Goal: Task Accomplishment & Management: Complete application form

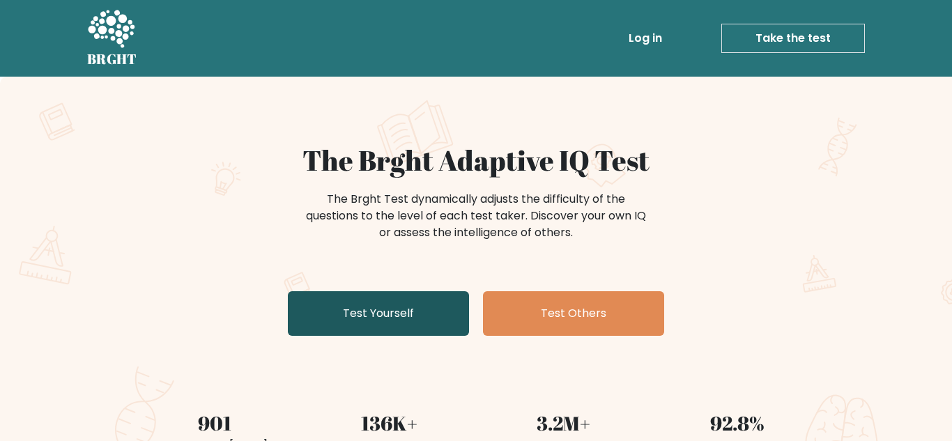
click at [367, 323] on link "Test Yourself" at bounding box center [378, 313] width 181 height 45
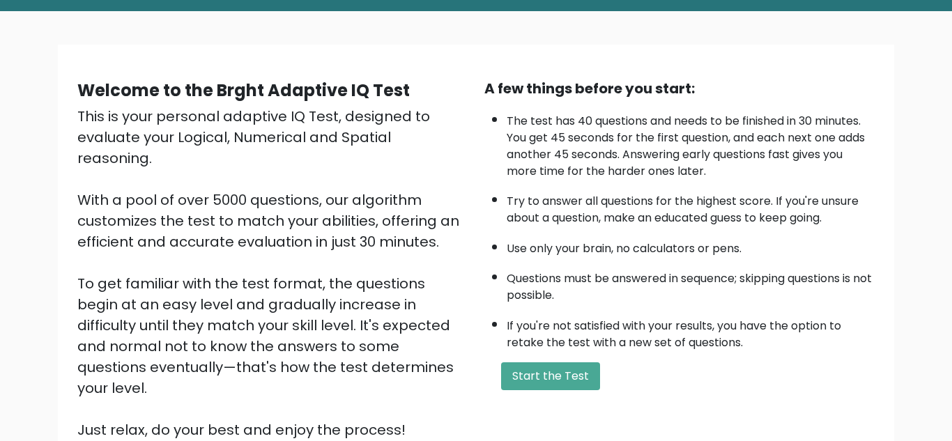
scroll to position [67, 0]
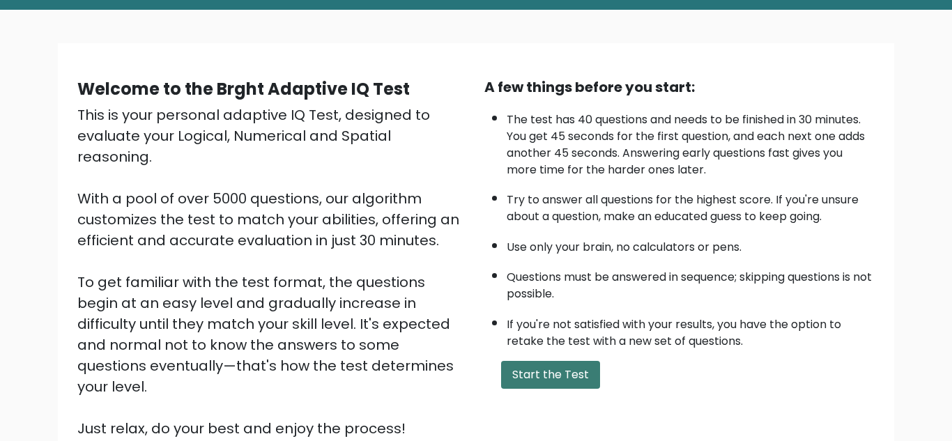
click at [535, 376] on button "Start the Test" at bounding box center [550, 375] width 99 height 28
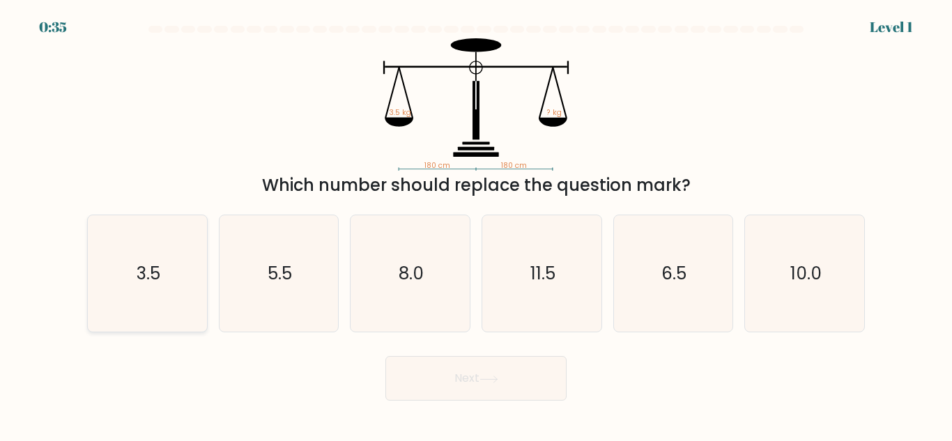
click at [171, 272] on icon "3.5" at bounding box center [147, 273] width 116 height 116
click at [476, 224] on input "a. 3.5" at bounding box center [476, 222] width 1 height 3
radio input "true"
click at [424, 363] on button "Next" at bounding box center [476, 378] width 181 height 45
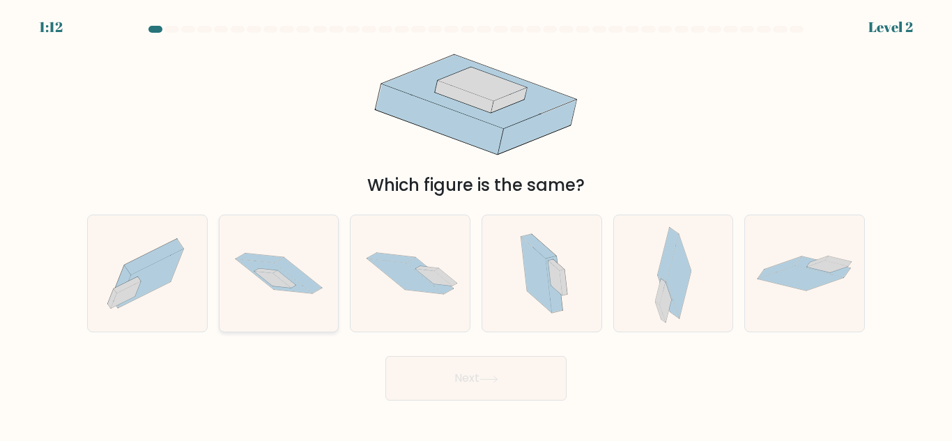
click at [250, 285] on icon at bounding box center [279, 273] width 119 height 79
click at [476, 224] on input "b." at bounding box center [476, 222] width 1 height 3
radio input "true"
click at [511, 385] on button "Next" at bounding box center [476, 378] width 181 height 45
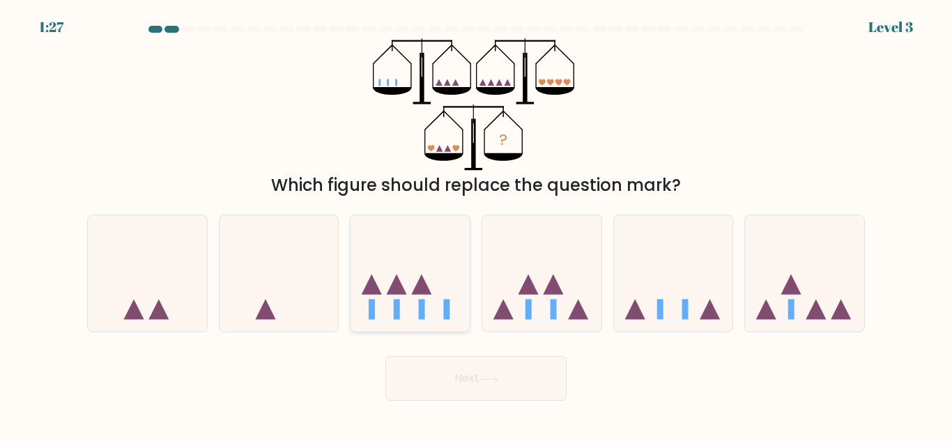
click at [362, 287] on icon at bounding box center [410, 273] width 119 height 98
click at [476, 224] on input "c." at bounding box center [476, 222] width 1 height 3
radio input "true"
click at [526, 390] on button "Next" at bounding box center [476, 378] width 181 height 45
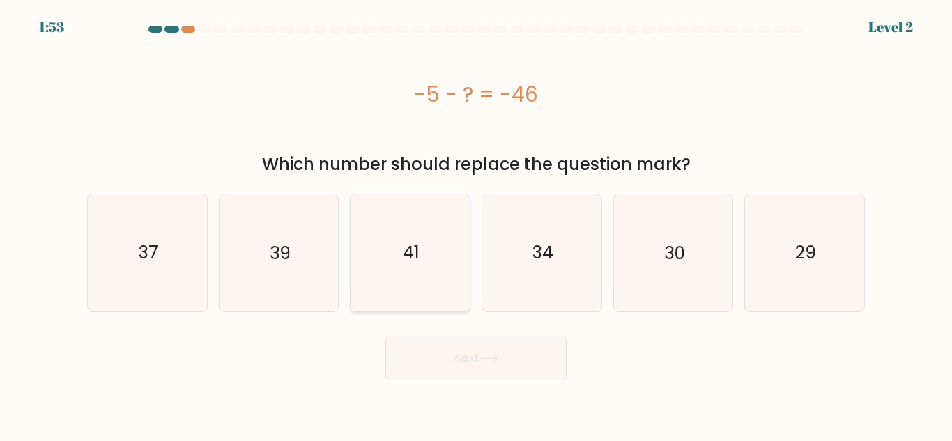
click at [396, 258] on icon "41" at bounding box center [410, 252] width 116 height 116
click at [476, 224] on input "c. 41" at bounding box center [476, 222] width 1 height 3
radio input "true"
click at [448, 355] on button "Next" at bounding box center [476, 358] width 181 height 45
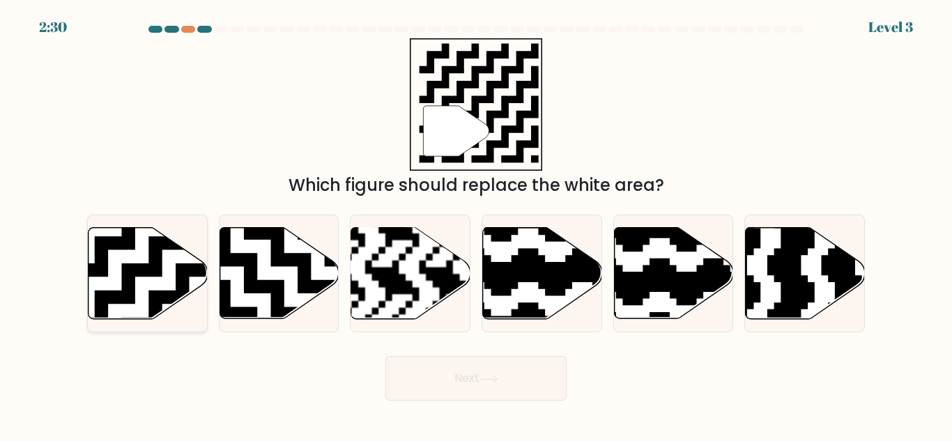
click at [164, 284] on icon at bounding box center [148, 273] width 119 height 91
click at [476, 224] on input "a." at bounding box center [476, 222] width 1 height 3
radio input "true"
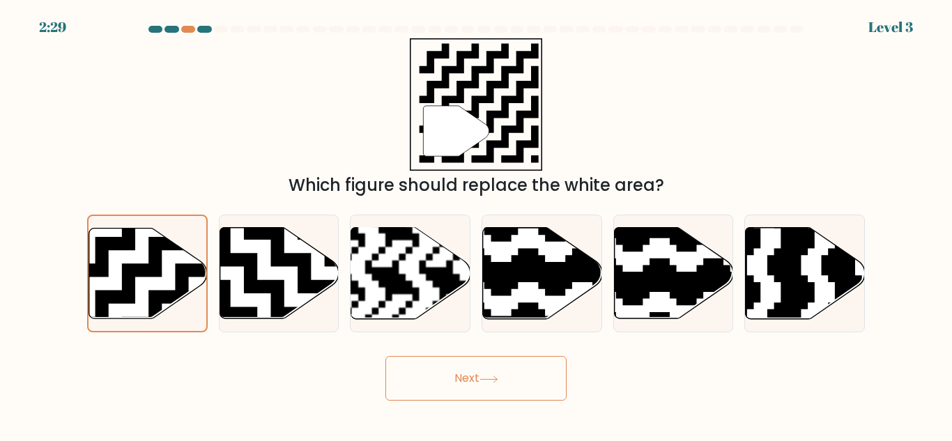
click at [457, 376] on button "Next" at bounding box center [476, 378] width 181 height 45
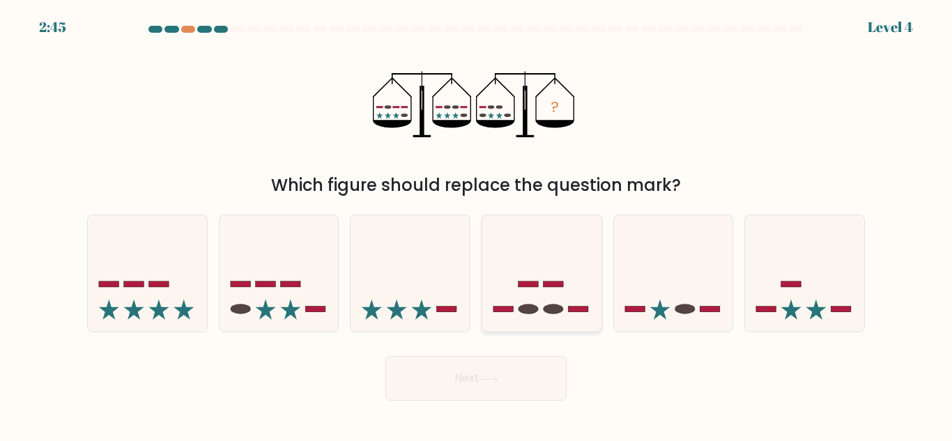
click at [528, 305] on ellipse at bounding box center [529, 310] width 20 height 10
click at [477, 224] on input "d." at bounding box center [476, 222] width 1 height 3
radio input "true"
click at [501, 370] on button "Next" at bounding box center [476, 378] width 181 height 45
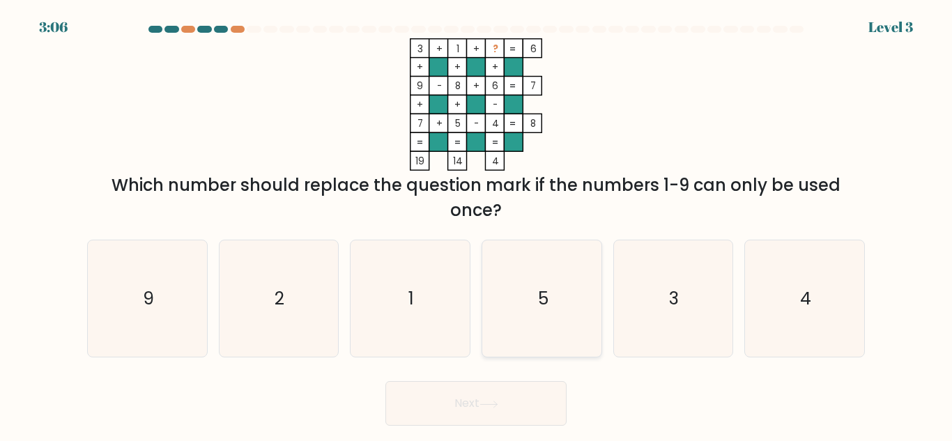
click at [502, 270] on icon "5" at bounding box center [542, 299] width 116 height 116
click at [477, 224] on input "d. 5" at bounding box center [476, 222] width 1 height 3
radio input "true"
click at [452, 419] on button "Next" at bounding box center [476, 403] width 181 height 45
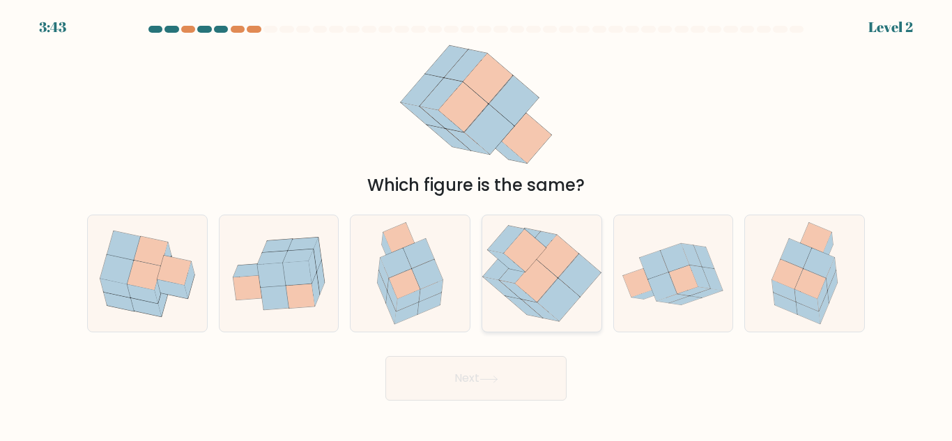
click at [535, 298] on icon at bounding box center [536, 280] width 43 height 43
click at [477, 224] on input "d." at bounding box center [476, 222] width 1 height 3
radio input "true"
click at [471, 390] on button "Next" at bounding box center [476, 378] width 181 height 45
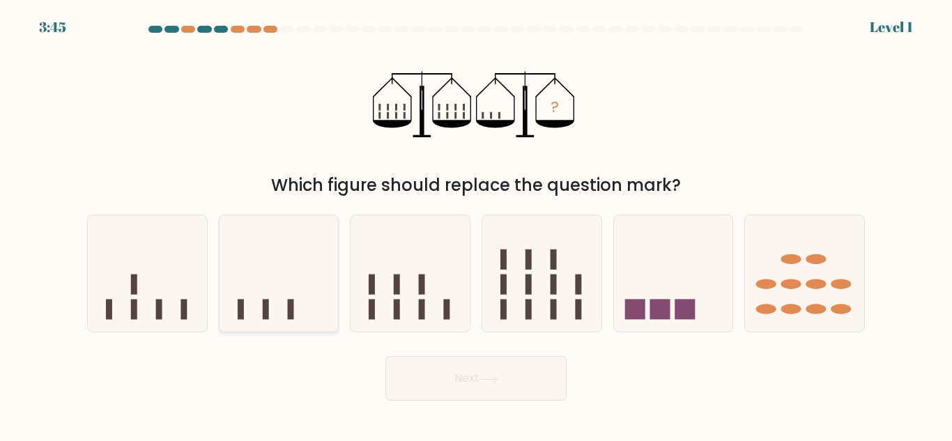
click at [245, 303] on icon at bounding box center [279, 273] width 119 height 98
click at [476, 224] on input "b." at bounding box center [476, 222] width 1 height 3
radio input "true"
click at [436, 381] on button "Next" at bounding box center [476, 378] width 181 height 45
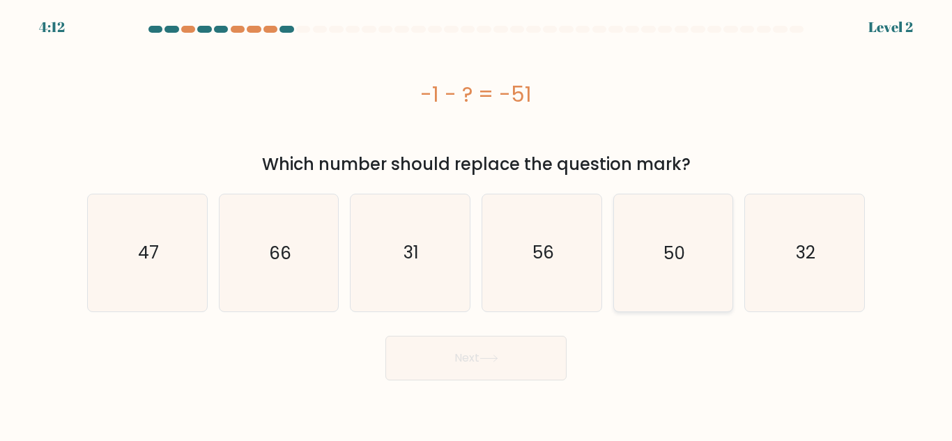
click at [675, 264] on text "50" at bounding box center [675, 253] width 22 height 24
click at [477, 224] on input "e. 50" at bounding box center [476, 222] width 1 height 3
radio input "true"
click at [468, 363] on button "Next" at bounding box center [476, 358] width 181 height 45
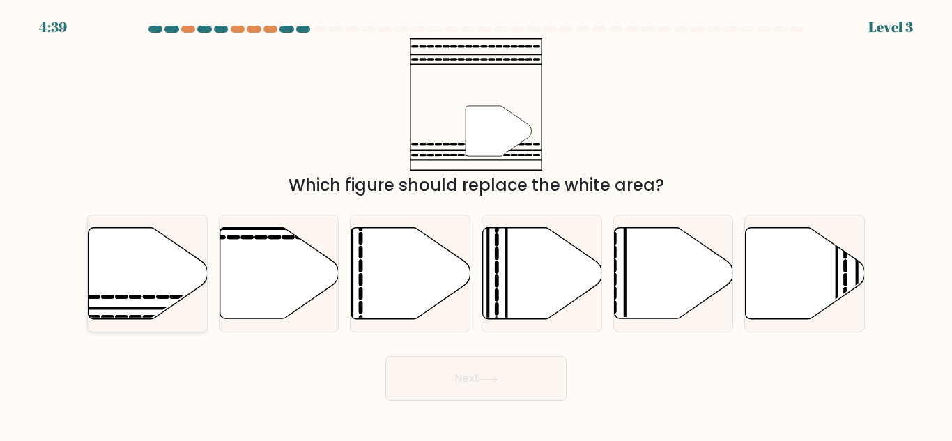
click at [145, 261] on icon at bounding box center [148, 273] width 119 height 91
click at [476, 224] on input "a." at bounding box center [476, 222] width 1 height 3
radio input "true"
click at [508, 386] on button "Next" at bounding box center [476, 378] width 181 height 45
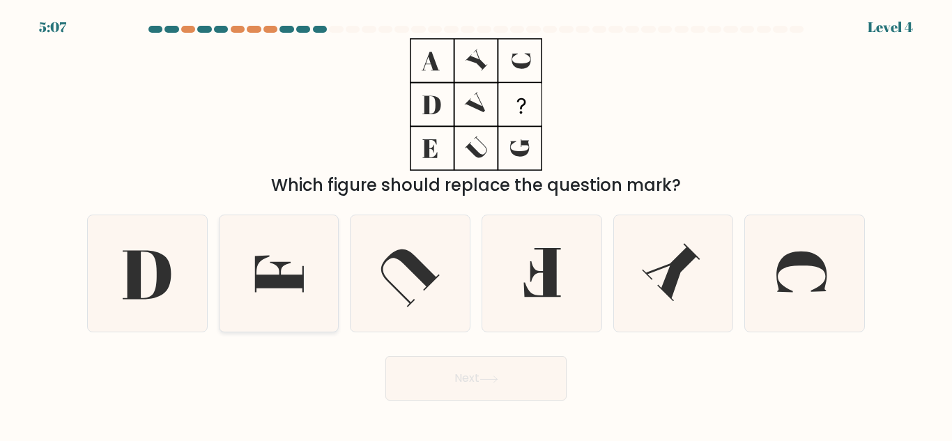
click at [297, 296] on icon at bounding box center [278, 273] width 116 height 116
click at [476, 224] on input "b." at bounding box center [476, 222] width 1 height 3
radio input "true"
click at [487, 376] on icon at bounding box center [489, 380] width 19 height 8
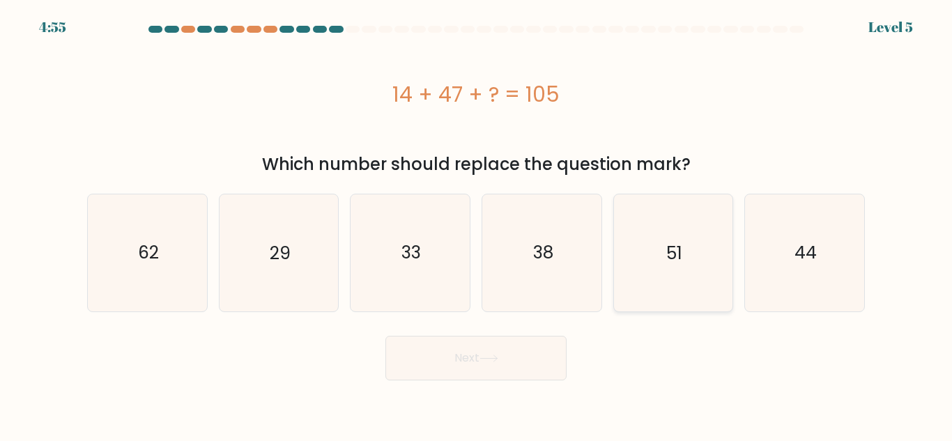
click at [669, 271] on icon "51" at bounding box center [673, 252] width 116 height 116
click at [477, 224] on input "e. 51" at bounding box center [476, 222] width 1 height 3
radio input "true"
click at [528, 353] on button "Next" at bounding box center [476, 358] width 181 height 45
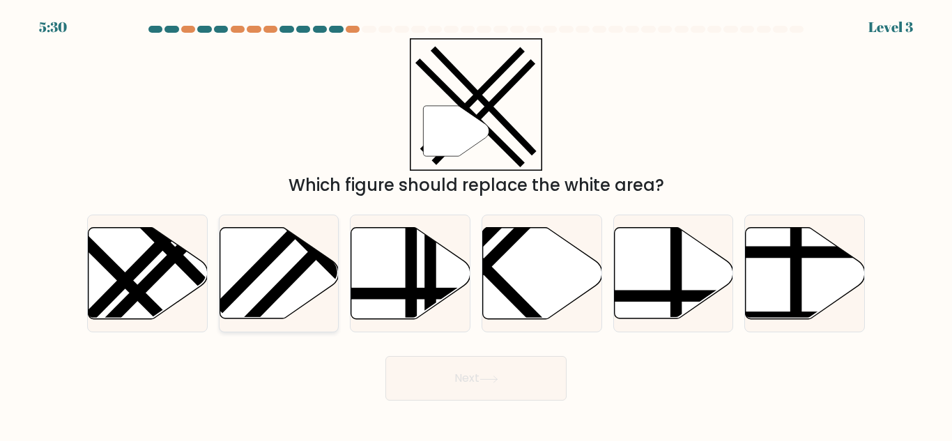
click at [257, 234] on icon at bounding box center [279, 273] width 119 height 91
click at [476, 224] on input "b." at bounding box center [476, 222] width 1 height 3
radio input "true"
click at [446, 374] on button "Next" at bounding box center [476, 378] width 181 height 45
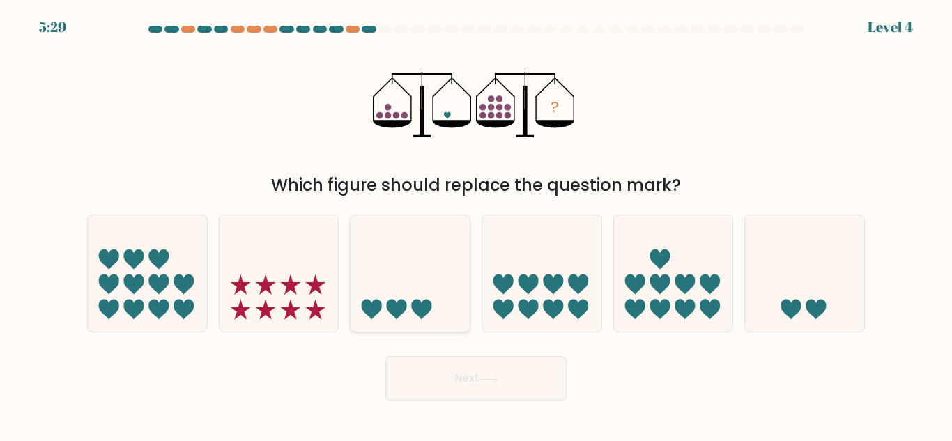
click at [406, 314] on icon at bounding box center [410, 273] width 119 height 98
click at [476, 224] on input "c." at bounding box center [476, 222] width 1 height 3
radio input "true"
click at [443, 374] on button "Next" at bounding box center [476, 378] width 181 height 45
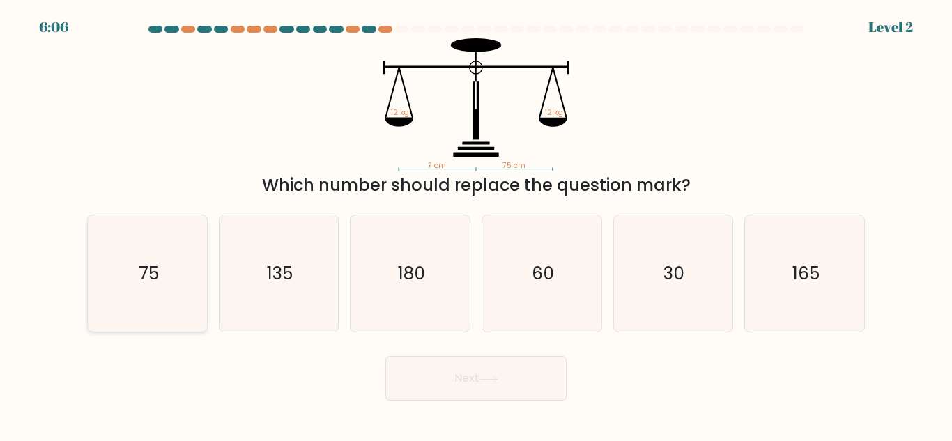
click at [190, 256] on icon "75" at bounding box center [147, 273] width 116 height 116
click at [476, 224] on input "a. 75" at bounding box center [476, 222] width 1 height 3
radio input "true"
click at [432, 385] on button "Next" at bounding box center [476, 378] width 181 height 45
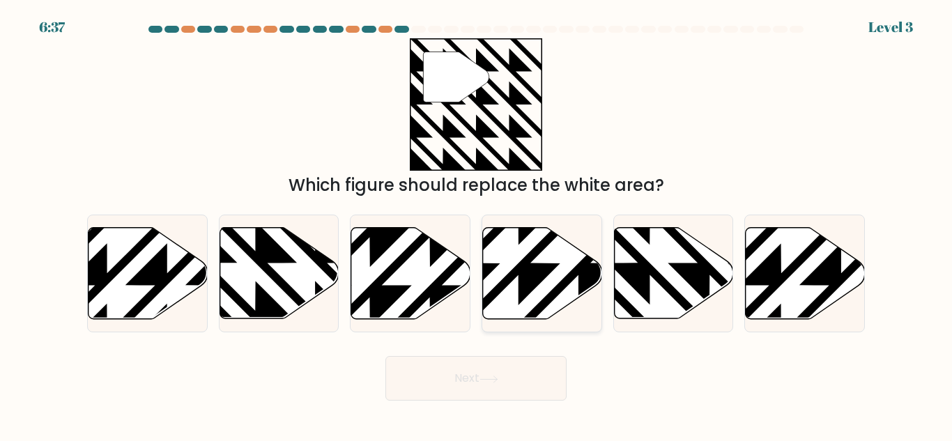
click at [550, 268] on icon at bounding box center [579, 324] width 240 height 240
click at [477, 224] on input "d." at bounding box center [476, 222] width 1 height 3
radio input "true"
click at [477, 376] on button "Next" at bounding box center [476, 378] width 181 height 45
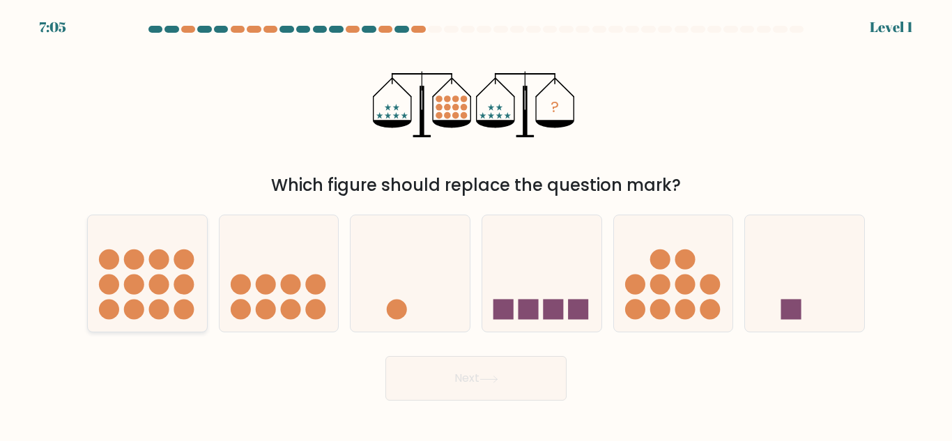
click at [181, 245] on icon at bounding box center [147, 273] width 119 height 98
click at [476, 224] on input "a." at bounding box center [476, 222] width 1 height 3
radio input "true"
click at [496, 381] on icon at bounding box center [489, 380] width 19 height 8
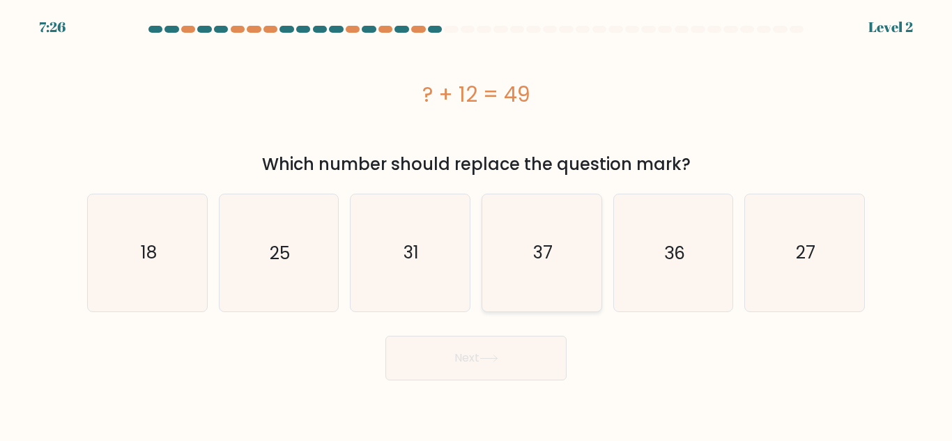
click at [525, 240] on icon "37" at bounding box center [542, 252] width 116 height 116
click at [477, 224] on input "d. 37" at bounding box center [476, 222] width 1 height 3
radio input "true"
click at [473, 369] on button "Next" at bounding box center [476, 358] width 181 height 45
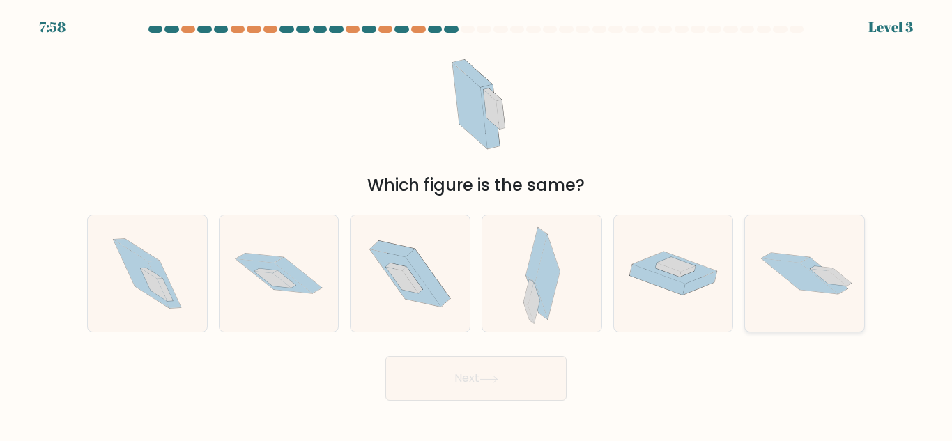
click at [834, 280] on icon at bounding box center [828, 277] width 36 height 17
click at [477, 224] on input "f." at bounding box center [476, 222] width 1 height 3
radio input "true"
click at [526, 372] on button "Next" at bounding box center [476, 378] width 181 height 45
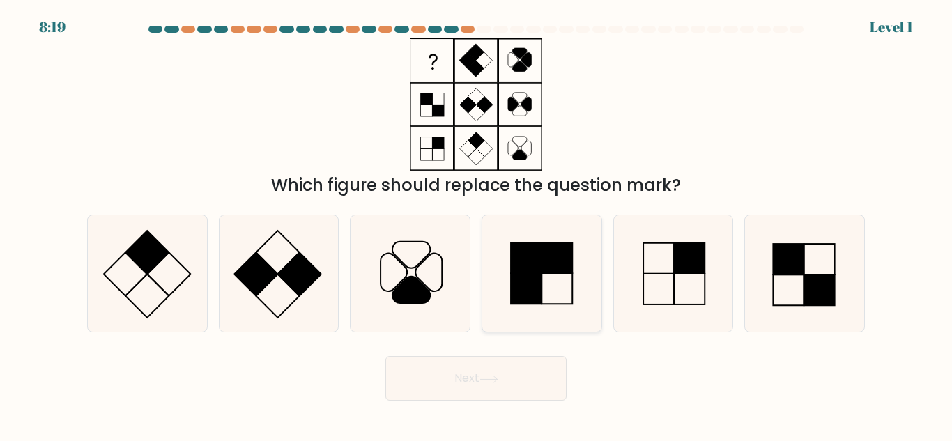
click at [563, 294] on icon at bounding box center [542, 273] width 116 height 116
click at [477, 224] on input "d." at bounding box center [476, 222] width 1 height 3
radio input "true"
click at [152, 215] on icon at bounding box center [147, 273] width 116 height 116
click at [476, 221] on input "a." at bounding box center [476, 222] width 1 height 3
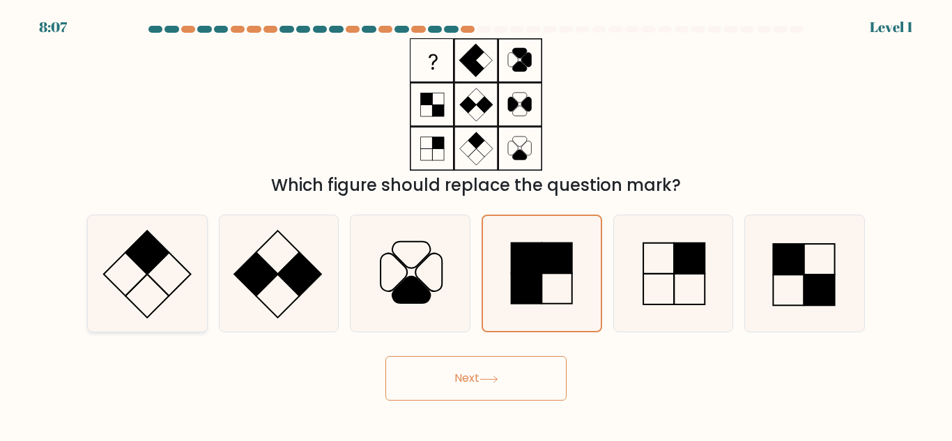
radio input "true"
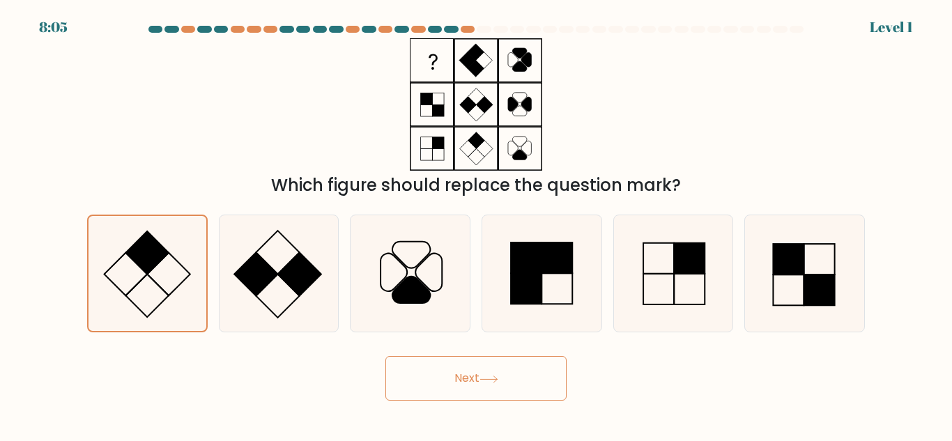
click at [388, 369] on button "Next" at bounding box center [476, 378] width 181 height 45
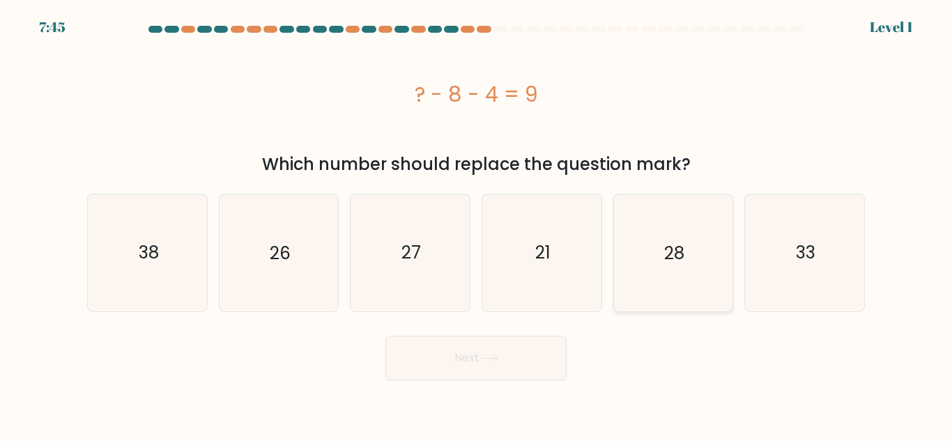
click at [643, 273] on icon "28" at bounding box center [673, 252] width 116 height 116
click at [477, 224] on input "e. 28" at bounding box center [476, 222] width 1 height 3
radio input "true"
click at [480, 365] on button "Next" at bounding box center [476, 358] width 181 height 45
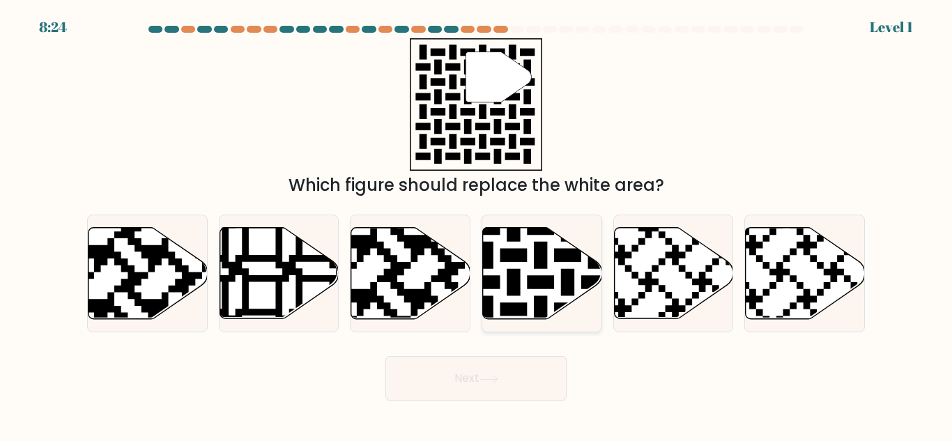
click at [493, 249] on icon at bounding box center [500, 323] width 216 height 216
click at [477, 224] on input "d." at bounding box center [476, 222] width 1 height 3
radio input "true"
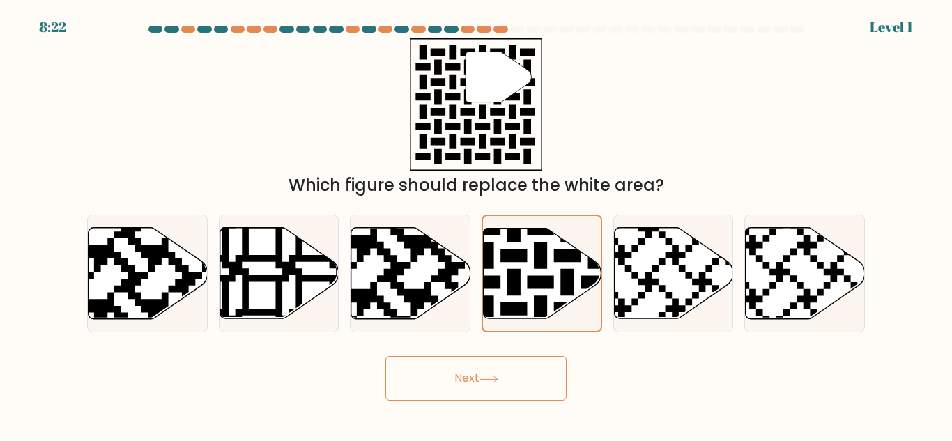
click at [460, 386] on button "Next" at bounding box center [476, 378] width 181 height 45
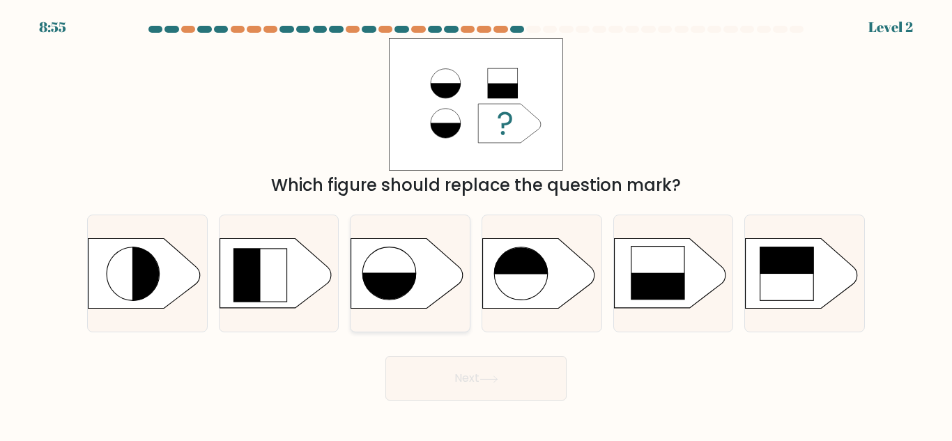
click at [386, 270] on ellipse at bounding box center [390, 273] width 54 height 54
click at [476, 224] on input "c." at bounding box center [476, 222] width 1 height 3
radio input "true"
click at [489, 385] on button "Next" at bounding box center [476, 378] width 181 height 45
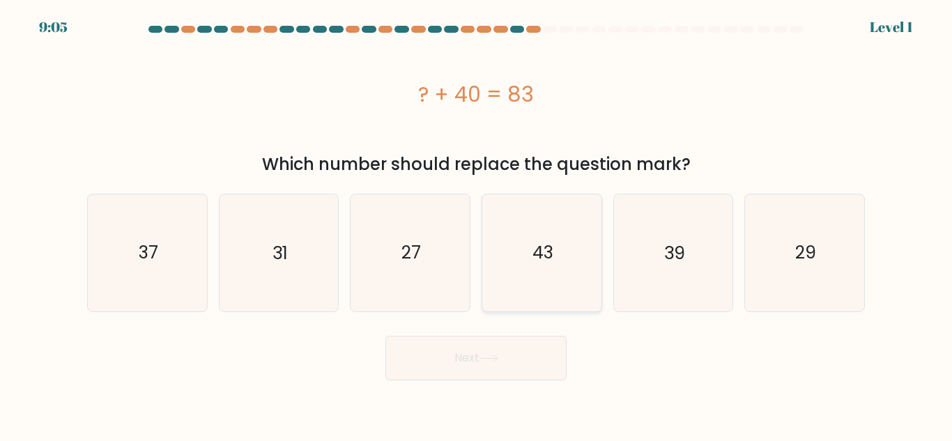
click at [542, 282] on icon "43" at bounding box center [542, 252] width 116 height 116
click at [477, 224] on input "d. 43" at bounding box center [476, 222] width 1 height 3
radio input "true"
click at [460, 374] on button "Next" at bounding box center [476, 358] width 181 height 45
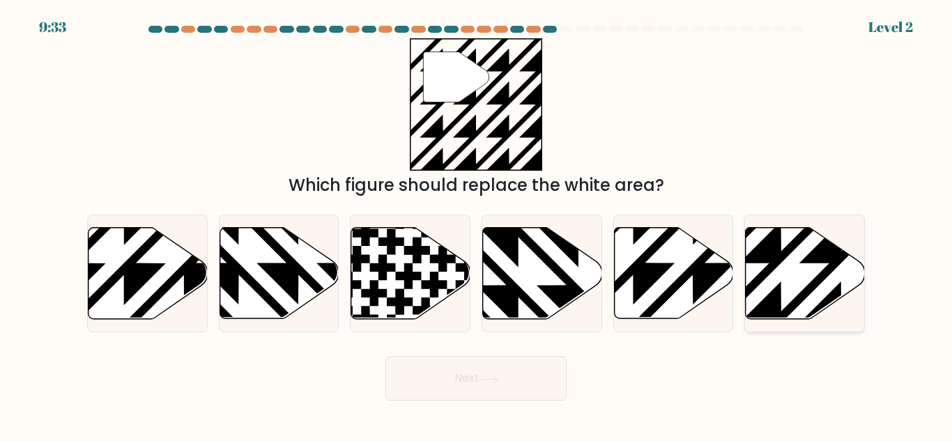
click at [786, 284] on icon at bounding box center [805, 273] width 119 height 91
click at [477, 224] on input "f." at bounding box center [476, 222] width 1 height 3
radio input "true"
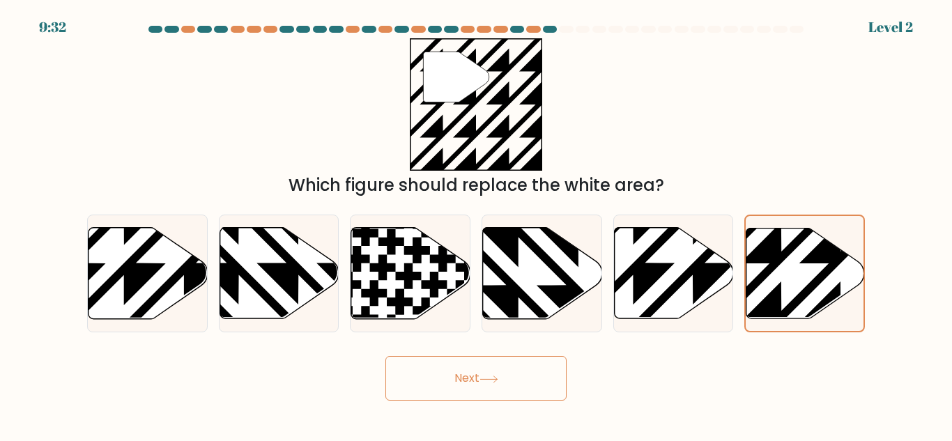
click at [528, 382] on button "Next" at bounding box center [476, 378] width 181 height 45
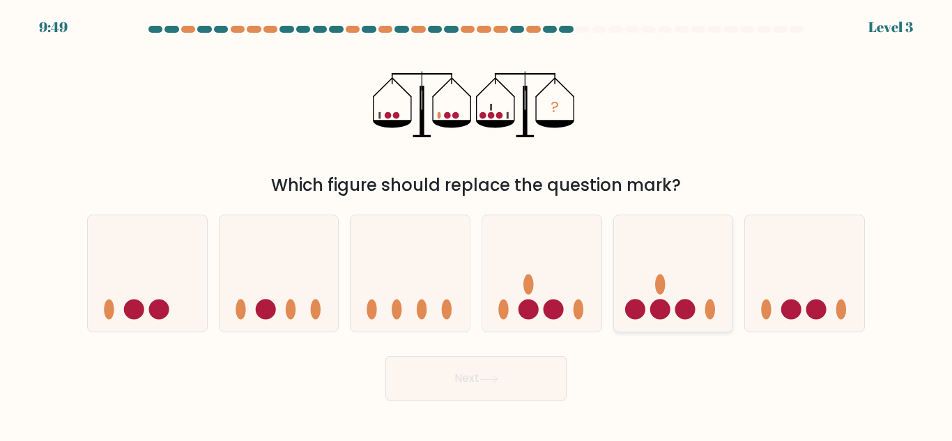
click at [649, 280] on icon at bounding box center [673, 273] width 119 height 98
click at [477, 224] on input "e." at bounding box center [476, 222] width 1 height 3
radio input "true"
click at [498, 381] on icon at bounding box center [489, 380] width 19 height 8
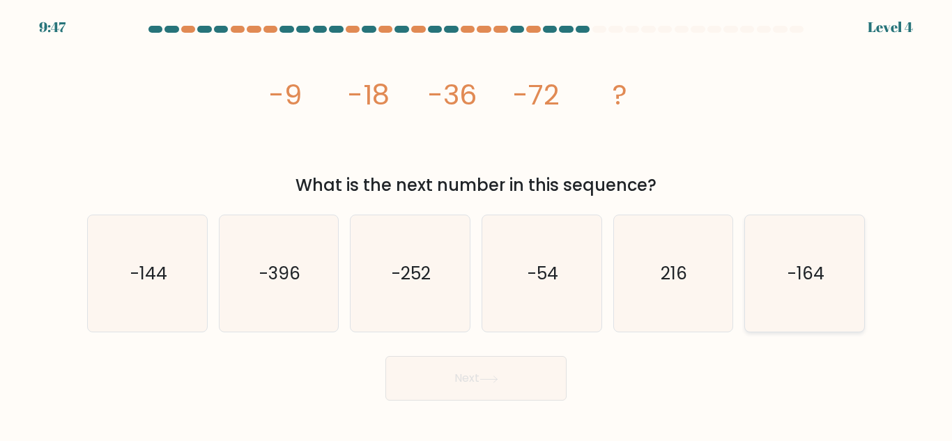
click at [775, 276] on icon "-164" at bounding box center [805, 273] width 116 height 116
click at [477, 224] on input "f. -164" at bounding box center [476, 222] width 1 height 3
radio input "true"
click at [526, 382] on button "Next" at bounding box center [476, 378] width 181 height 45
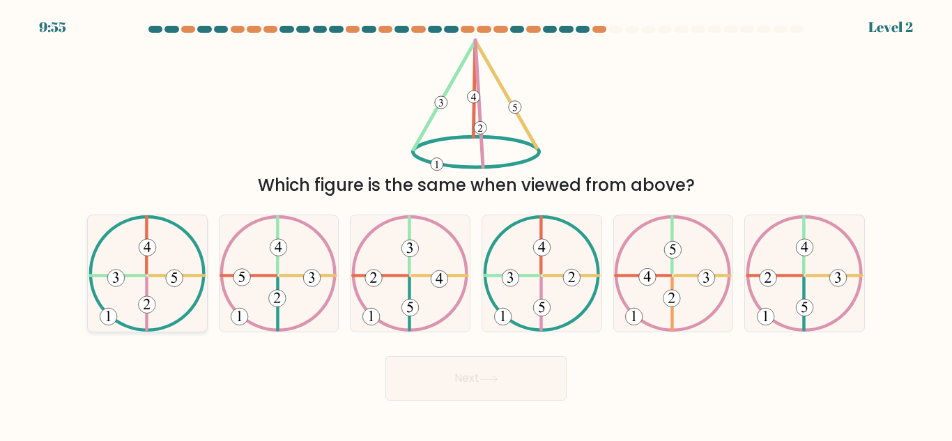
click at [138, 254] on icon at bounding box center [148, 273] width 118 height 116
click at [476, 224] on input "a." at bounding box center [476, 222] width 1 height 3
radio input "true"
click at [468, 379] on button "Next" at bounding box center [476, 378] width 181 height 45
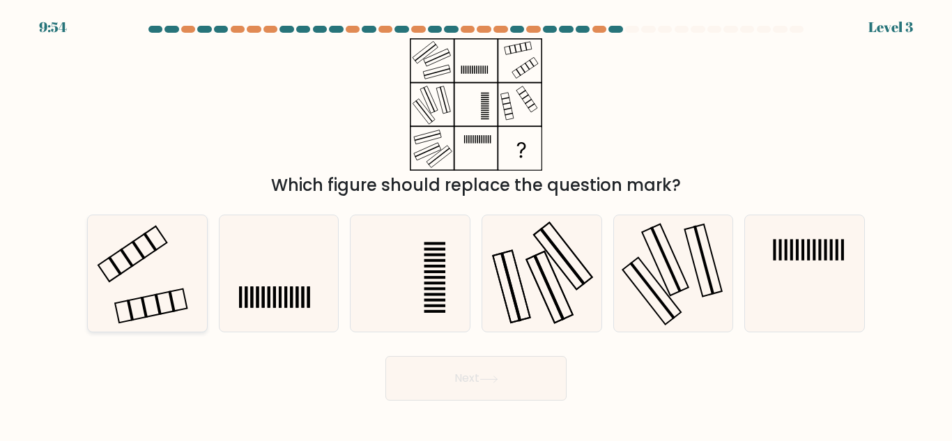
click at [185, 279] on icon at bounding box center [147, 273] width 116 height 116
click at [476, 224] on input "a." at bounding box center [476, 222] width 1 height 3
radio input "true"
click at [517, 380] on button "Next" at bounding box center [476, 378] width 181 height 45
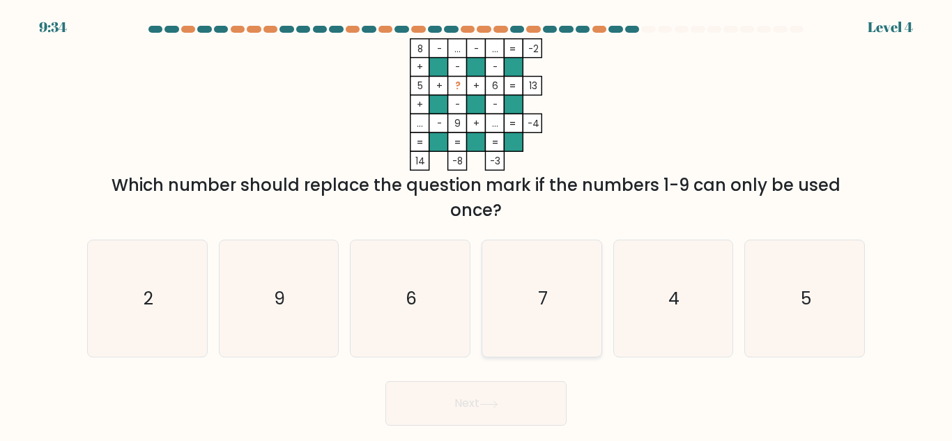
click at [554, 282] on icon "7" at bounding box center [542, 299] width 116 height 116
click at [477, 224] on input "d. 7" at bounding box center [476, 222] width 1 height 3
radio input "true"
click at [441, 399] on button "Next" at bounding box center [476, 403] width 181 height 45
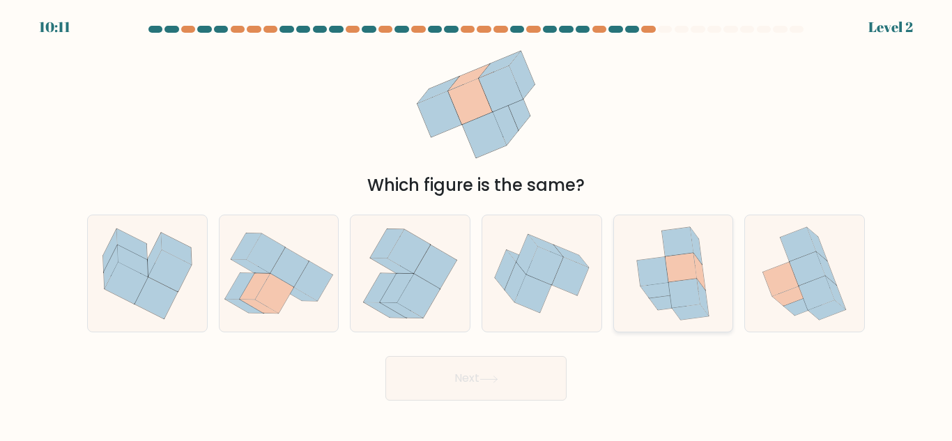
click at [646, 266] on icon at bounding box center [652, 271] width 31 height 29
click at [477, 224] on input "e." at bounding box center [476, 222] width 1 height 3
radio input "true"
click at [481, 378] on button "Next" at bounding box center [476, 378] width 181 height 45
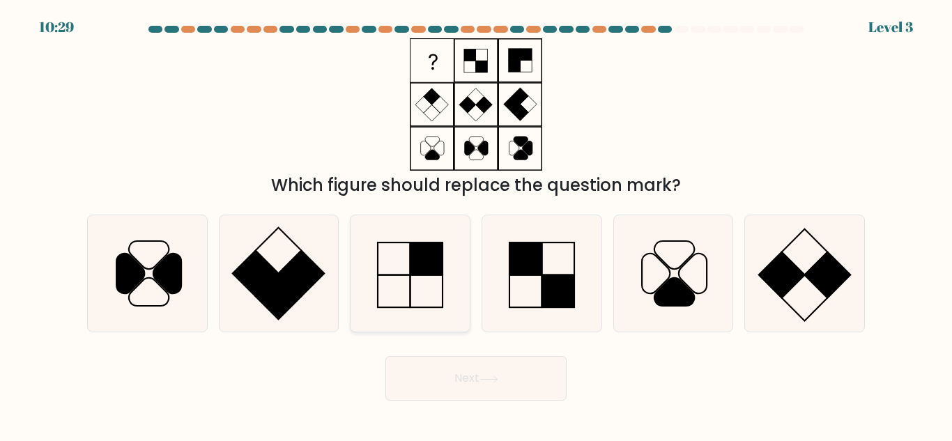
click at [394, 264] on icon at bounding box center [410, 273] width 116 height 116
click at [476, 224] on input "c." at bounding box center [476, 222] width 1 height 3
radio input "true"
click at [443, 374] on button "Next" at bounding box center [476, 378] width 181 height 45
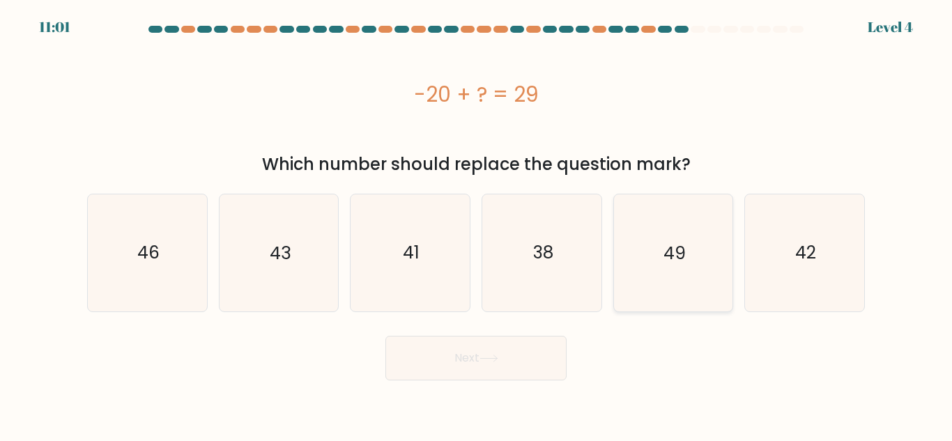
click at [655, 252] on icon "49" at bounding box center [673, 252] width 116 height 116
click at [477, 224] on input "e. 49" at bounding box center [476, 222] width 1 height 3
radio input "true"
click at [474, 373] on button "Next" at bounding box center [476, 358] width 181 height 45
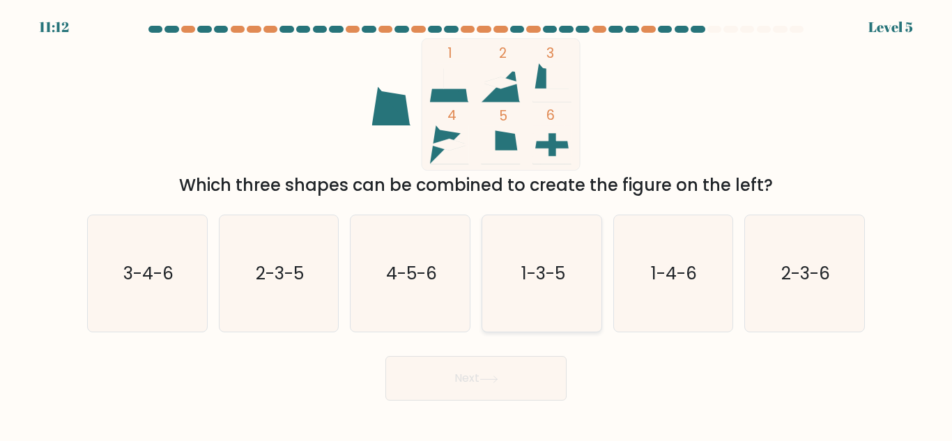
click at [516, 249] on icon "1-3-5" at bounding box center [542, 273] width 116 height 116
click at [477, 224] on input "d. 1-3-5" at bounding box center [476, 222] width 1 height 3
radio input "true"
click at [485, 372] on button "Next" at bounding box center [476, 378] width 181 height 45
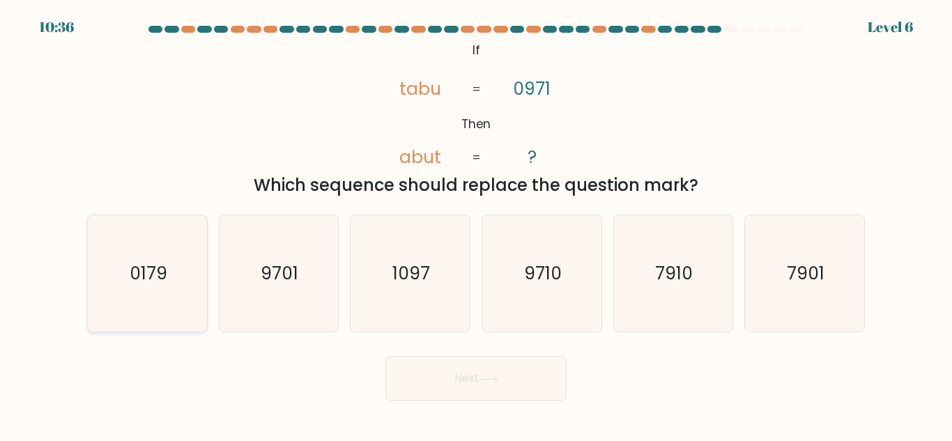
click at [124, 274] on icon "0179" at bounding box center [147, 273] width 116 height 116
click at [476, 224] on input "a. 0179" at bounding box center [476, 222] width 1 height 3
radio input "true"
click at [496, 376] on icon at bounding box center [489, 380] width 19 height 8
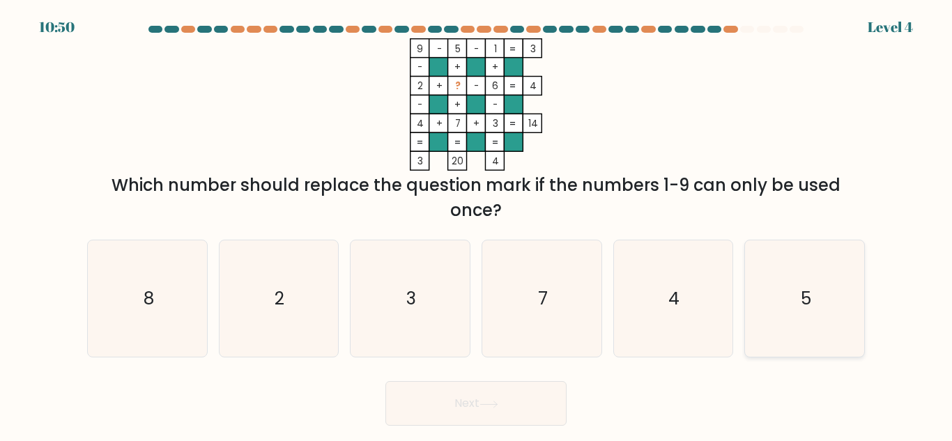
click at [780, 321] on icon "5" at bounding box center [805, 299] width 116 height 116
click at [477, 224] on input "f. 5" at bounding box center [476, 222] width 1 height 3
radio input "true"
click at [530, 401] on button "Next" at bounding box center [476, 403] width 181 height 45
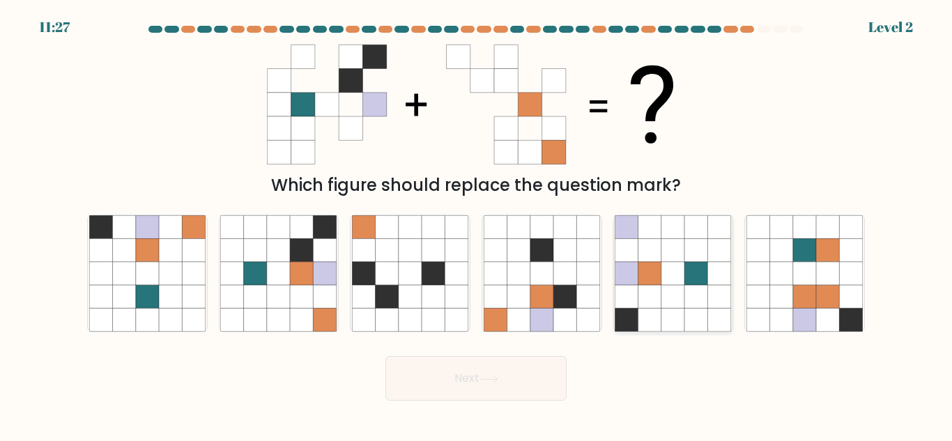
click at [686, 289] on icon at bounding box center [696, 296] width 23 height 23
click at [477, 224] on input "e." at bounding box center [476, 222] width 1 height 3
radio input "true"
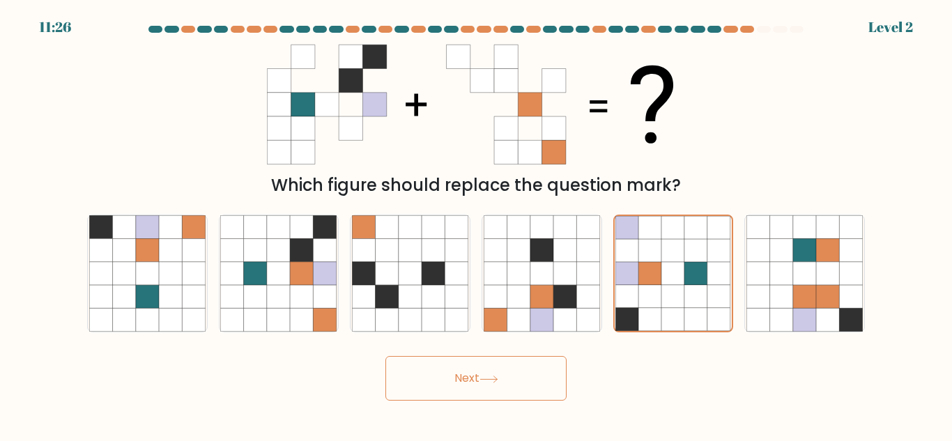
click at [465, 384] on button "Next" at bounding box center [476, 378] width 181 height 45
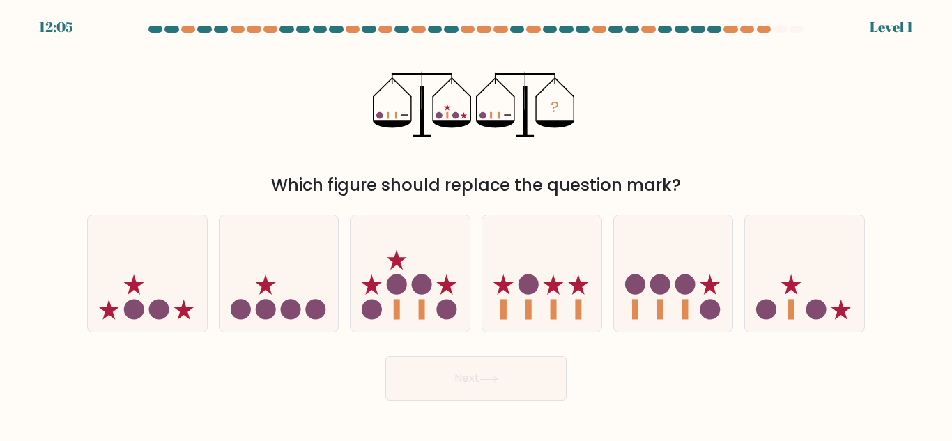
click at [215, 277] on div "b." at bounding box center [279, 274] width 132 height 118
click at [289, 293] on icon at bounding box center [279, 273] width 119 height 98
click at [476, 224] on input "b." at bounding box center [476, 222] width 1 height 3
radio input "true"
click at [441, 379] on button "Next" at bounding box center [476, 378] width 181 height 45
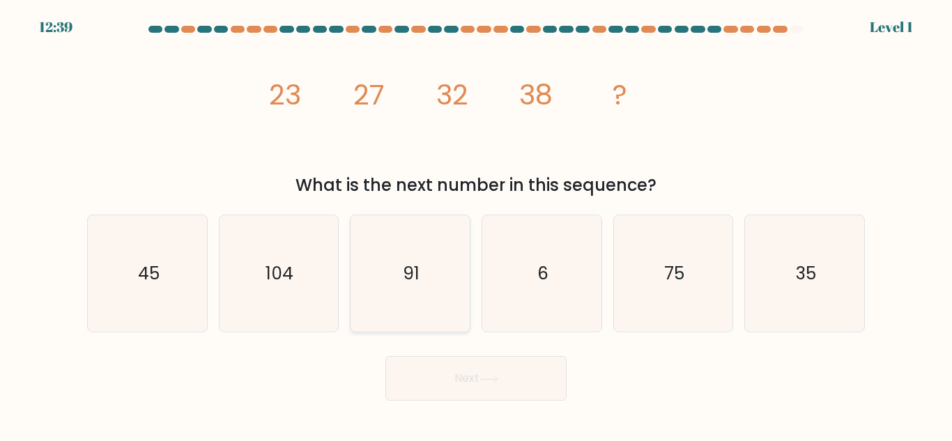
click at [445, 266] on icon "91" at bounding box center [410, 273] width 116 height 116
click at [476, 224] on input "c. 91" at bounding box center [476, 222] width 1 height 3
radio input "true"
click at [475, 374] on button "Next" at bounding box center [476, 378] width 181 height 45
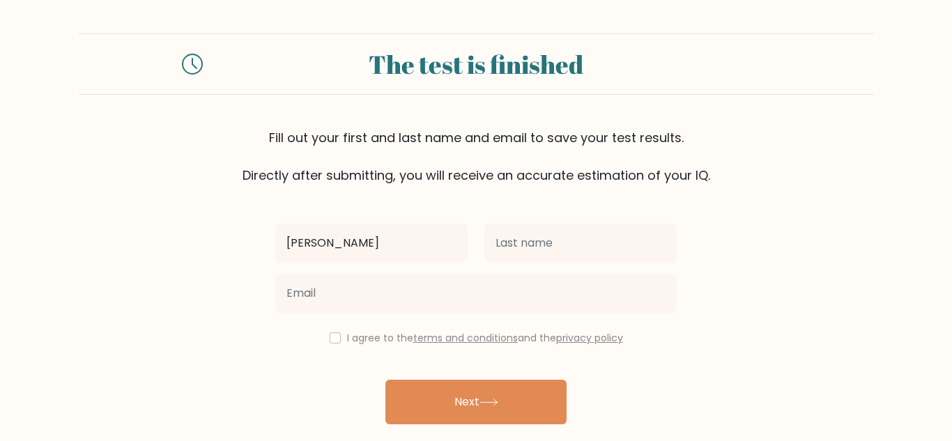
type input "[PERSON_NAME]"
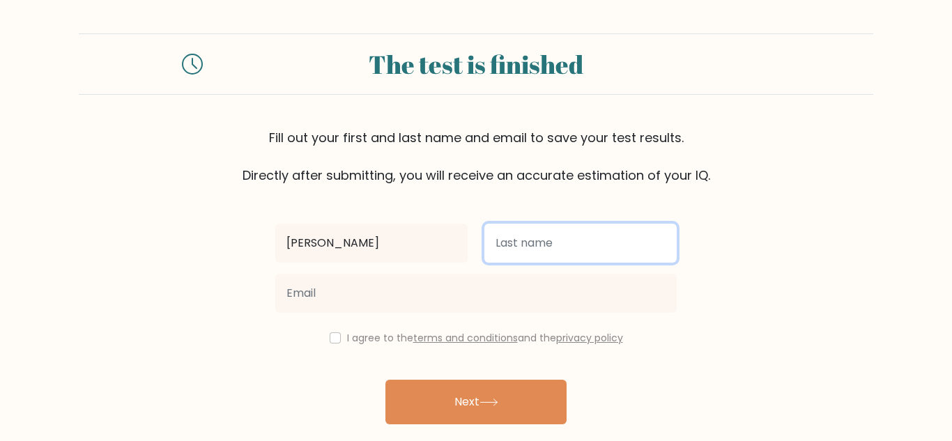
click at [594, 257] on input "text" at bounding box center [581, 243] width 192 height 39
type input "[PERSON_NAME]"
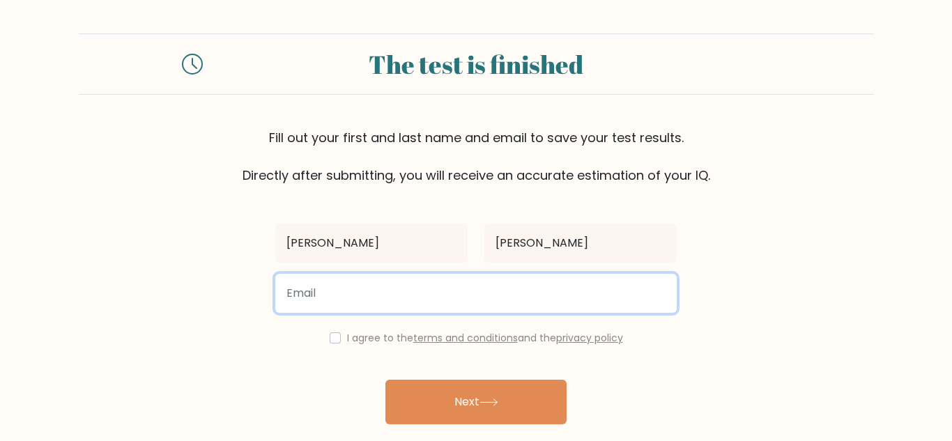
click at [441, 290] on input "email" at bounding box center [476, 293] width 402 height 39
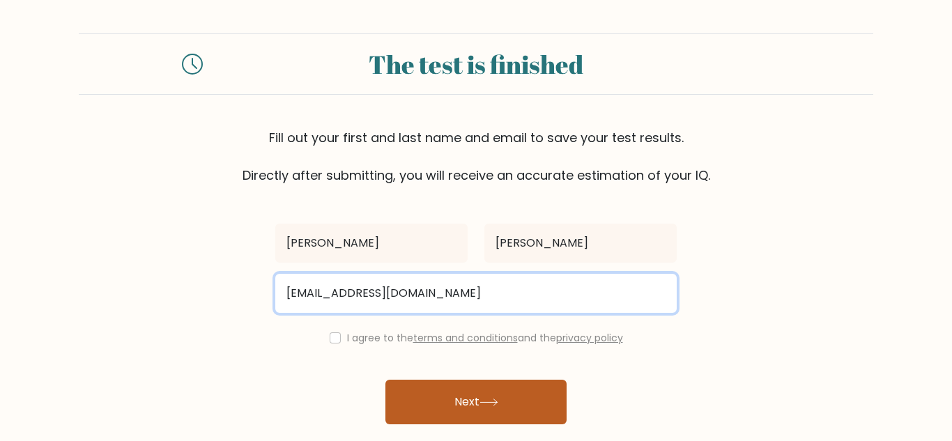
type input "[EMAIL_ADDRESS][DOMAIN_NAME]"
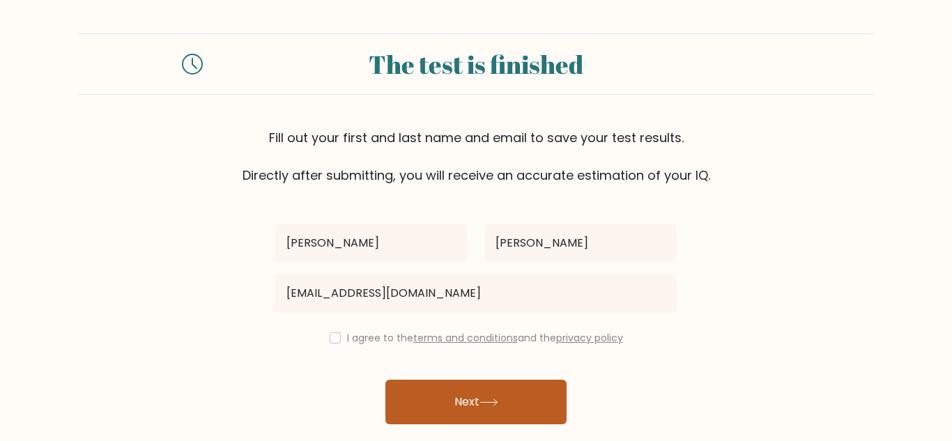
click at [468, 386] on button "Next" at bounding box center [476, 402] width 181 height 45
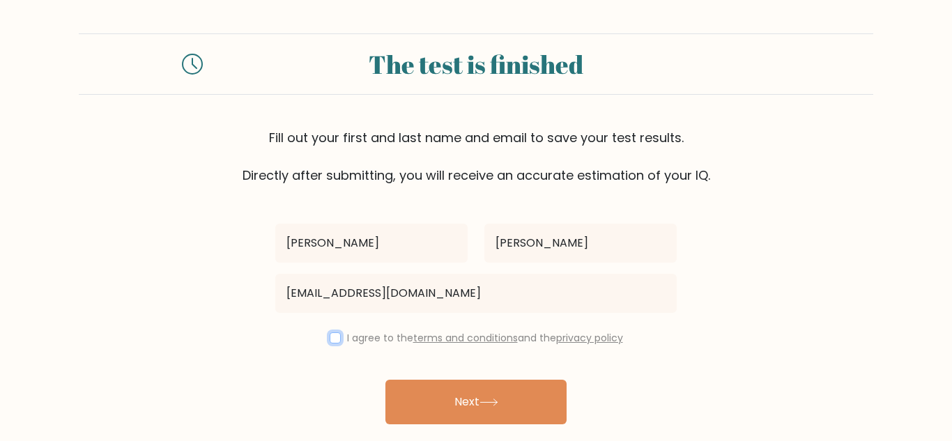
click at [333, 337] on input "checkbox" at bounding box center [335, 338] width 11 height 11
checkbox input "true"
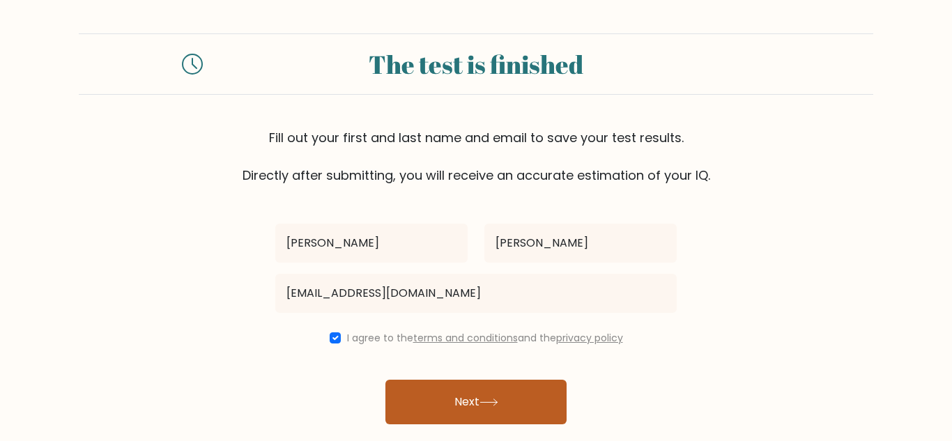
click at [441, 396] on button "Next" at bounding box center [476, 402] width 181 height 45
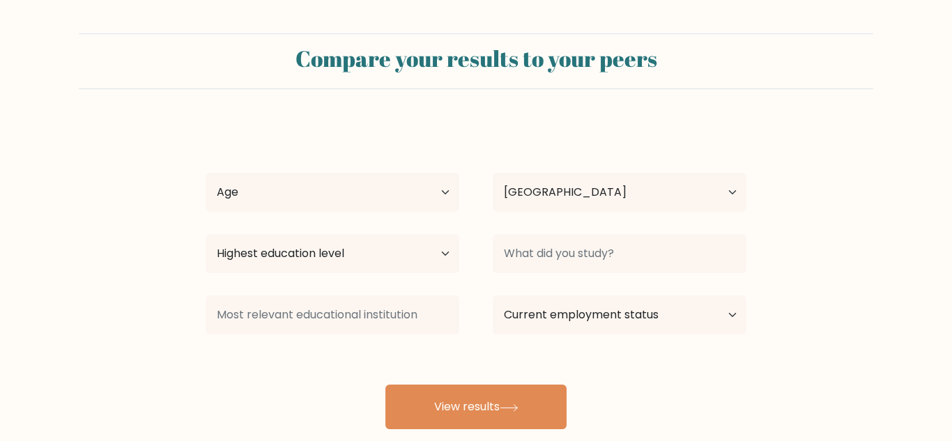
select select "US"
click at [380, 190] on select "Age Under 18 years old 18-24 years old 25-34 years old 35-44 years old 45-54 ye…" at bounding box center [333, 192] width 254 height 39
select select "25_34"
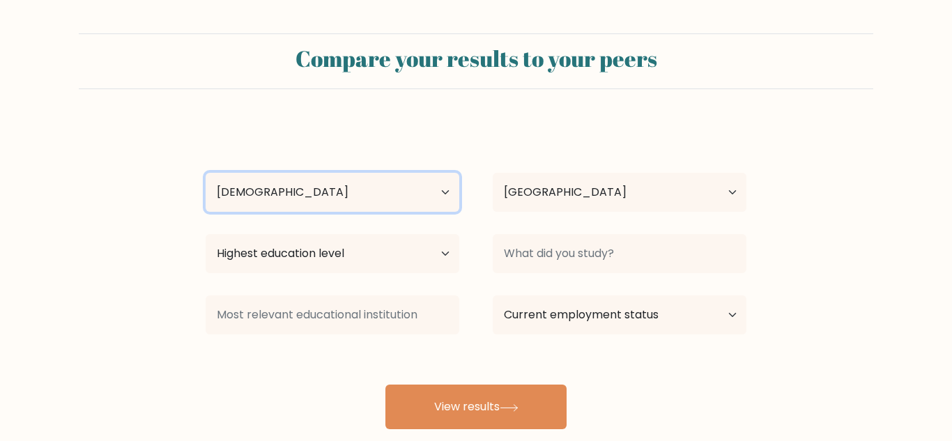
click at [206, 173] on select "Age Under 18 years old 18-24 years old 25-34 years old 35-44 years old 45-54 ye…" at bounding box center [333, 192] width 254 height 39
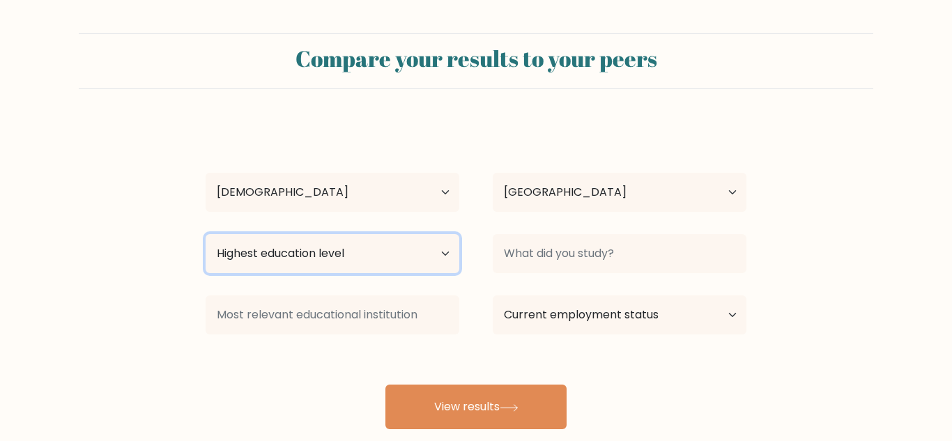
click at [406, 250] on select "Highest education level No schooling Primary Lower Secondary Upper Secondary Oc…" at bounding box center [333, 253] width 254 height 39
select select "no_schooling"
click at [206, 234] on select "Highest education level No schooling Primary Lower Secondary Upper Secondary Oc…" at bounding box center [333, 253] width 254 height 39
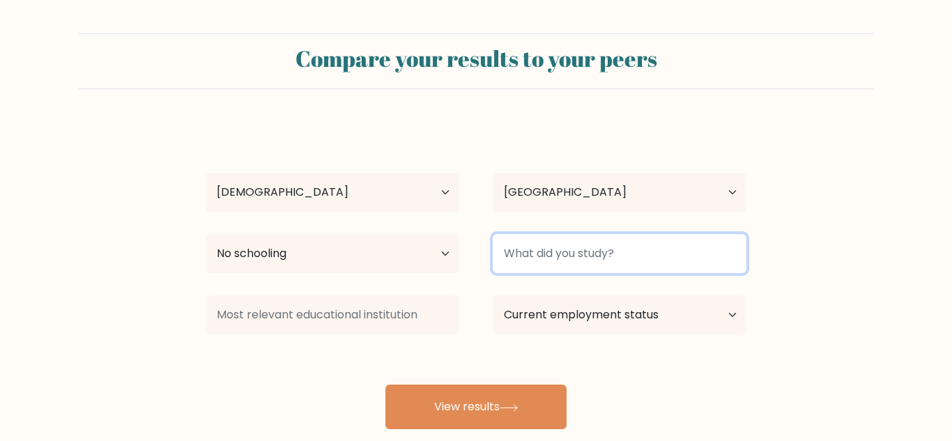
click at [579, 252] on input at bounding box center [620, 253] width 254 height 39
type input "N/a"
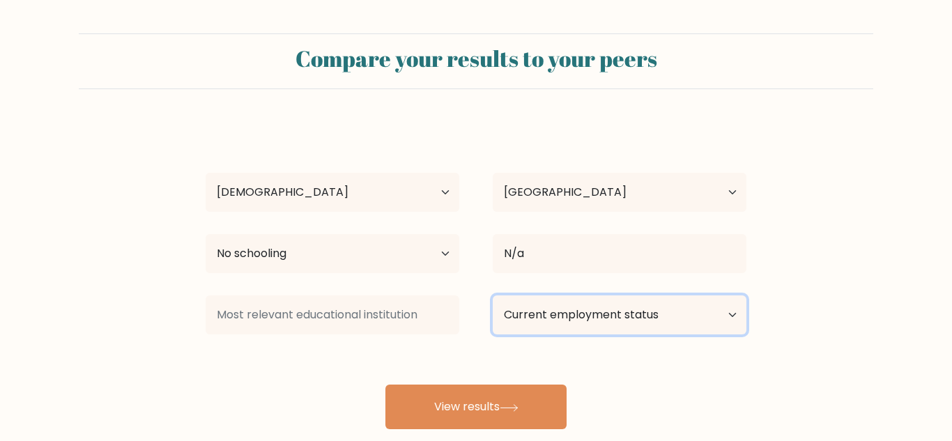
click at [617, 317] on select "Current employment status Employed Student Retired Other / prefer not to answer" at bounding box center [620, 315] width 254 height 39
select select "other"
click at [493, 296] on select "Current employment status Employed Student Retired Other / prefer not to answer" at bounding box center [620, 315] width 254 height 39
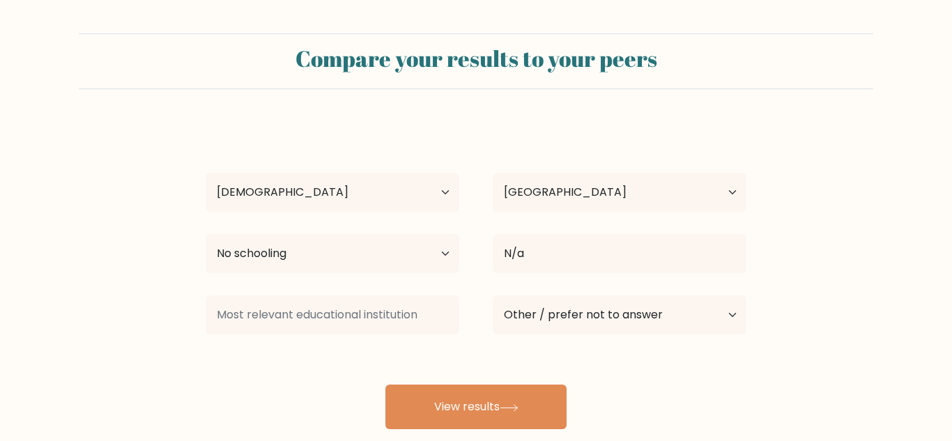
click at [569, 406] on div "jenny craig Age Under 18 years old 18-24 years old 25-34 years old 35-44 years …" at bounding box center [476, 276] width 558 height 307
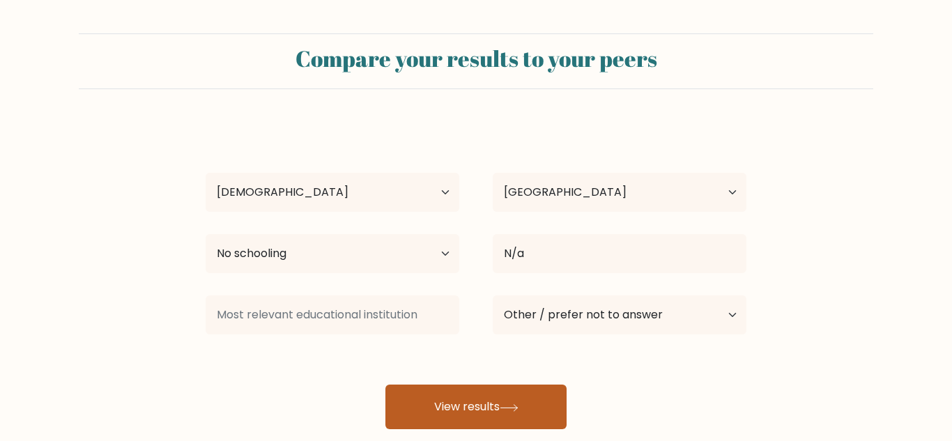
click at [531, 395] on button "View results" at bounding box center [476, 407] width 181 height 45
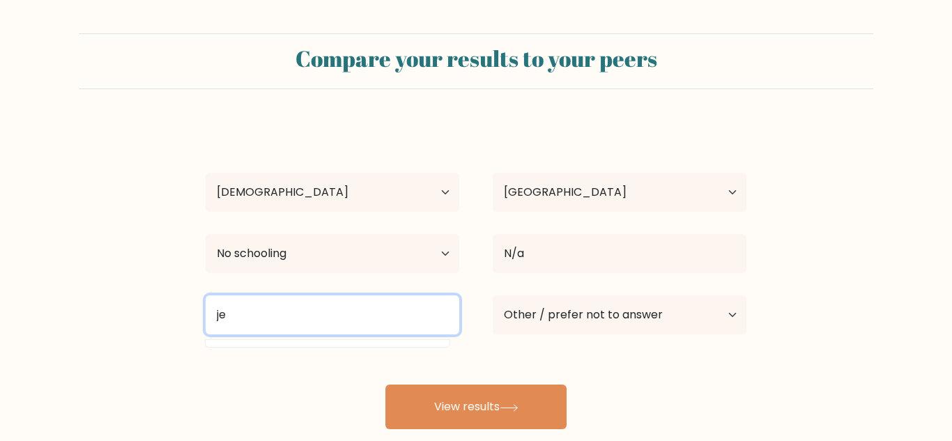
type input "j"
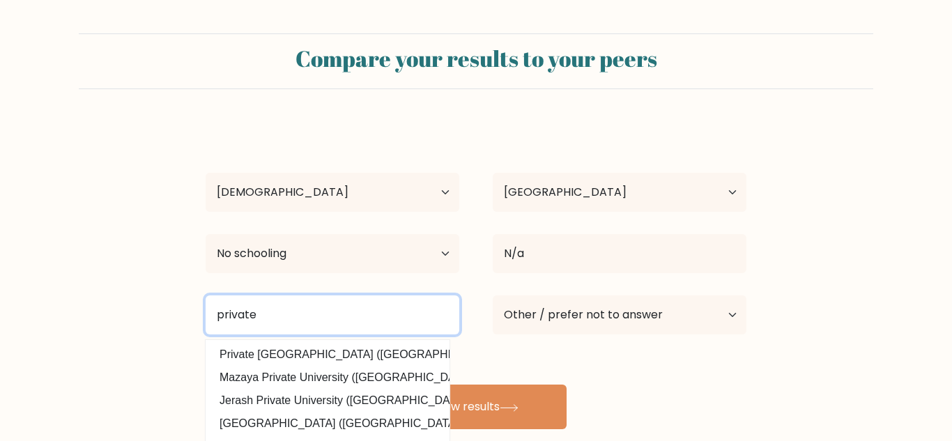
type input "private"
click at [386, 385] on button "View results" at bounding box center [476, 407] width 181 height 45
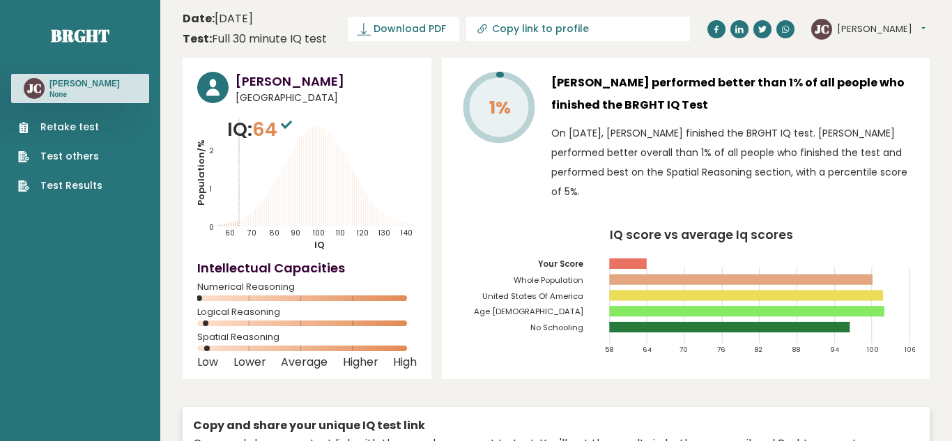
click at [63, 162] on link "Test others" at bounding box center [60, 156] width 84 height 15
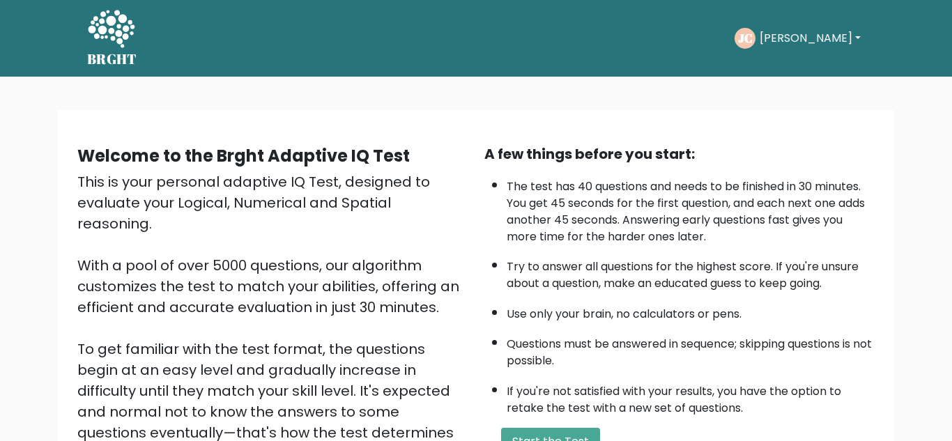
scroll to position [67, 0]
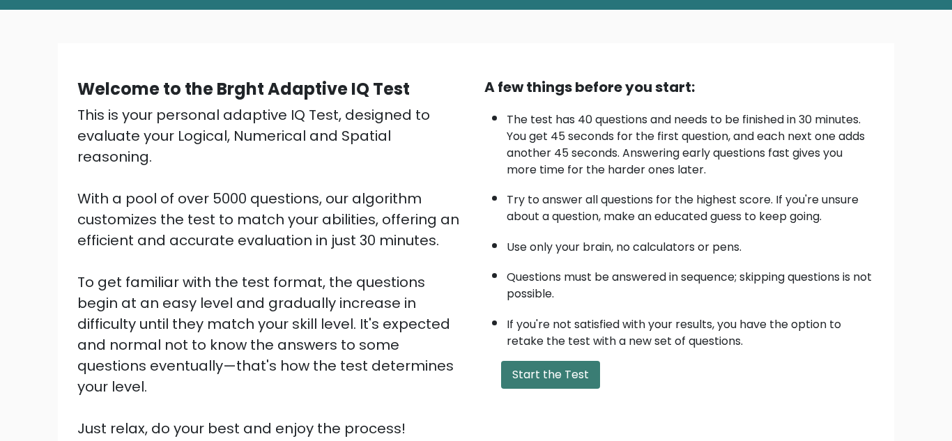
click at [538, 380] on button "Start the Test" at bounding box center [550, 375] width 99 height 28
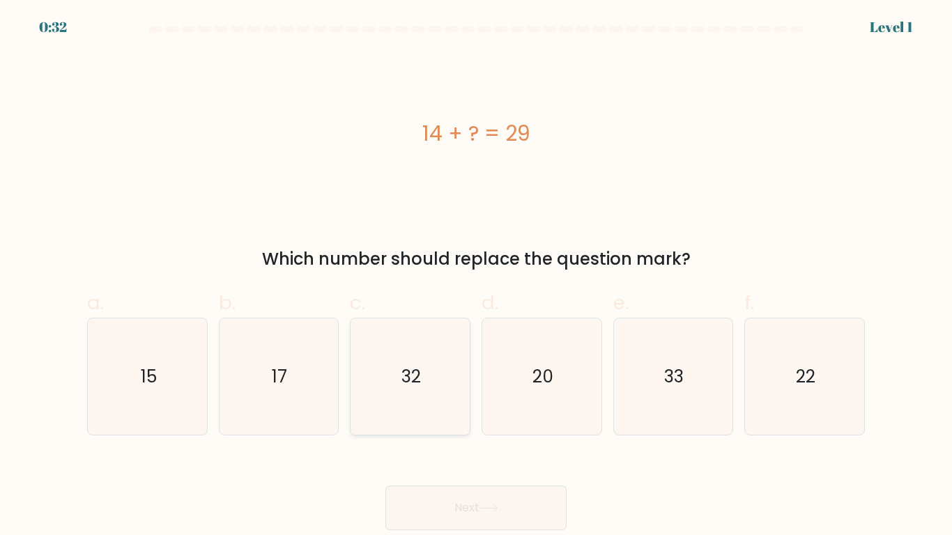
click at [394, 403] on icon "32" at bounding box center [410, 377] width 116 height 116
click at [476, 277] on input "c. 32" at bounding box center [476, 272] width 1 height 9
radio input "true"
click at [486, 441] on button "Next" at bounding box center [476, 508] width 181 height 45
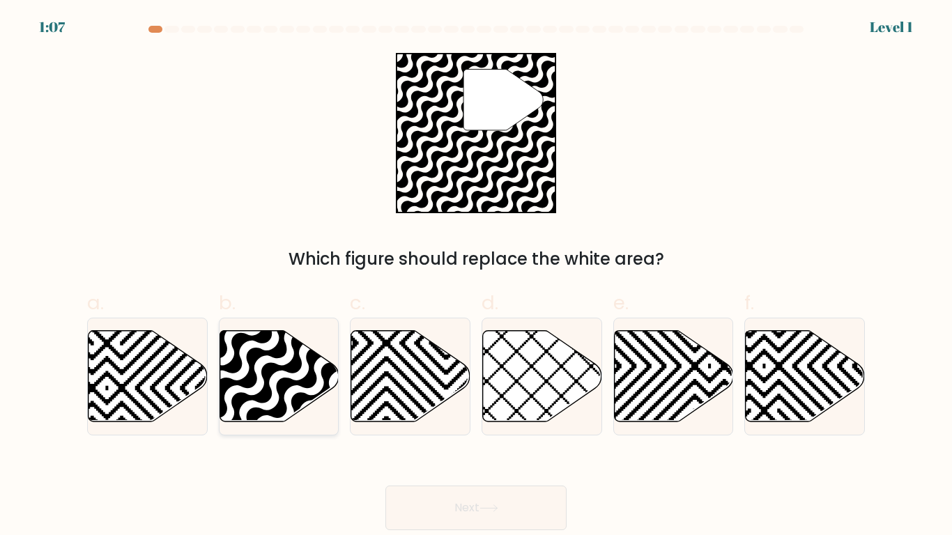
click at [278, 395] on icon at bounding box center [279, 375] width 119 height 91
click at [476, 277] on input "b." at bounding box center [476, 272] width 1 height 9
radio input "true"
click at [488, 441] on icon at bounding box center [489, 509] width 19 height 8
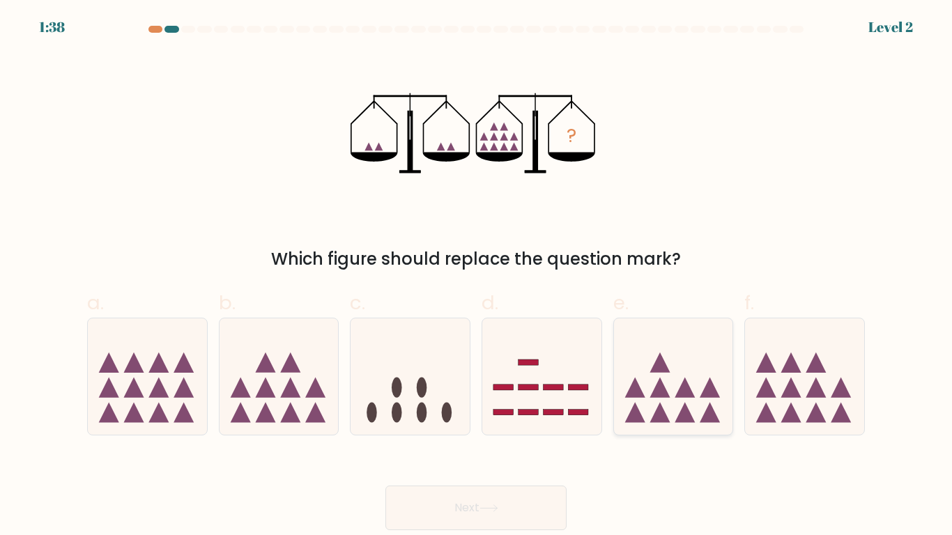
click at [652, 404] on icon at bounding box center [673, 377] width 119 height 98
click at [477, 277] on input "e." at bounding box center [476, 272] width 1 height 9
radio input "true"
click at [490, 441] on button "Next" at bounding box center [476, 508] width 181 height 45
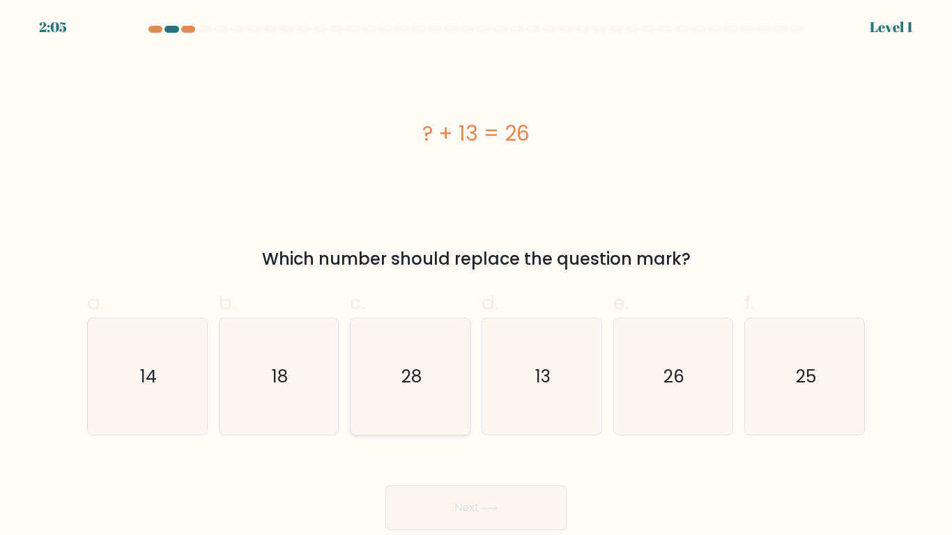
click at [437, 386] on icon "28" at bounding box center [410, 377] width 116 height 116
click at [476, 277] on input "c. 28" at bounding box center [476, 272] width 1 height 9
radio input "true"
click at [472, 441] on button "Next" at bounding box center [476, 508] width 181 height 45
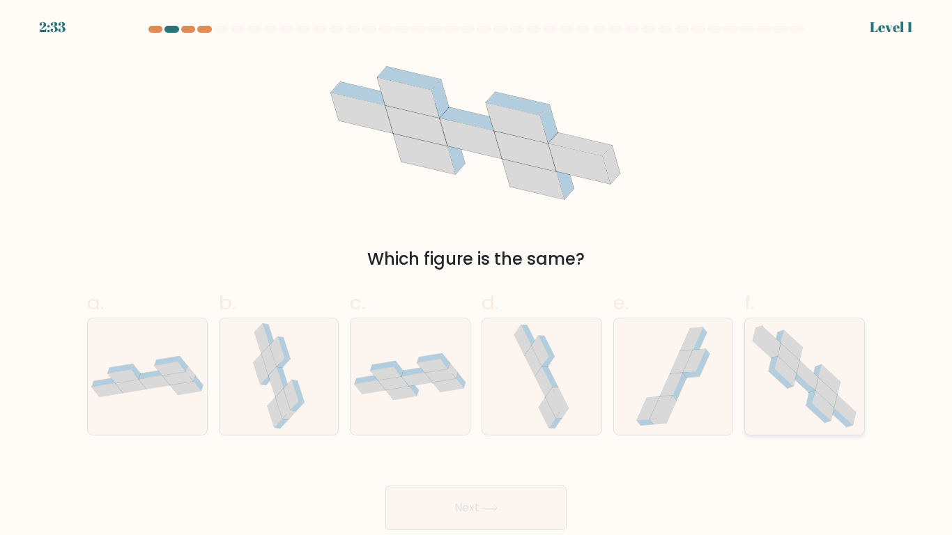
click at [790, 360] on icon at bounding box center [789, 358] width 22 height 30
click at [477, 277] on input "f." at bounding box center [476, 272] width 1 height 9
radio input "true"
click at [461, 441] on div "Next" at bounding box center [476, 491] width 795 height 78
click at [466, 441] on button "Next" at bounding box center [476, 508] width 181 height 45
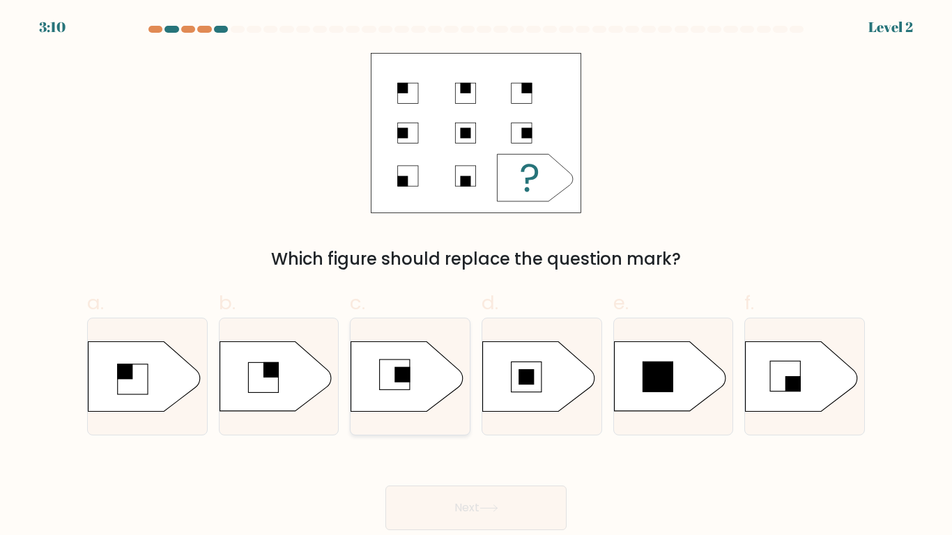
click at [420, 361] on icon at bounding box center [407, 377] width 112 height 70
click at [476, 277] on input "c." at bounding box center [476, 272] width 1 height 9
radio input "true"
click at [632, 376] on icon at bounding box center [670, 377] width 112 height 70
click at [477, 277] on input "e." at bounding box center [476, 272] width 1 height 9
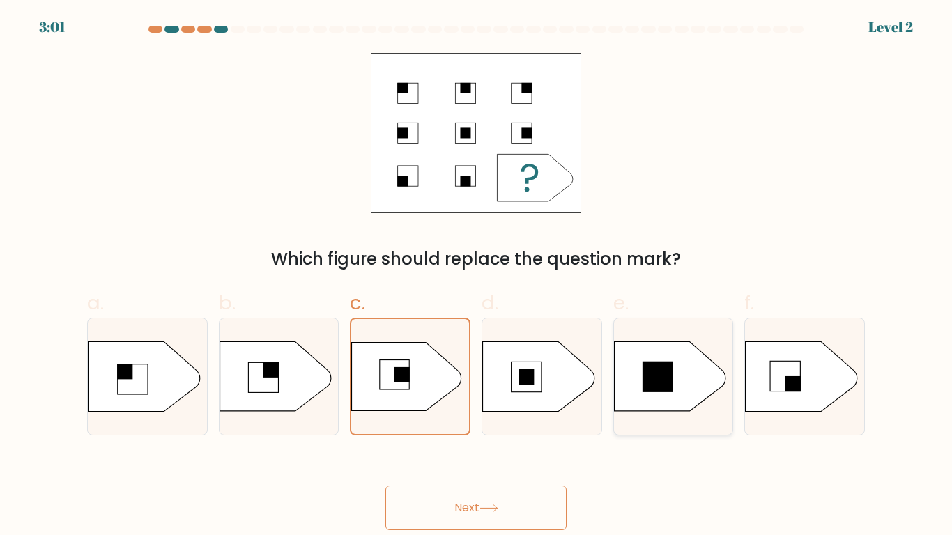
radio input "true"
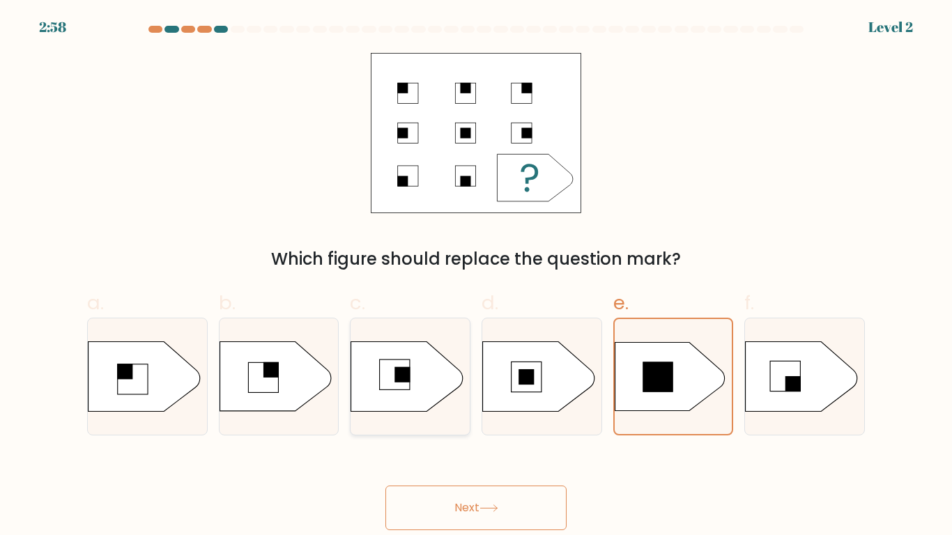
click at [410, 395] on icon at bounding box center [407, 377] width 112 height 70
click at [476, 277] on input "c." at bounding box center [476, 272] width 1 height 9
radio input "true"
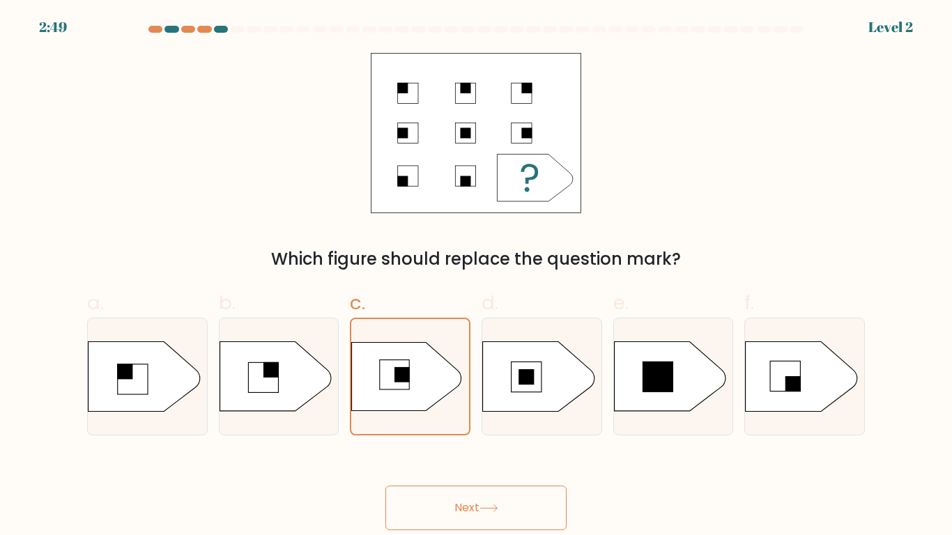
click at [551, 441] on button "Next" at bounding box center [476, 508] width 181 height 45
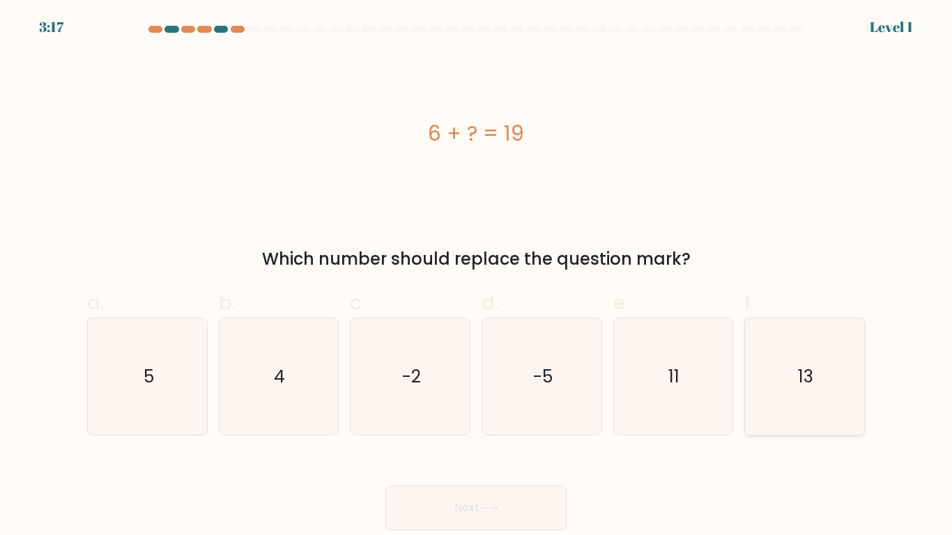
click at [835, 393] on icon "13" at bounding box center [805, 377] width 116 height 116
click at [477, 277] on input "f. 13" at bounding box center [476, 272] width 1 height 9
radio input "true"
click at [491, 441] on button "Next" at bounding box center [476, 508] width 181 height 45
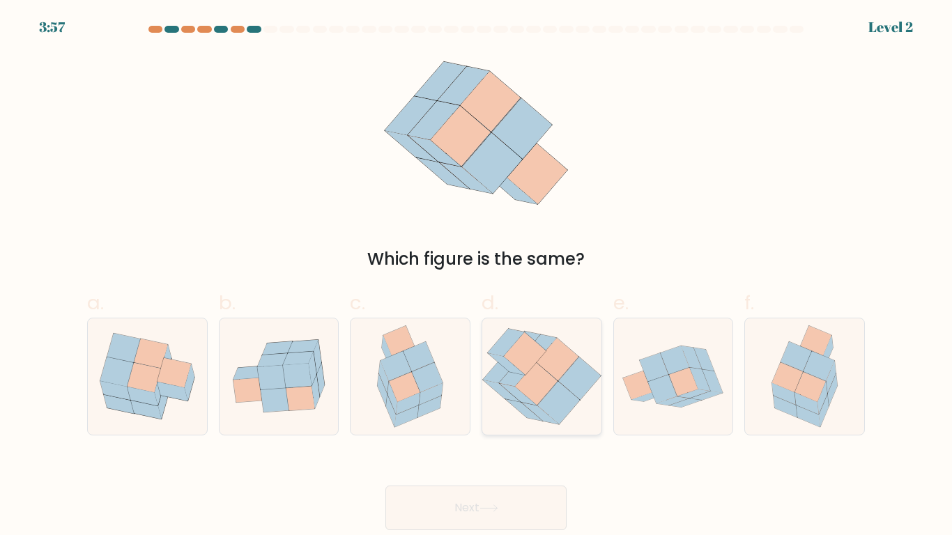
click at [588, 354] on icon at bounding box center [541, 377] width 119 height 108
click at [477, 277] on input "d." at bounding box center [476, 272] width 1 height 9
radio input "true"
click at [213, 364] on div "b." at bounding box center [279, 362] width 132 height 147
click at [833, 388] on icon at bounding box center [833, 390] width 10 height 32
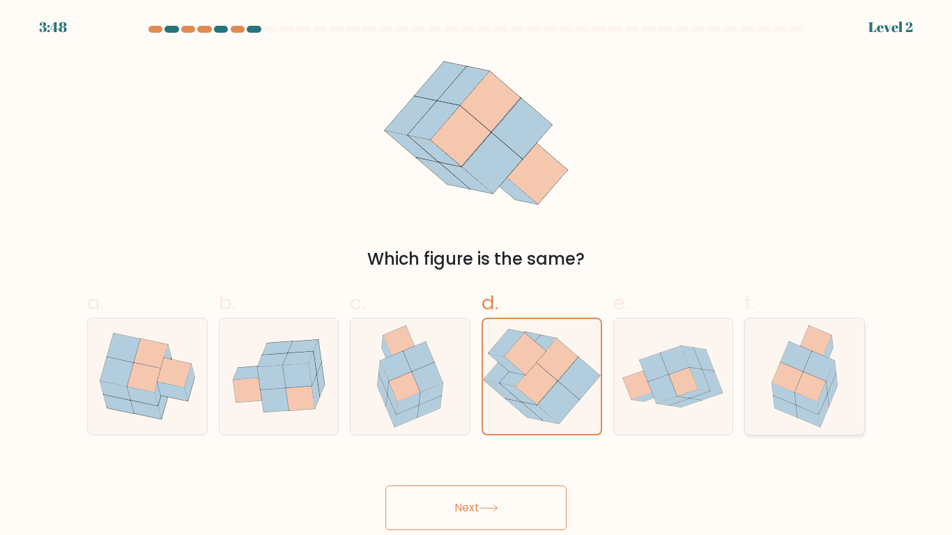
click at [477, 277] on input "f." at bounding box center [476, 272] width 1 height 9
radio input "true"
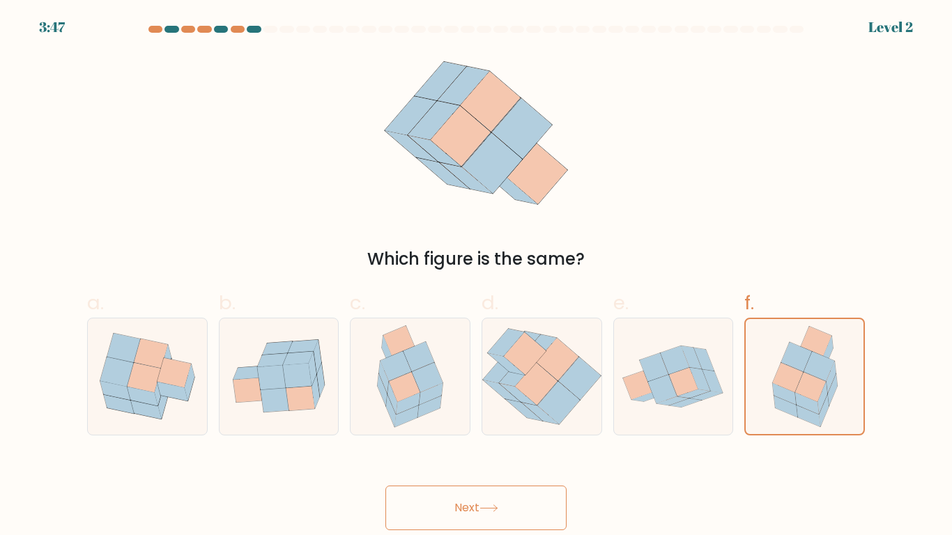
click at [472, 441] on button "Next" at bounding box center [476, 508] width 181 height 45
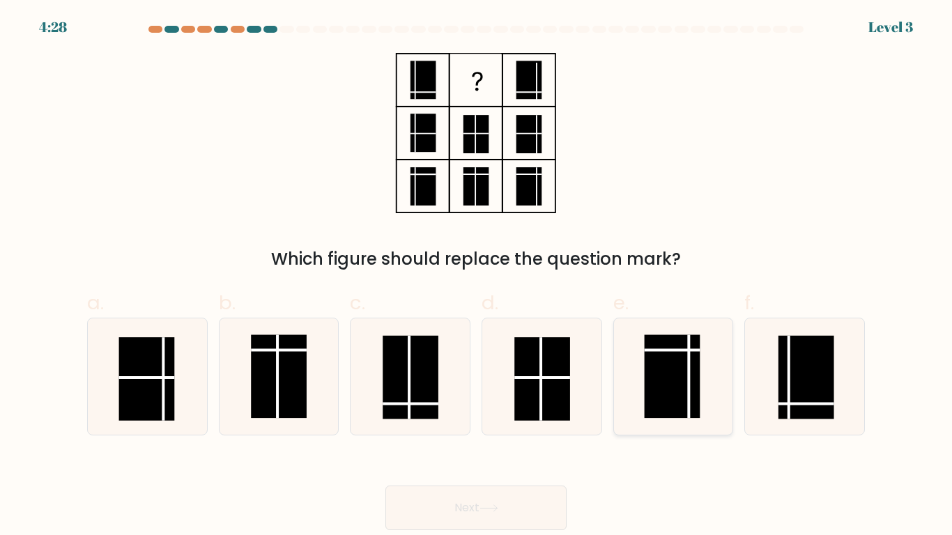
click at [692, 388] on rect at bounding box center [673, 377] width 56 height 84
click at [477, 277] on input "e." at bounding box center [476, 272] width 1 height 9
radio input "true"
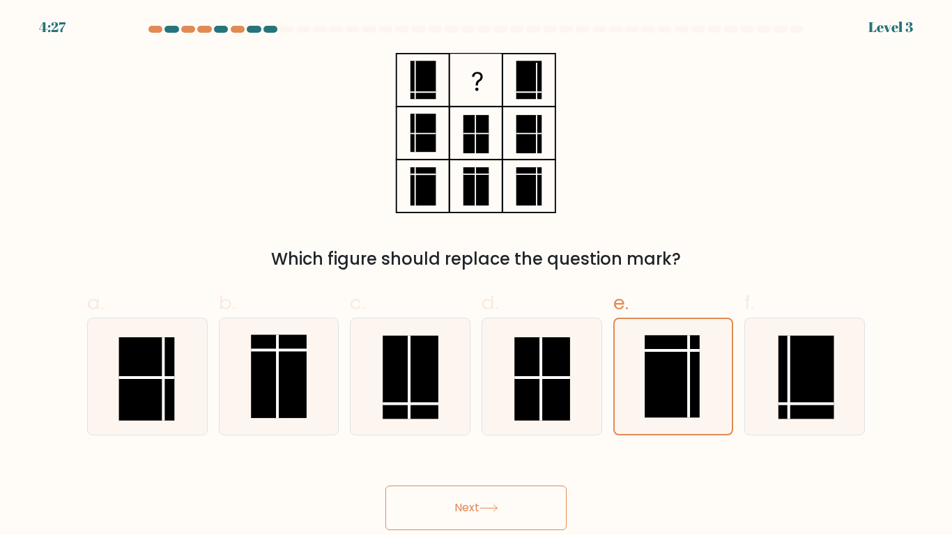
click at [461, 441] on button "Next" at bounding box center [476, 508] width 181 height 45
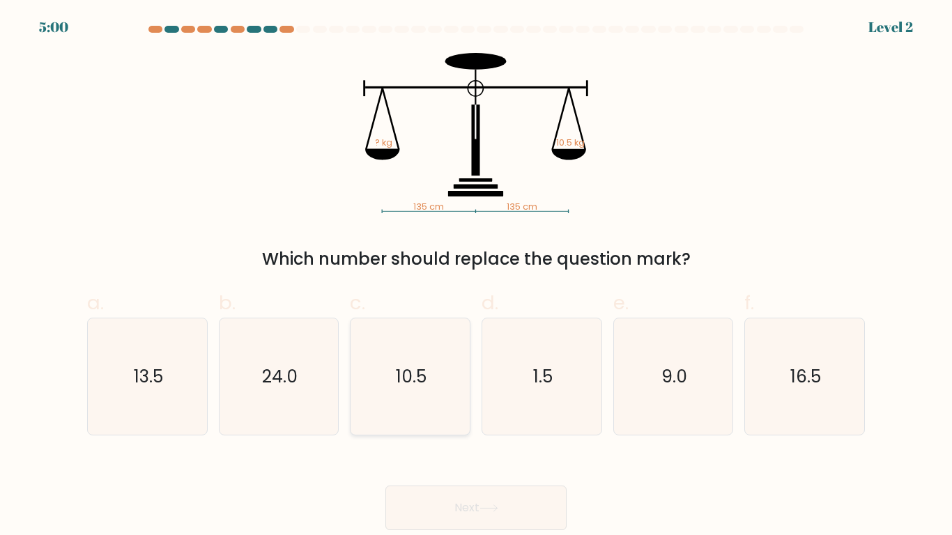
click at [468, 417] on icon "10.5" at bounding box center [410, 377] width 116 height 116
click at [476, 277] on input "c. 10.5" at bounding box center [476, 272] width 1 height 9
radio input "true"
click at [445, 441] on button "Next" at bounding box center [476, 508] width 181 height 45
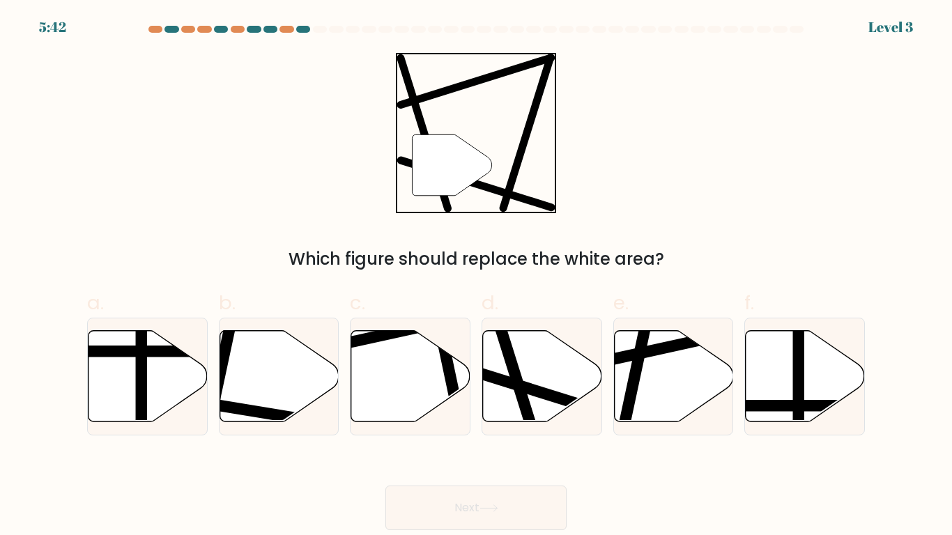
click at [445, 441] on button "Next" at bounding box center [476, 508] width 181 height 45
click at [446, 441] on button "Next" at bounding box center [476, 508] width 181 height 45
click at [509, 366] on line at bounding box center [501, 328] width 70 height 225
click at [477, 277] on input "d." at bounding box center [476, 272] width 1 height 9
radio input "true"
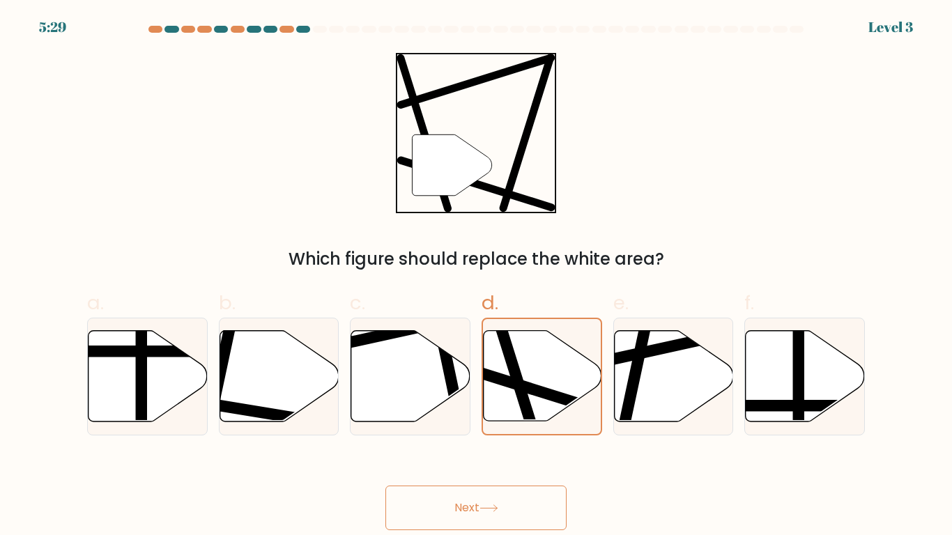
click at [481, 441] on button "Next" at bounding box center [476, 508] width 181 height 45
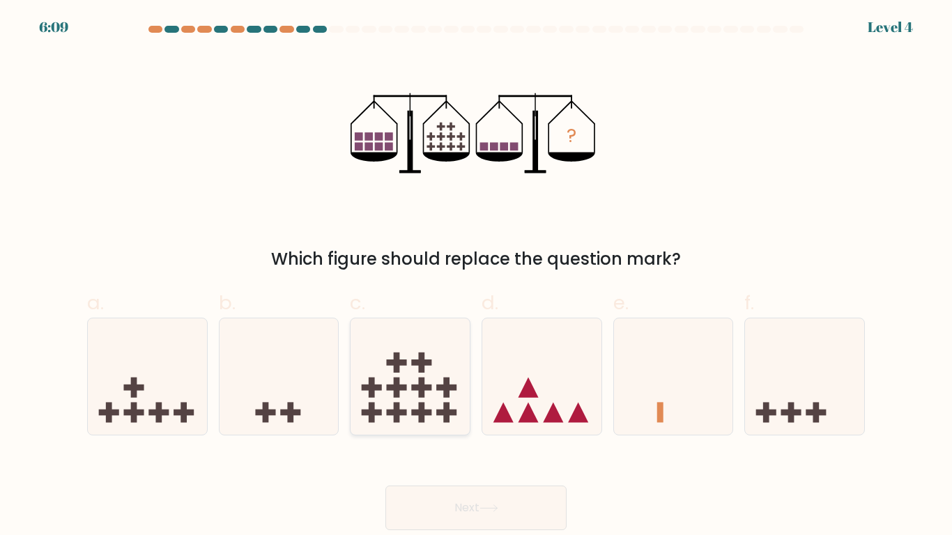
click at [394, 359] on rect at bounding box center [397, 363] width 6 height 20
click at [476, 277] on input "c." at bounding box center [476, 272] width 1 height 9
radio input "true"
click at [455, 441] on button "Next" at bounding box center [476, 508] width 181 height 45
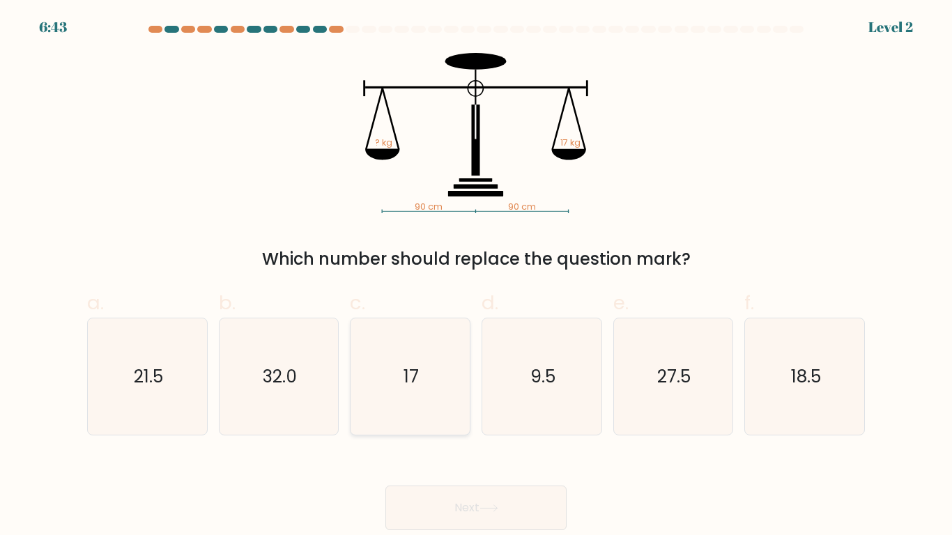
click at [415, 379] on text "17" at bounding box center [411, 377] width 15 height 24
click at [476, 277] on input "c. 17" at bounding box center [476, 272] width 1 height 9
radio input "true"
click at [469, 441] on div "Next" at bounding box center [476, 491] width 795 height 78
click at [458, 441] on body "6:40 Level 2" at bounding box center [476, 267] width 952 height 535
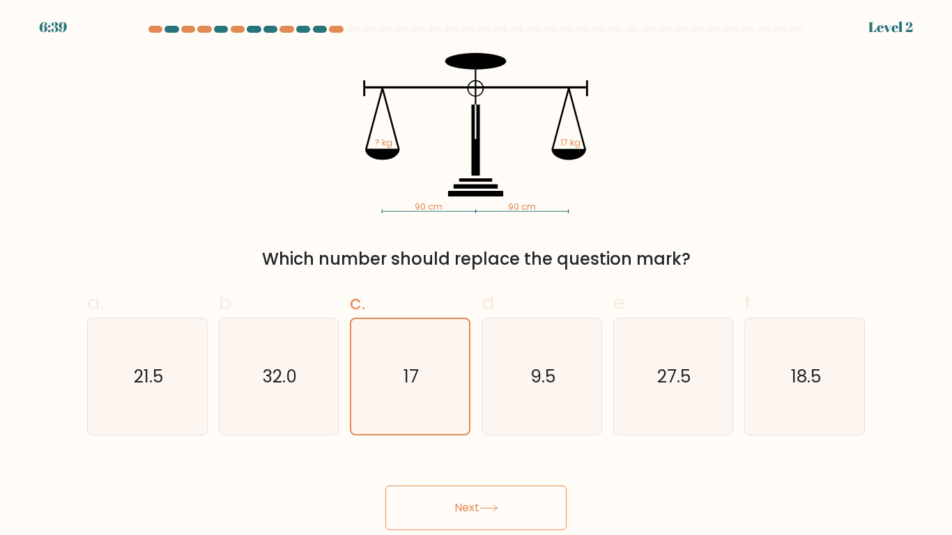
click at [453, 441] on button "Next" at bounding box center [476, 508] width 181 height 45
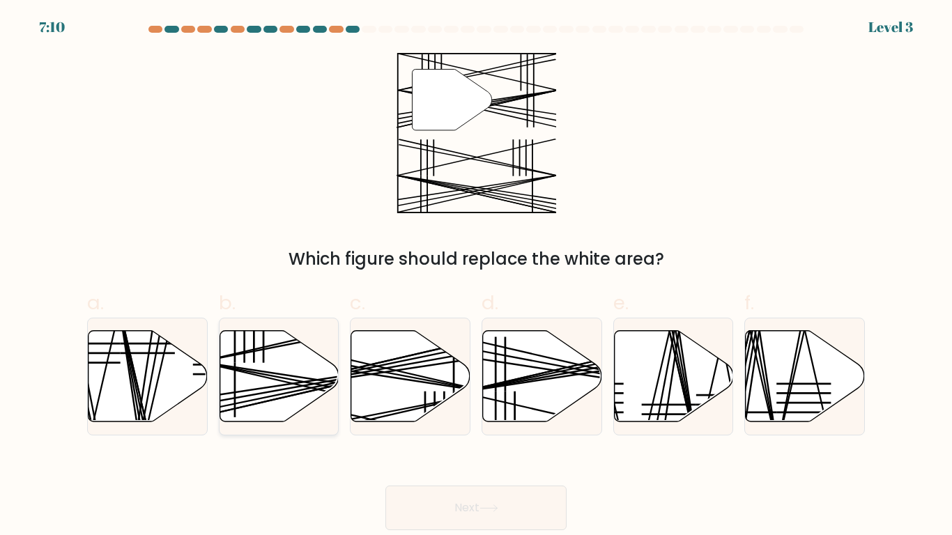
click at [261, 392] on icon at bounding box center [279, 375] width 119 height 91
click at [476, 277] on input "b." at bounding box center [476, 272] width 1 height 9
radio input "true"
click at [162, 379] on icon at bounding box center [148, 375] width 119 height 91
click at [476, 277] on input "a." at bounding box center [476, 272] width 1 height 9
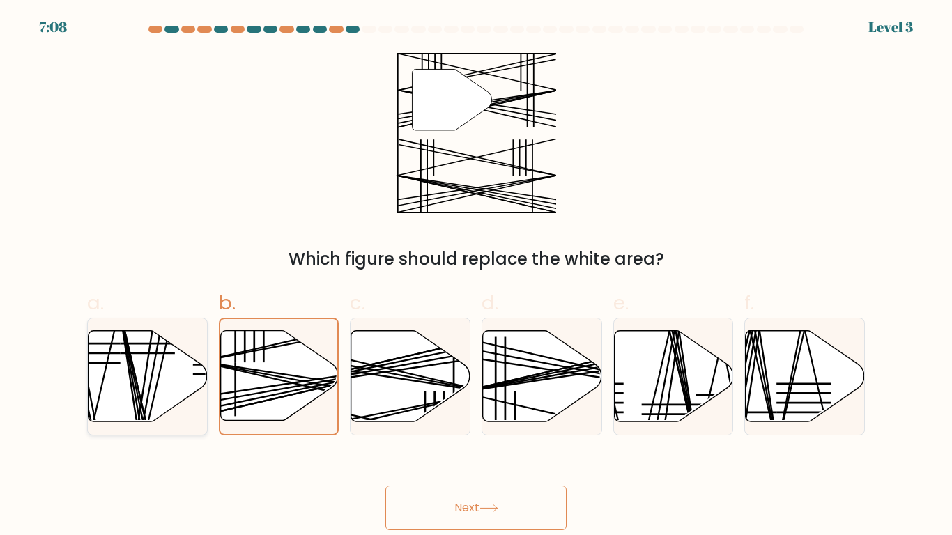
radio input "true"
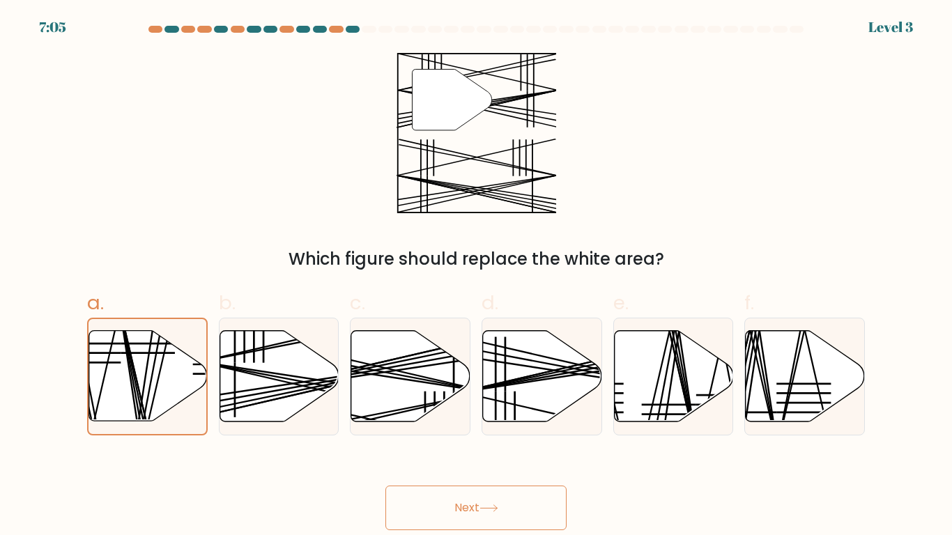
click at [438, 441] on button "Next" at bounding box center [476, 508] width 181 height 45
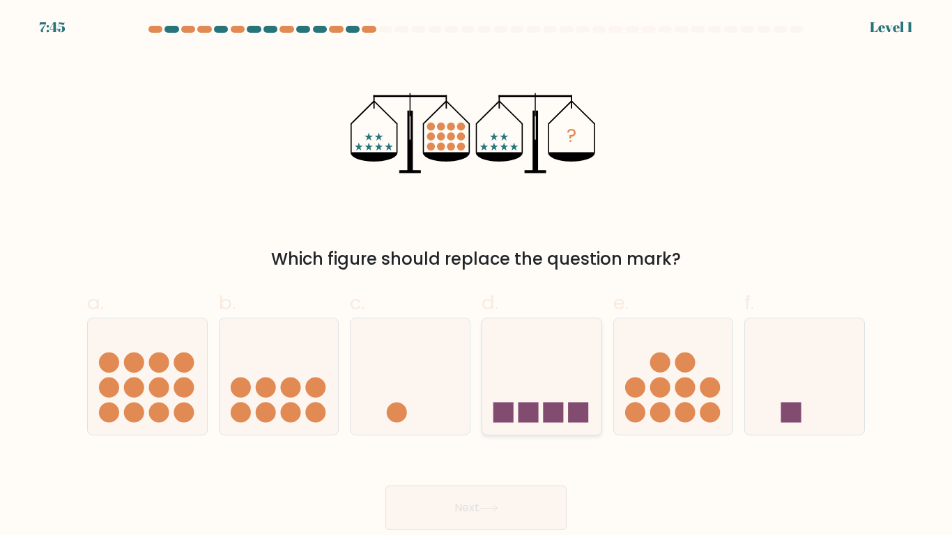
click at [572, 367] on icon at bounding box center [541, 377] width 119 height 98
click at [477, 277] on input "d." at bounding box center [476, 272] width 1 height 9
radio input "true"
click at [657, 396] on circle at bounding box center [660, 388] width 20 height 20
click at [477, 277] on input "e." at bounding box center [476, 272] width 1 height 9
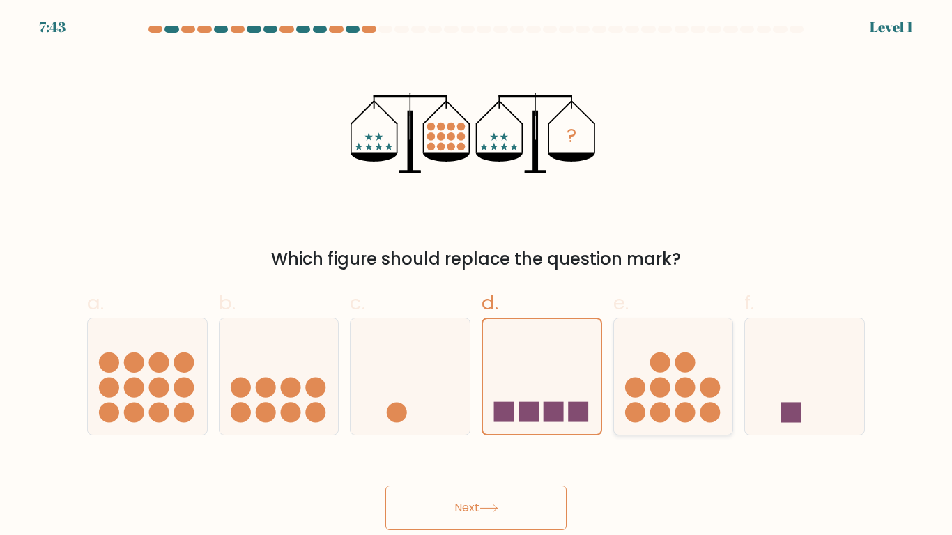
radio input "true"
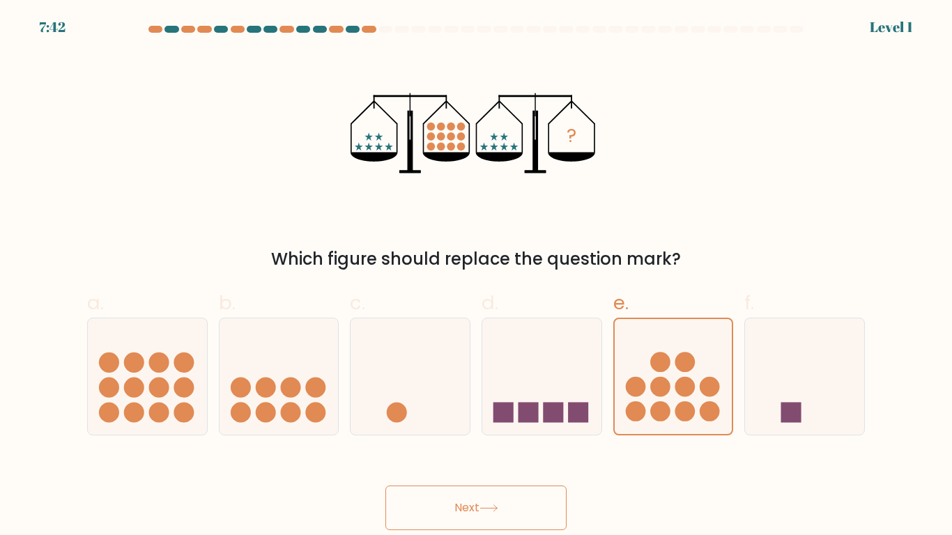
click at [443, 441] on button "Next" at bounding box center [476, 508] width 181 height 45
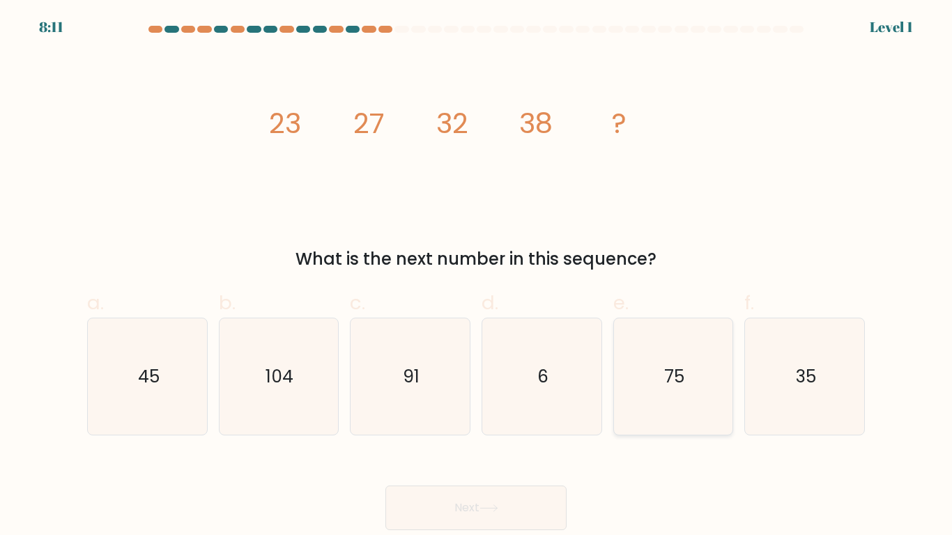
click at [680, 358] on icon "75" at bounding box center [673, 377] width 116 height 116
click at [477, 277] on input "e. 75" at bounding box center [476, 272] width 1 height 9
radio input "true"
click at [160, 345] on icon "45" at bounding box center [147, 377] width 116 height 116
click at [476, 277] on input "a. 45" at bounding box center [476, 272] width 1 height 9
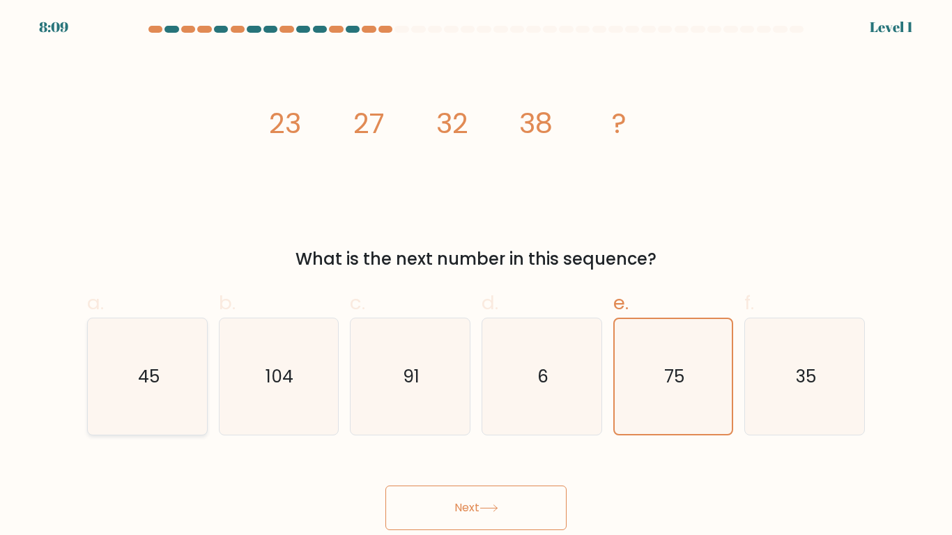
radio input "true"
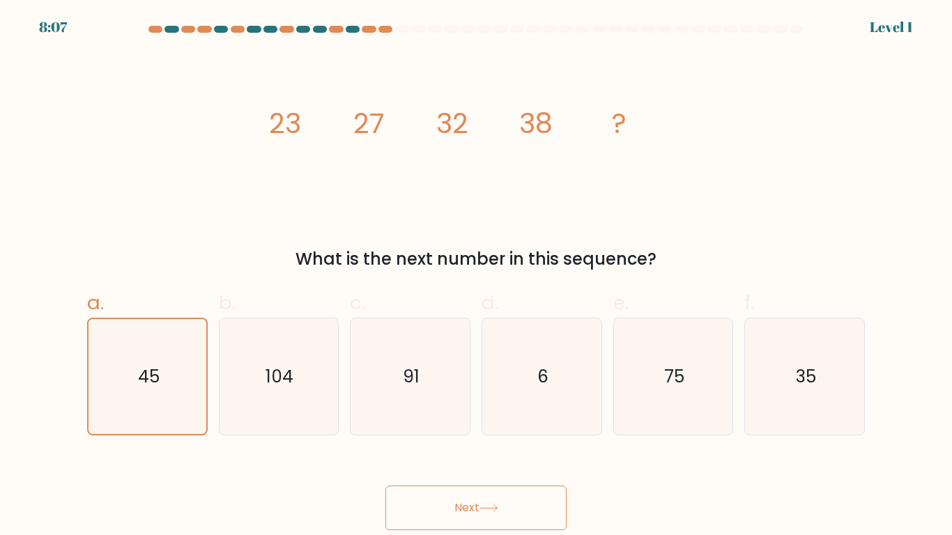
click at [476, 441] on button "Next" at bounding box center [476, 508] width 181 height 45
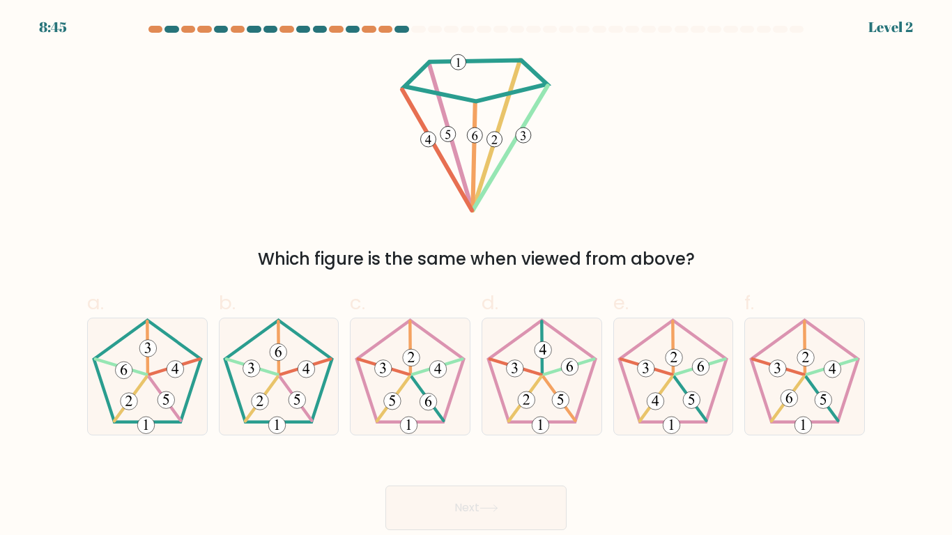
click at [65, 383] on form at bounding box center [476, 278] width 952 height 505
click at [151, 402] on icon at bounding box center [147, 377] width 116 height 116
click at [476, 277] on input "a." at bounding box center [476, 272] width 1 height 9
radio input "true"
click at [331, 413] on icon at bounding box center [278, 377] width 116 height 116
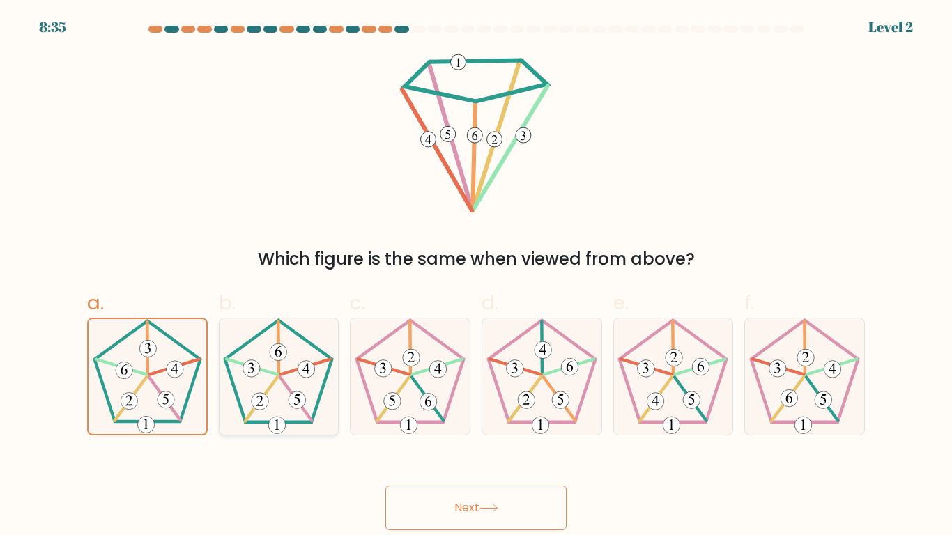
click at [476, 277] on input "b." at bounding box center [476, 272] width 1 height 9
radio input "true"
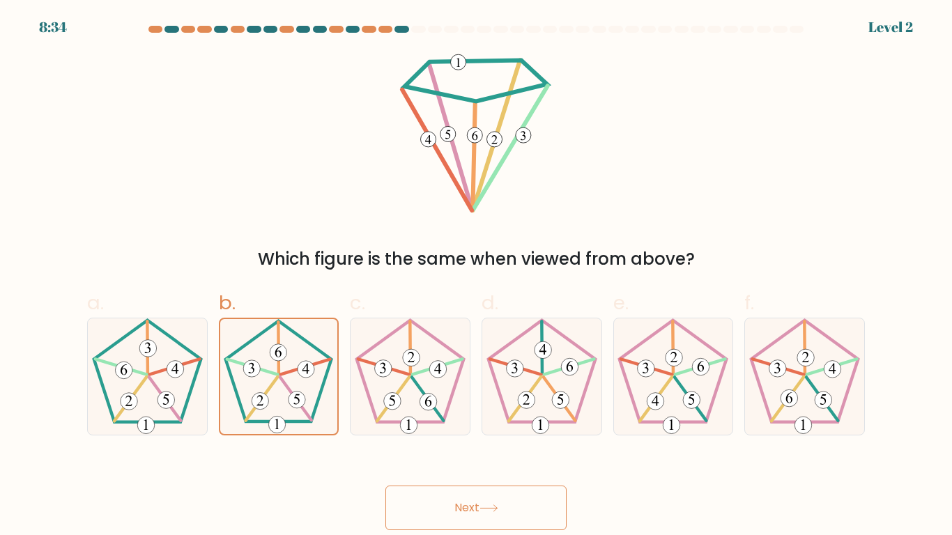
click at [480, 441] on button "Next" at bounding box center [476, 508] width 181 height 45
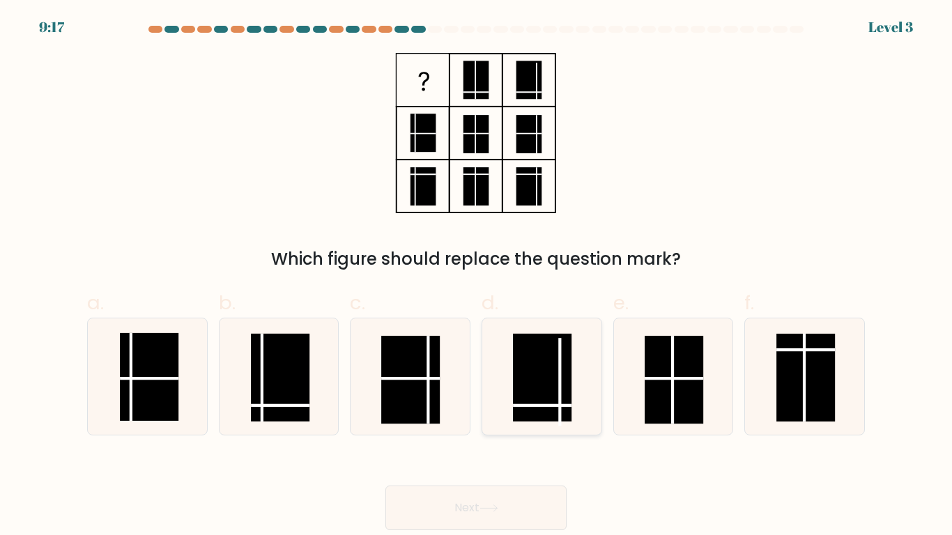
click at [564, 390] on rect at bounding box center [542, 378] width 59 height 88
click at [477, 277] on input "d." at bounding box center [476, 272] width 1 height 9
radio input "true"
click at [675, 358] on rect at bounding box center [674, 380] width 59 height 88
click at [477, 277] on input "e." at bounding box center [476, 272] width 1 height 9
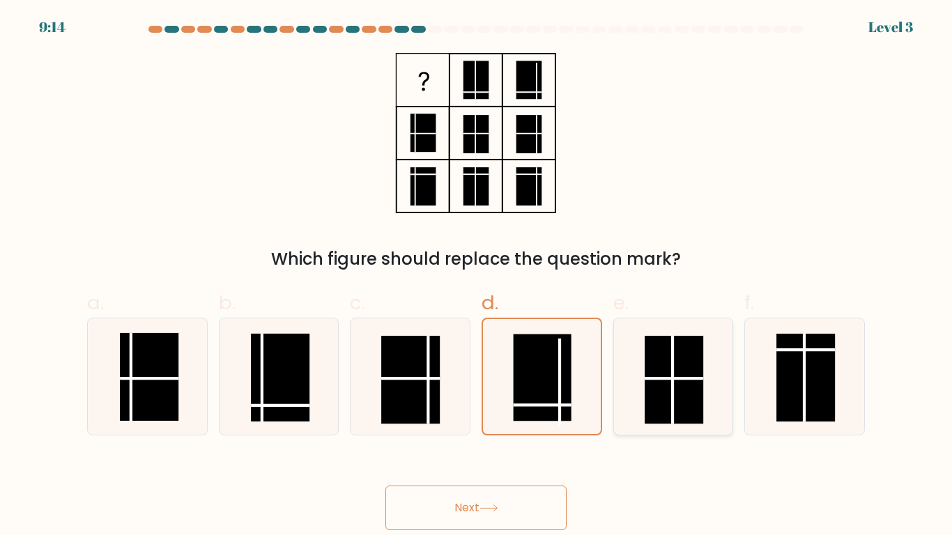
radio input "true"
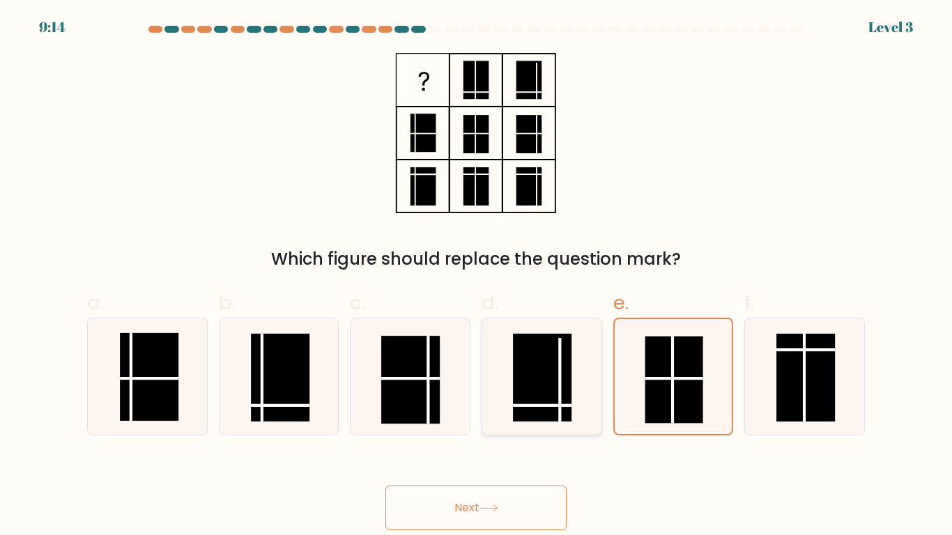
click at [560, 353] on line at bounding box center [560, 382] width 0 height 88
click at [477, 277] on input "d." at bounding box center [476, 272] width 1 height 9
radio input "true"
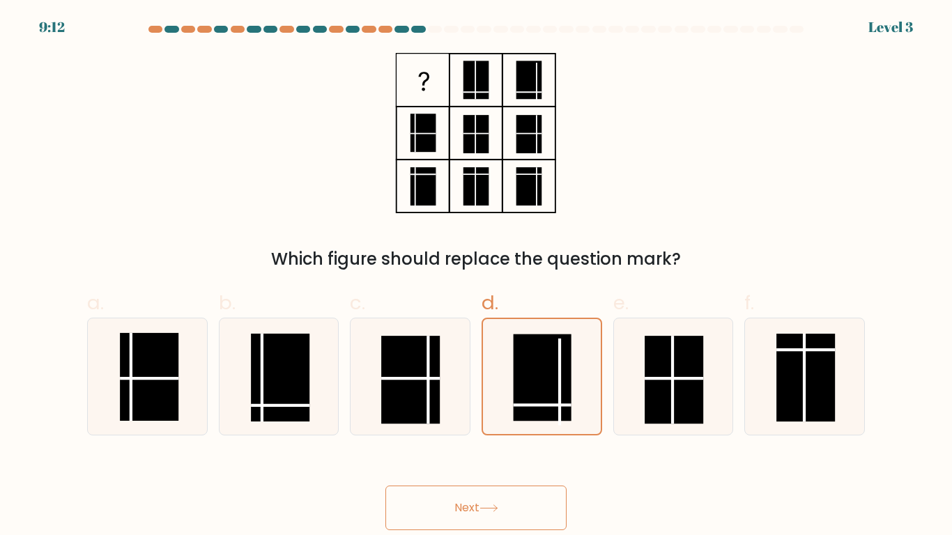
click at [588, 441] on div "Next" at bounding box center [476, 491] width 795 height 78
click at [485, 441] on button "Next" at bounding box center [476, 508] width 181 height 45
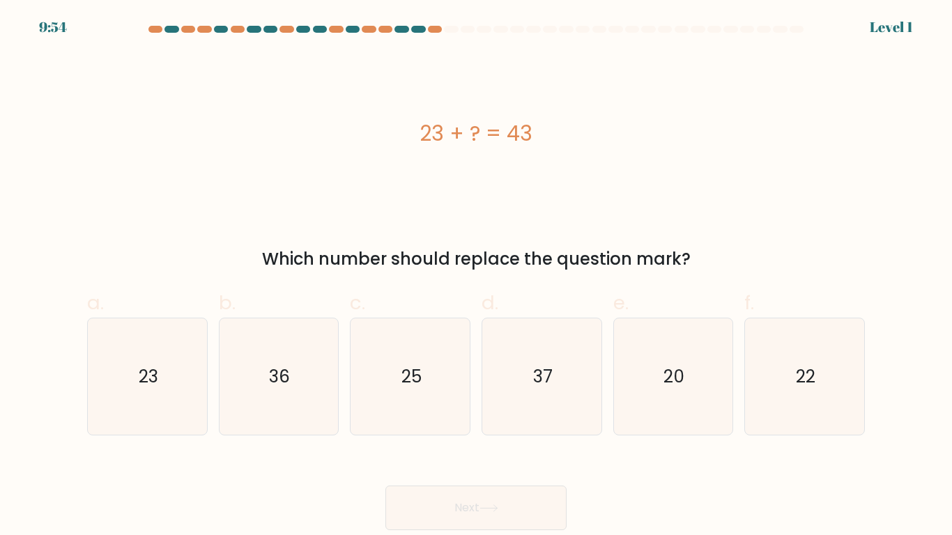
click at [364, 436] on form "a." at bounding box center [476, 278] width 952 height 505
click at [535, 353] on icon "37" at bounding box center [542, 377] width 116 height 116
click at [477, 277] on input "d. 37" at bounding box center [476, 272] width 1 height 9
radio input "true"
click at [536, 441] on button "Next" at bounding box center [476, 508] width 181 height 45
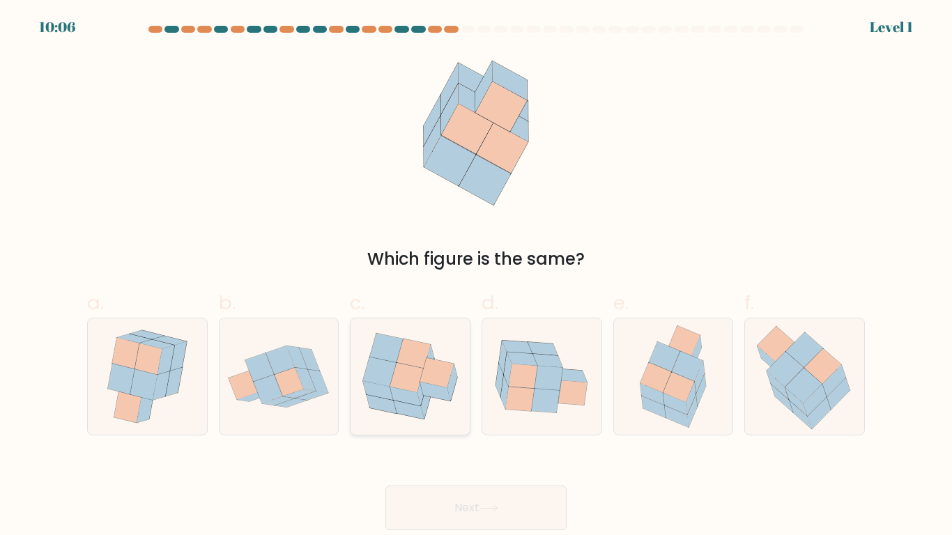
click at [413, 360] on icon at bounding box center [413, 353] width 33 height 29
click at [476, 277] on input "c." at bounding box center [476, 272] width 1 height 9
radio input "true"
click at [478, 441] on button "Next" at bounding box center [476, 508] width 181 height 45
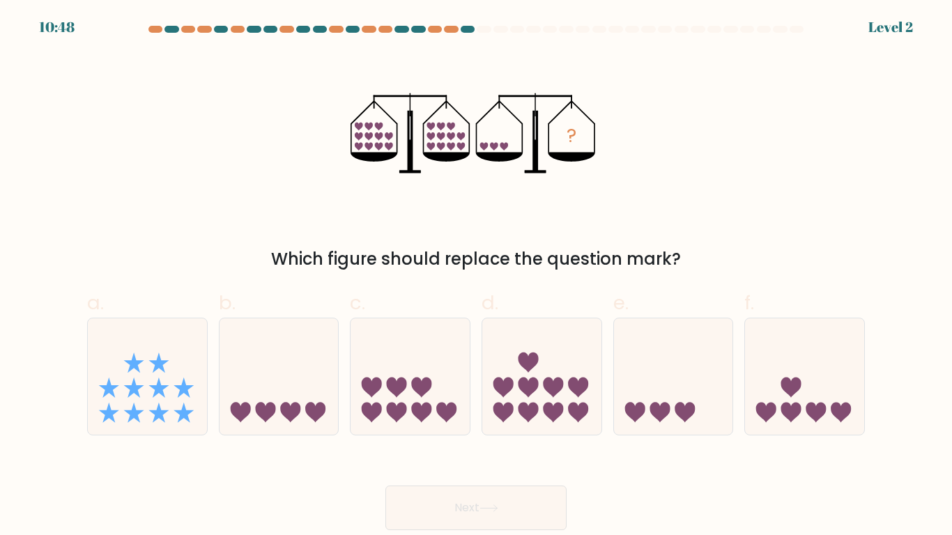
click at [491, 441] on button "Next" at bounding box center [476, 508] width 181 height 45
click at [630, 437] on form at bounding box center [476, 278] width 952 height 505
click at [627, 428] on div at bounding box center [673, 377] width 121 height 118
click at [477, 277] on input "e." at bounding box center [476, 272] width 1 height 9
radio input "true"
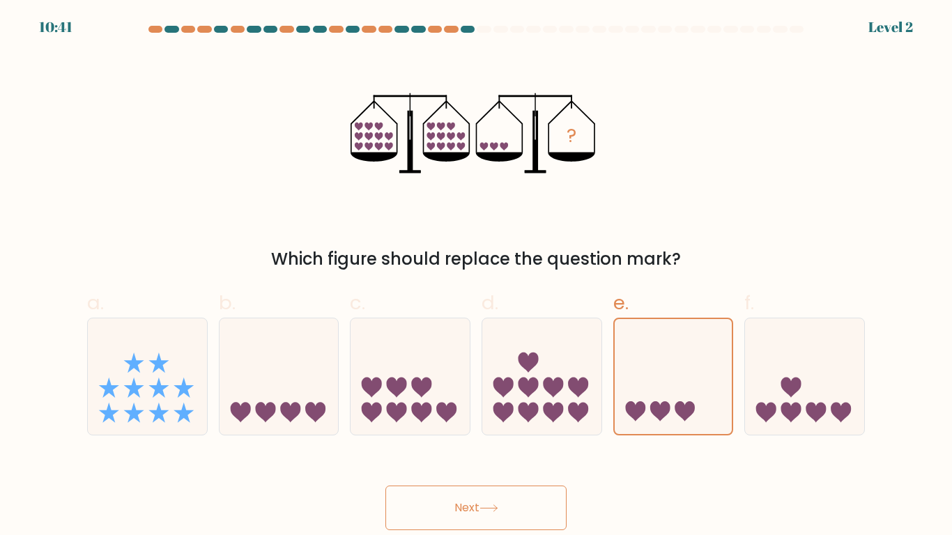
click at [464, 441] on button "Next" at bounding box center [476, 508] width 181 height 45
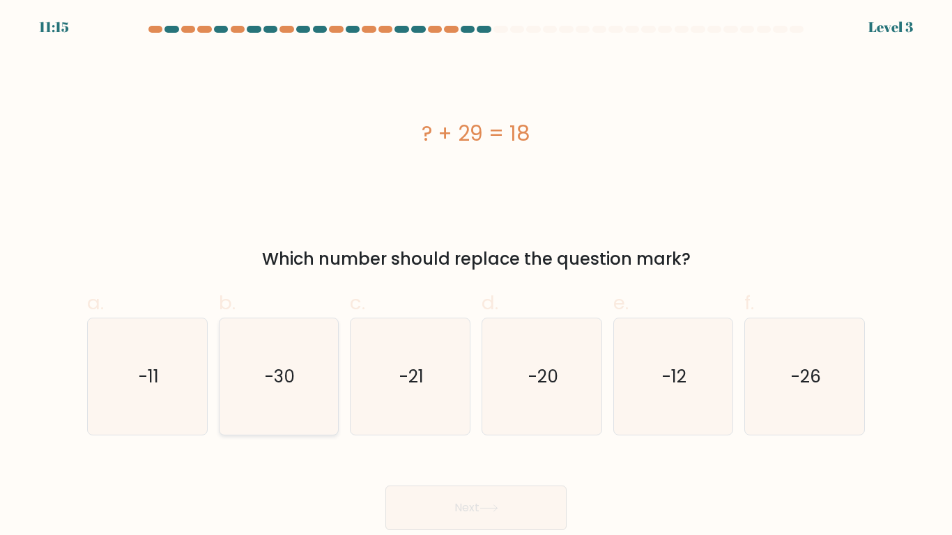
click at [296, 344] on icon "-30" at bounding box center [278, 377] width 116 height 116
click at [476, 277] on input "b. -30" at bounding box center [476, 272] width 1 height 9
radio input "true"
click at [451, 441] on button "Next" at bounding box center [476, 508] width 181 height 45
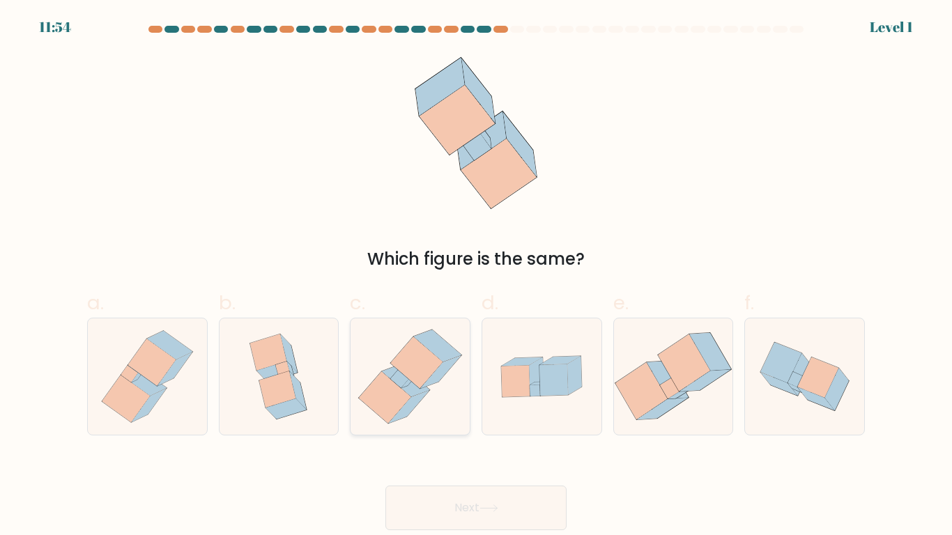
click at [435, 364] on icon at bounding box center [416, 363] width 52 height 52
click at [476, 277] on input "c." at bounding box center [476, 272] width 1 height 9
radio input "true"
click at [519, 441] on button "Next" at bounding box center [476, 508] width 181 height 45
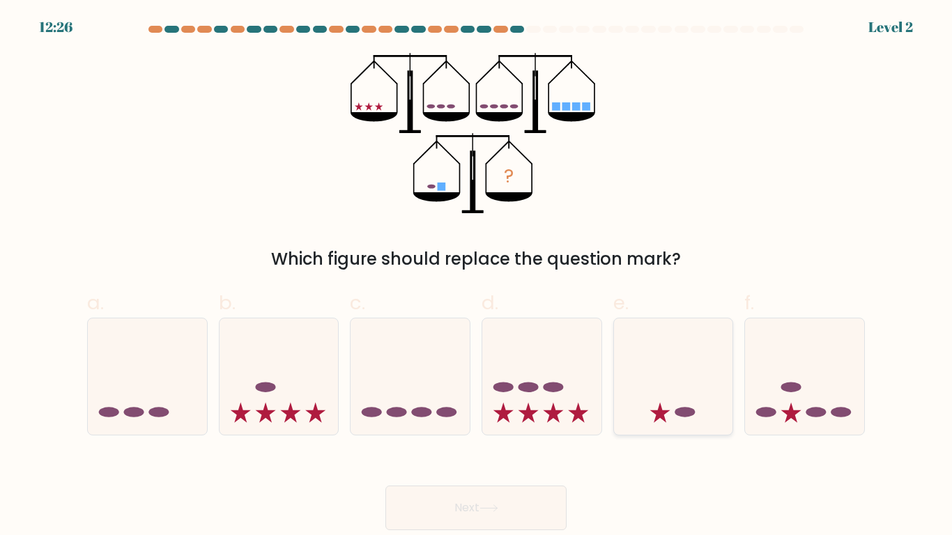
click at [636, 371] on icon at bounding box center [673, 377] width 119 height 98
click at [477, 277] on input "e." at bounding box center [476, 272] width 1 height 9
radio input "true"
click at [576, 421] on icon at bounding box center [541, 377] width 119 height 98
click at [477, 277] on input "d." at bounding box center [476, 272] width 1 height 9
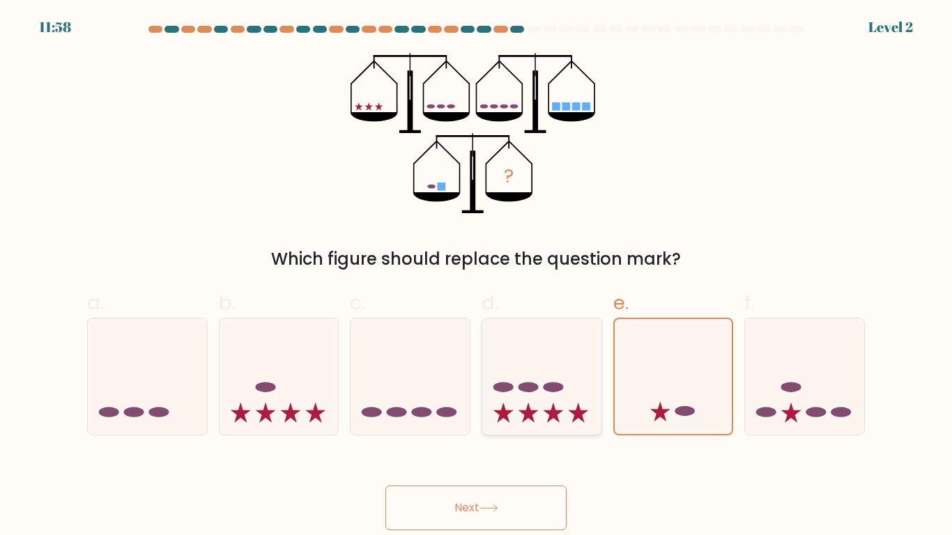
radio input "true"
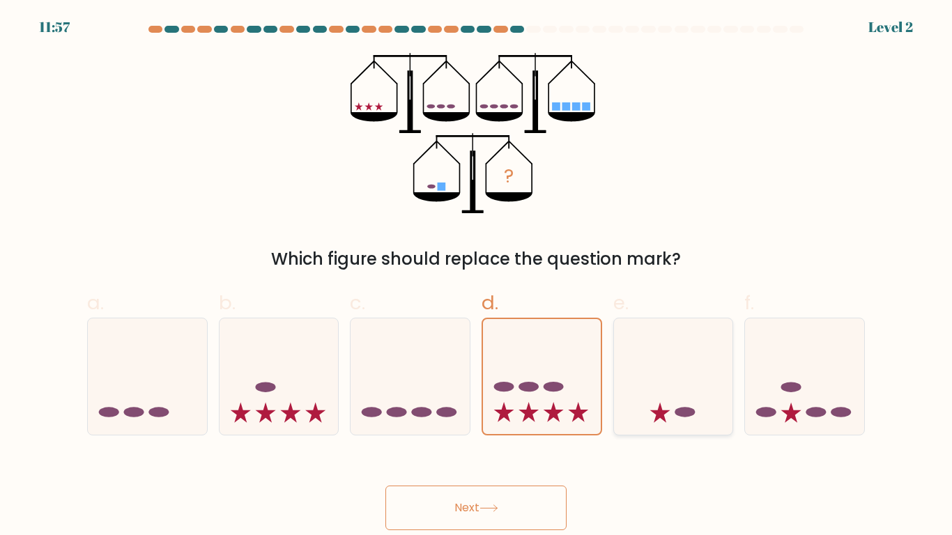
click at [682, 424] on icon at bounding box center [673, 377] width 119 height 98
click at [477, 277] on input "e." at bounding box center [476, 272] width 1 height 9
radio input "true"
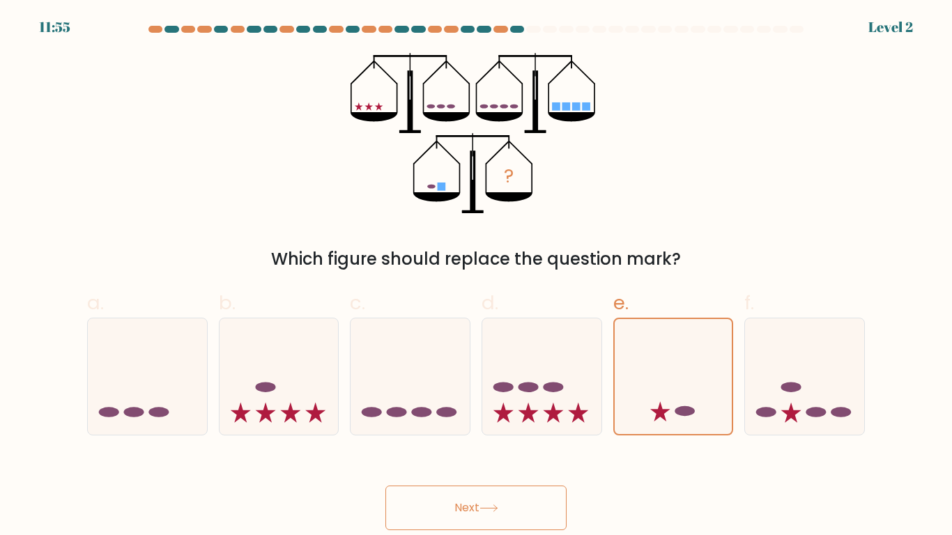
click at [508, 441] on button "Next" at bounding box center [476, 508] width 181 height 45
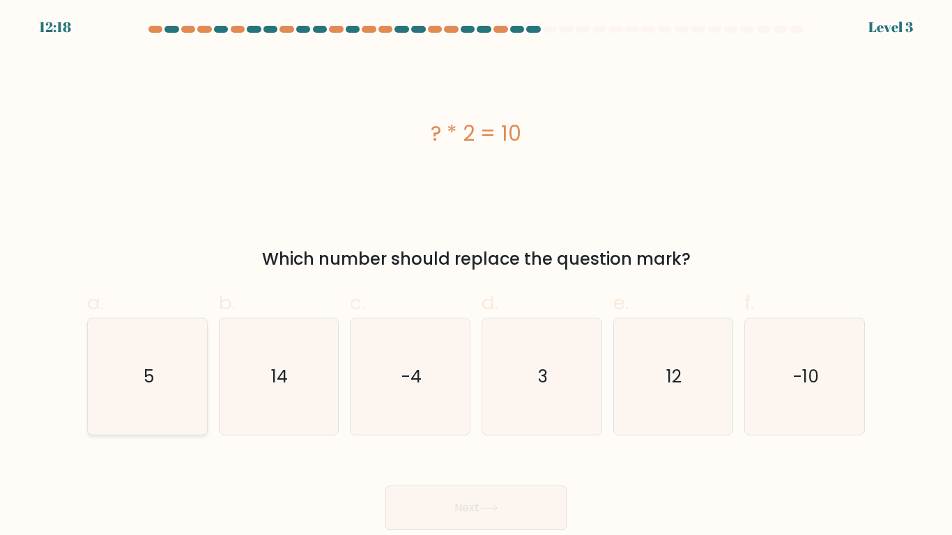
click at [91, 342] on icon "5" at bounding box center [147, 377] width 116 height 116
click at [476, 277] on input "a. 5" at bounding box center [476, 272] width 1 height 9
radio input "true"
click at [505, 441] on button "Next" at bounding box center [476, 508] width 181 height 45
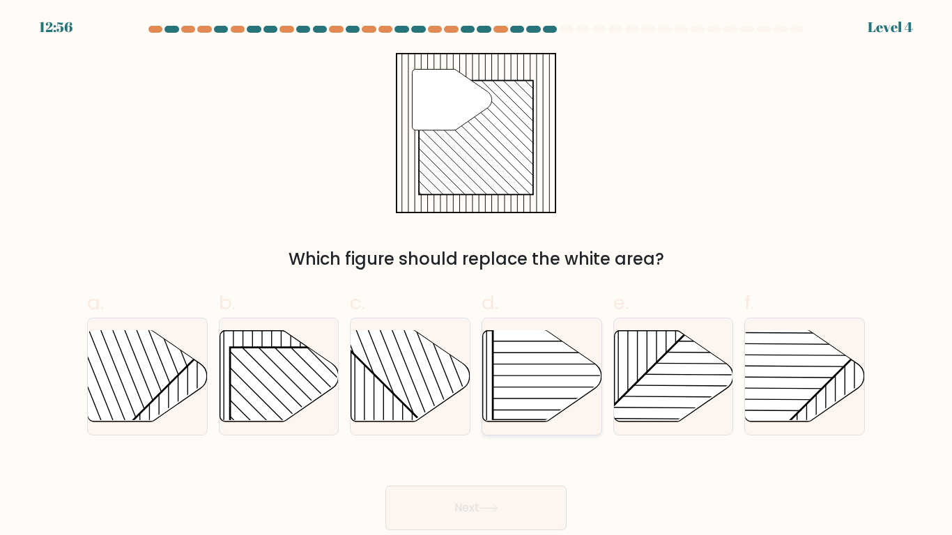
click at [532, 375] on rect at bounding box center [578, 335] width 171 height 171
click at [477, 277] on input "d." at bounding box center [476, 272] width 1 height 9
radio input "true"
click at [436, 441] on button "Next" at bounding box center [476, 508] width 181 height 45
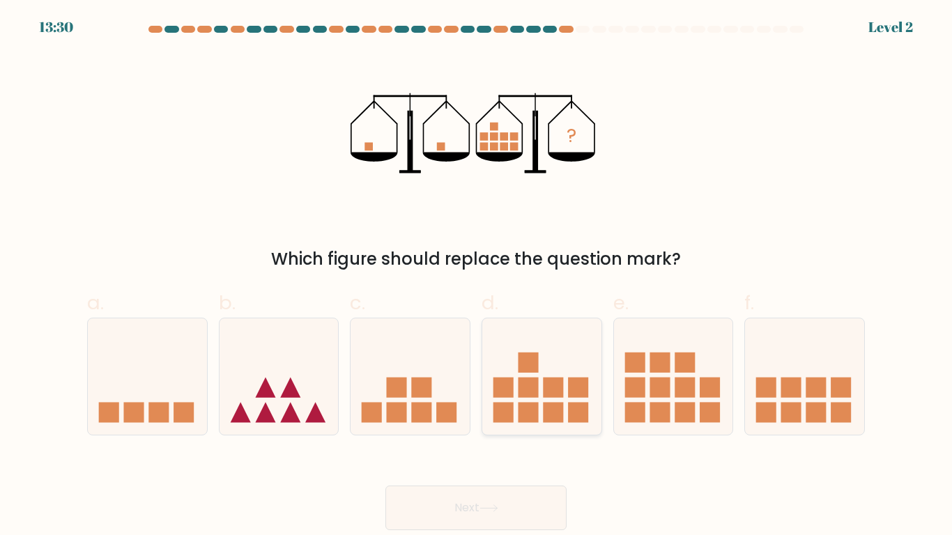
click at [529, 344] on icon at bounding box center [541, 377] width 119 height 98
click at [477, 277] on input "d." at bounding box center [476, 272] width 1 height 9
radio input "true"
click at [466, 441] on button "Next" at bounding box center [476, 508] width 181 height 45
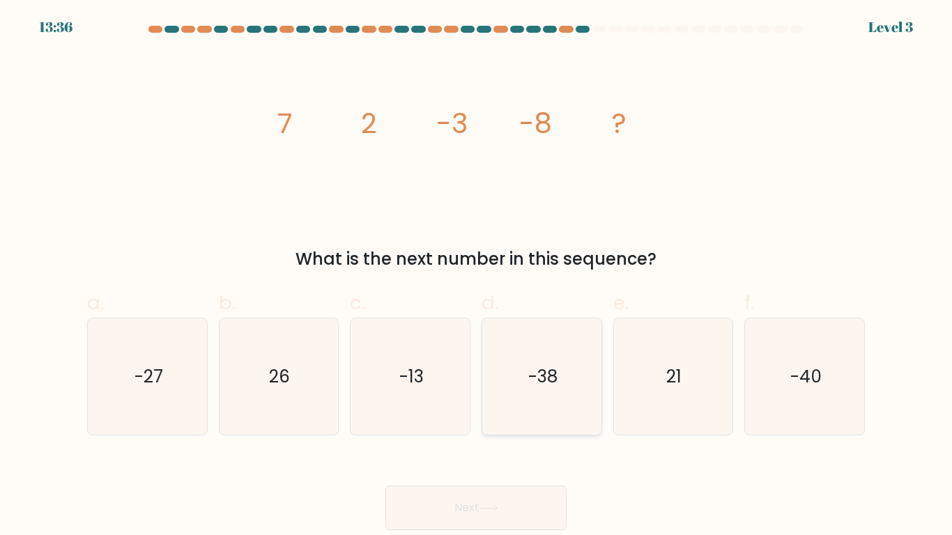
click at [554, 335] on icon "-38" at bounding box center [542, 377] width 116 height 116
click at [477, 277] on input "d. -38" at bounding box center [476, 272] width 1 height 9
radio input "true"
click at [473, 441] on div "Next" at bounding box center [476, 491] width 795 height 78
click at [372, 378] on icon "-13" at bounding box center [410, 377] width 116 height 116
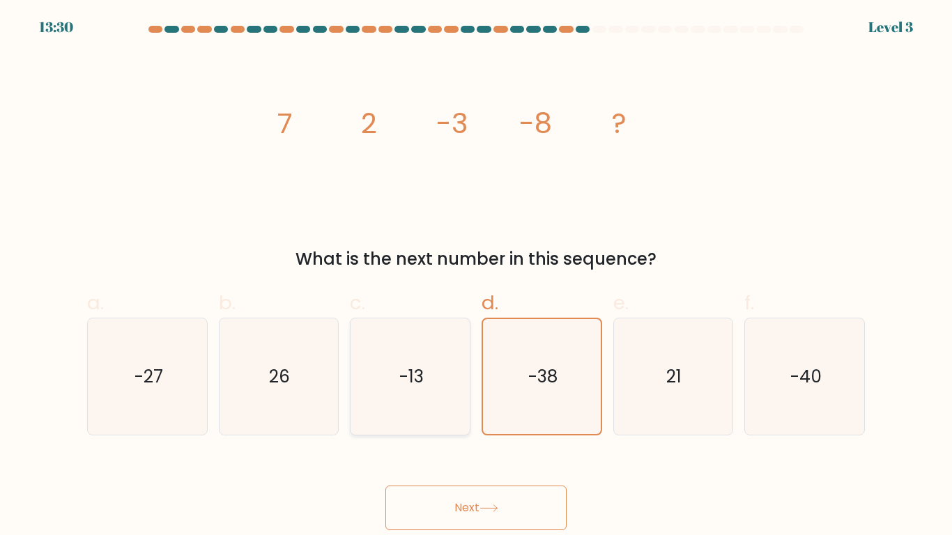
click at [476, 277] on input "c. -13" at bounding box center [476, 272] width 1 height 9
radio input "true"
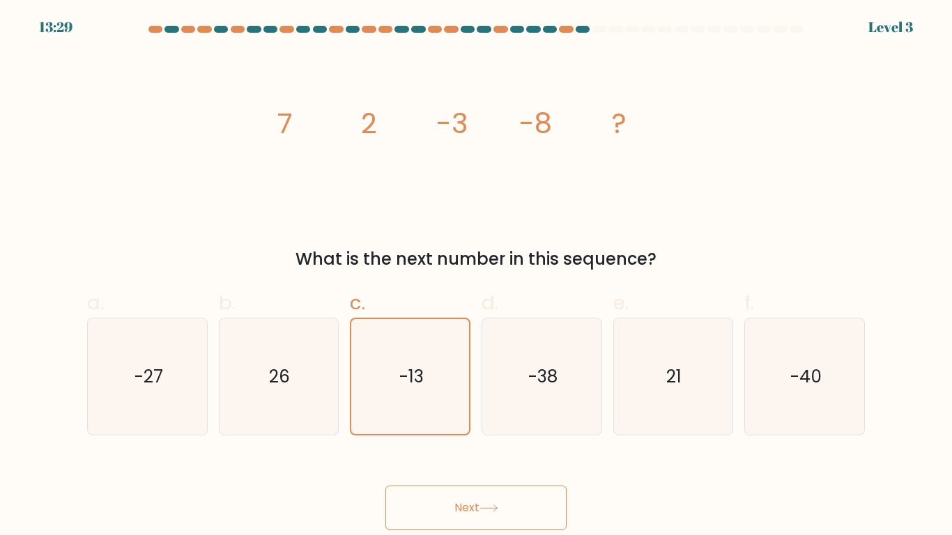
click at [483, 441] on button "Next" at bounding box center [476, 508] width 181 height 45
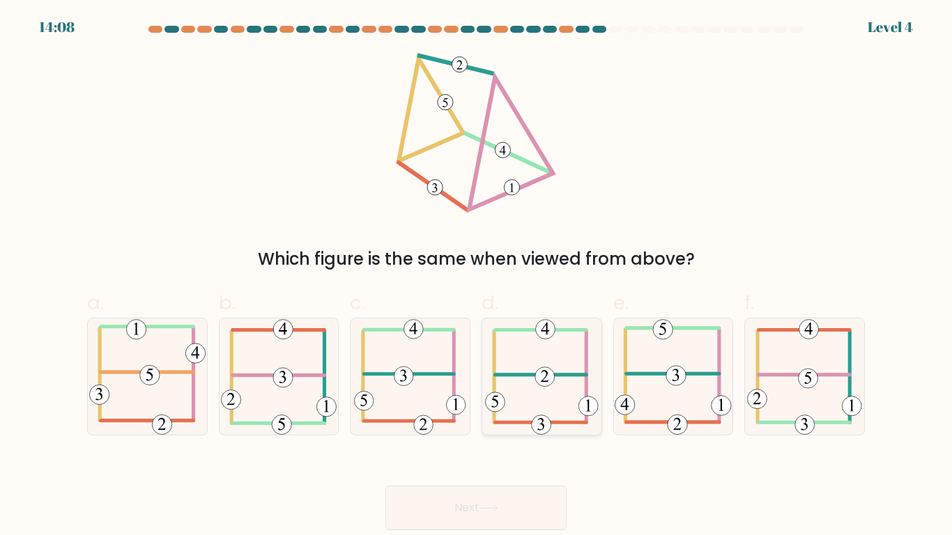
click at [535, 342] on icon at bounding box center [542, 377] width 114 height 116
click at [477, 277] on input "d." at bounding box center [476, 272] width 1 height 9
radio input "true"
click at [579, 369] on icon at bounding box center [542, 376] width 112 height 115
click at [477, 277] on input "d." at bounding box center [476, 272] width 1 height 9
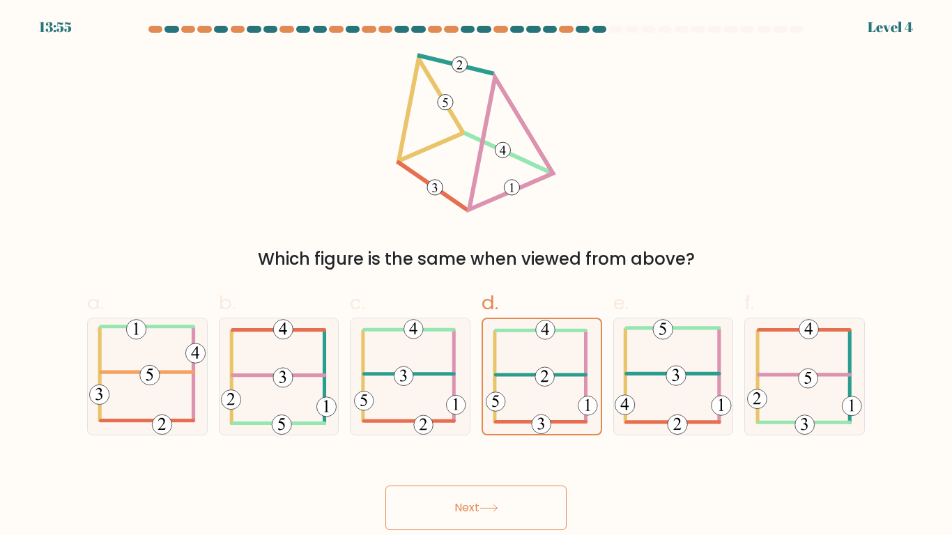
click at [531, 441] on button "Next" at bounding box center [476, 508] width 181 height 45
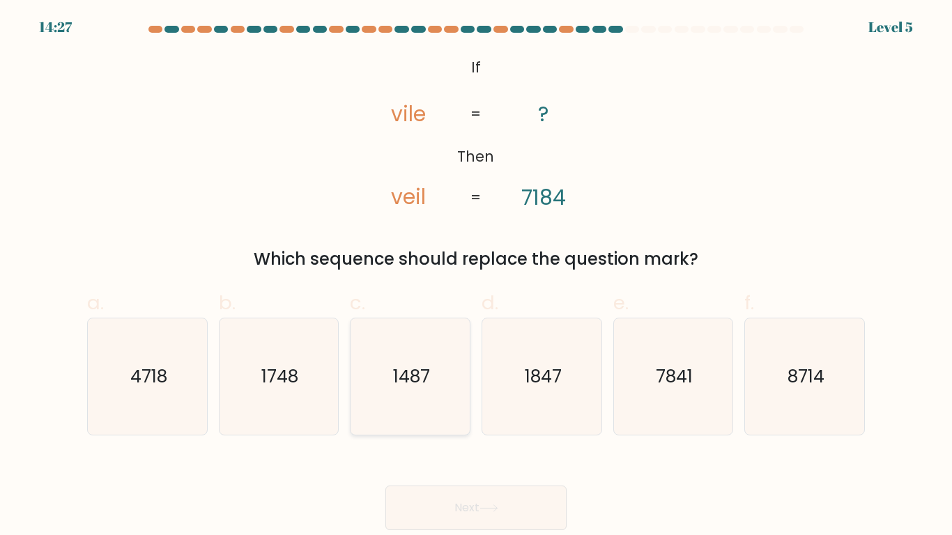
click at [418, 356] on icon "1487" at bounding box center [410, 377] width 116 height 116
click at [476, 277] on input "c. 1487" at bounding box center [476, 272] width 1 height 9
radio input "true"
click at [320, 367] on icon "1748" at bounding box center [278, 377] width 116 height 116
click at [476, 277] on input "b. 1748" at bounding box center [476, 272] width 1 height 9
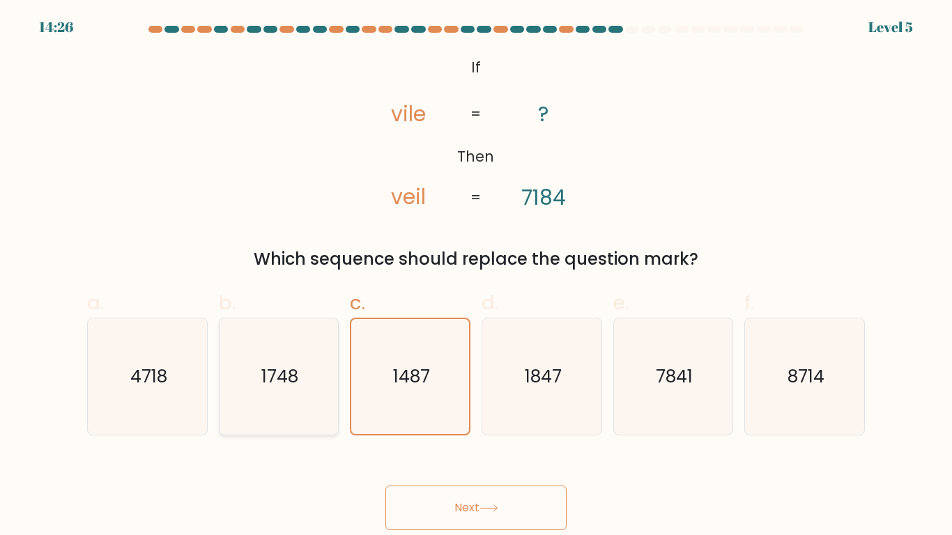
radio input "true"
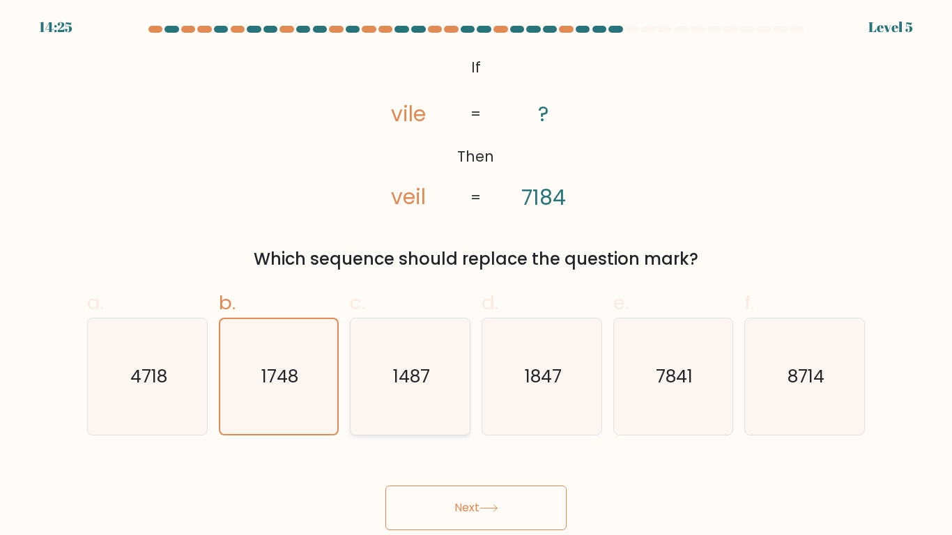
click at [407, 373] on text "1487" at bounding box center [411, 377] width 37 height 24
click at [476, 277] on input "c. 1487" at bounding box center [476, 272] width 1 height 9
radio input "true"
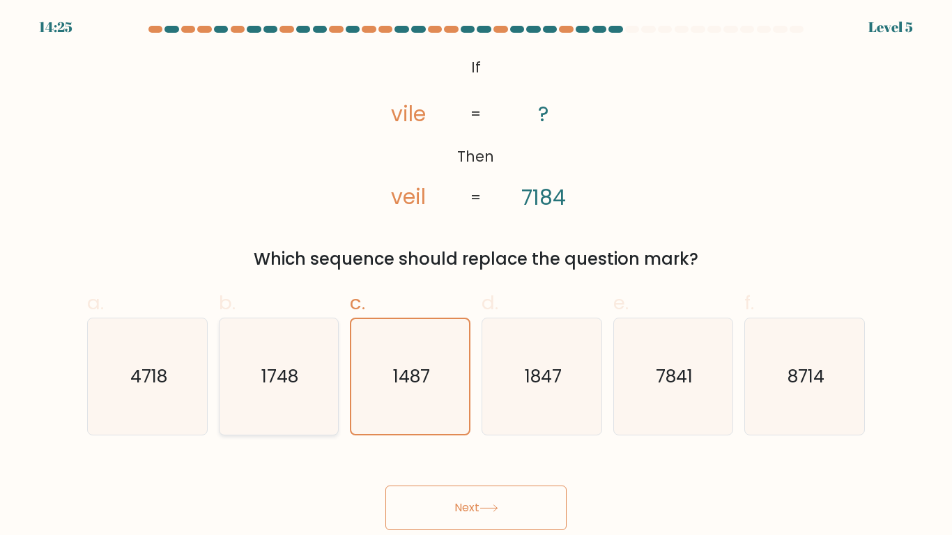
click at [312, 395] on icon "1748" at bounding box center [278, 377] width 116 height 116
click at [476, 277] on input "b. 1748" at bounding box center [476, 272] width 1 height 9
radio input "true"
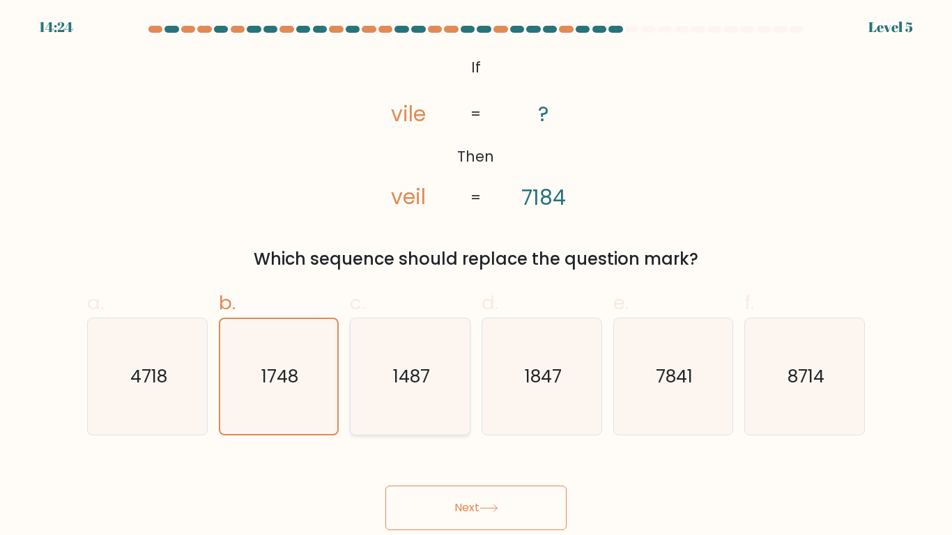
click at [369, 384] on icon "1487" at bounding box center [410, 377] width 116 height 116
click at [476, 277] on input "c. 1487" at bounding box center [476, 272] width 1 height 9
radio input "true"
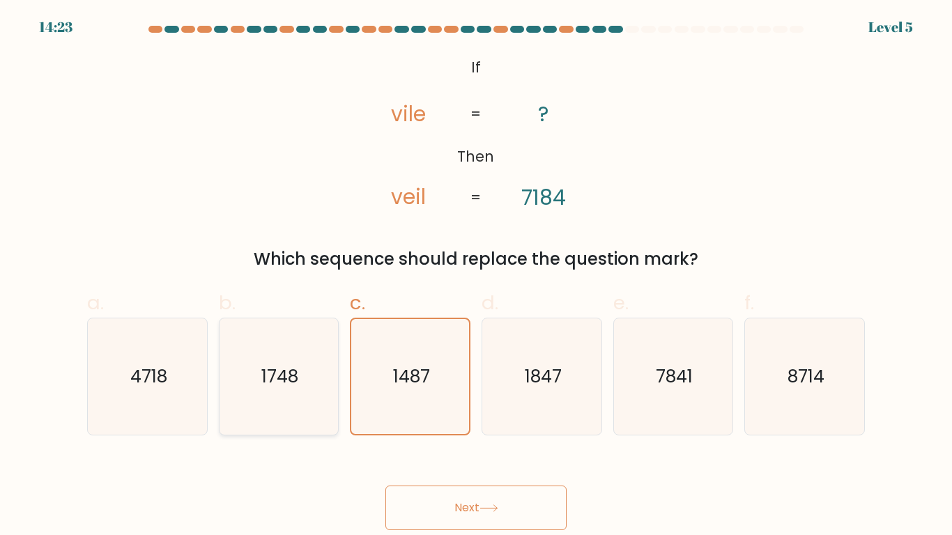
click at [319, 394] on icon "1748" at bounding box center [278, 377] width 116 height 116
click at [476, 277] on input "b. 1748" at bounding box center [476, 272] width 1 height 9
radio input "true"
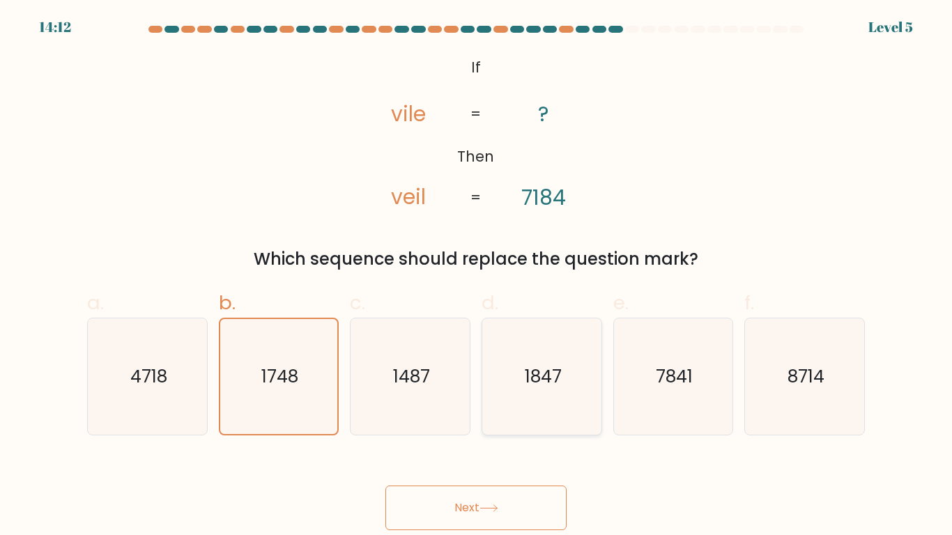
click at [560, 369] on text "1847" at bounding box center [542, 377] width 37 height 24
click at [477, 277] on input "d. 1847" at bounding box center [476, 272] width 1 height 9
radio input "true"
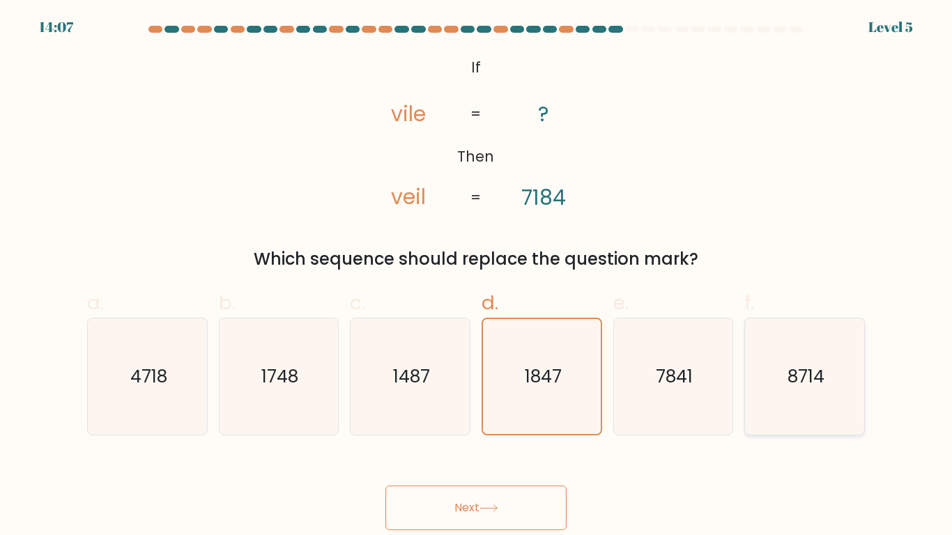
click at [832, 328] on icon "8714" at bounding box center [805, 377] width 116 height 116
click at [477, 277] on input "f. 8714" at bounding box center [476, 272] width 1 height 9
radio input "true"
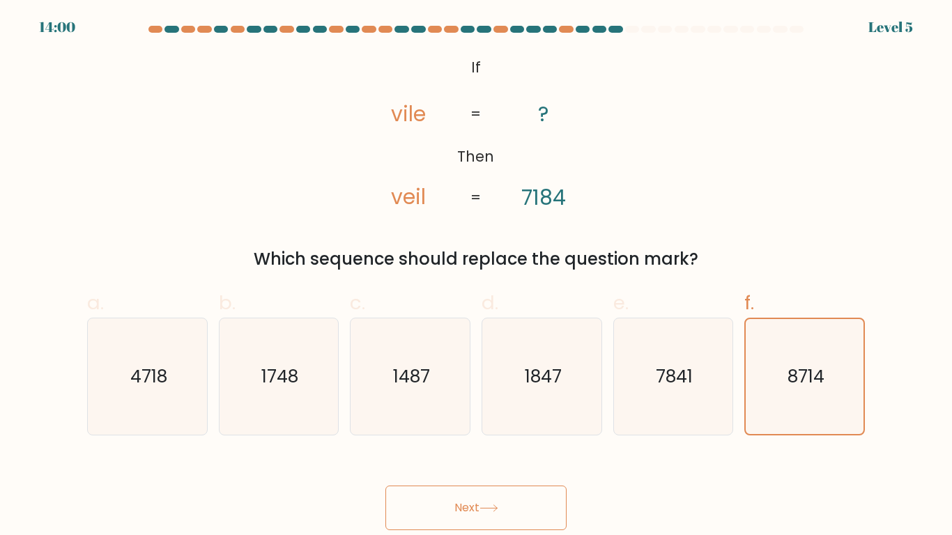
click at [535, 441] on button "Next" at bounding box center [476, 508] width 181 height 45
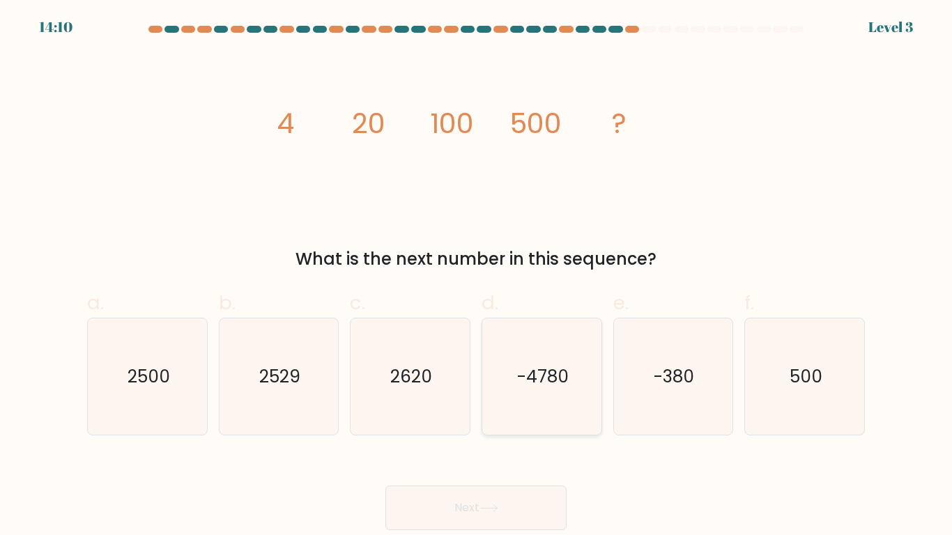
click at [546, 395] on icon "-4780" at bounding box center [542, 377] width 116 height 116
click at [477, 277] on input "d. -4780" at bounding box center [476, 272] width 1 height 9
radio input "true"
click at [418, 441] on button "Next" at bounding box center [476, 508] width 181 height 45
click at [435, 441] on button "Next" at bounding box center [476, 508] width 181 height 45
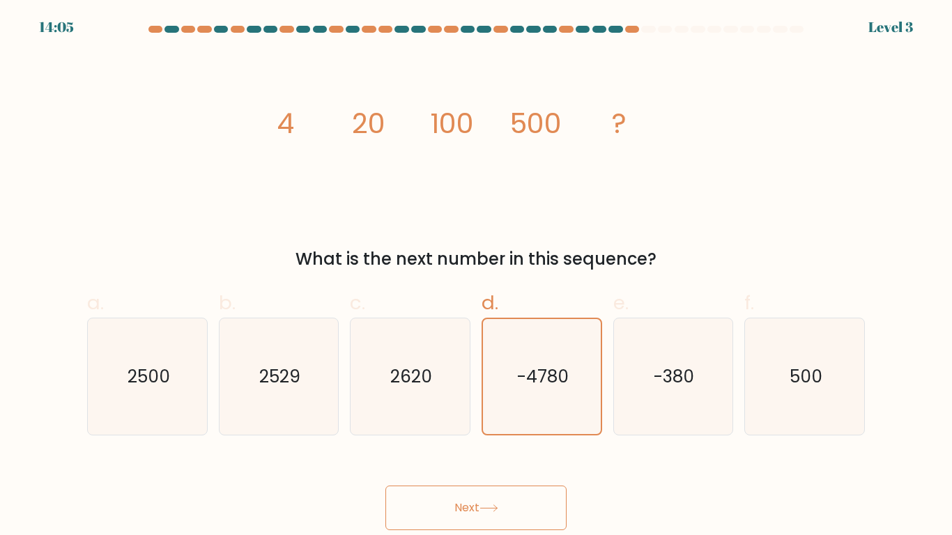
click at [436, 441] on button "Next" at bounding box center [476, 508] width 181 height 45
click at [493, 441] on button "Next" at bounding box center [476, 508] width 181 height 45
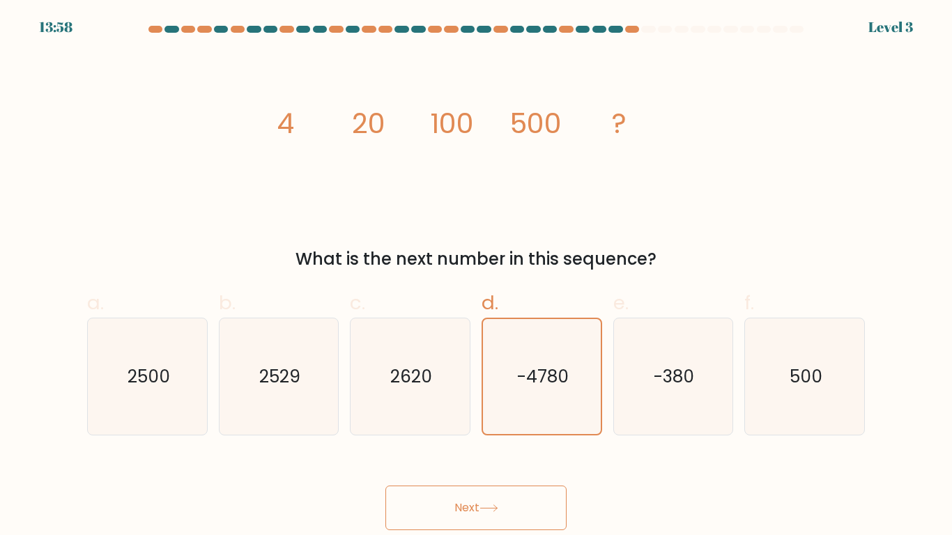
click at [493, 441] on button "Next" at bounding box center [476, 508] width 181 height 45
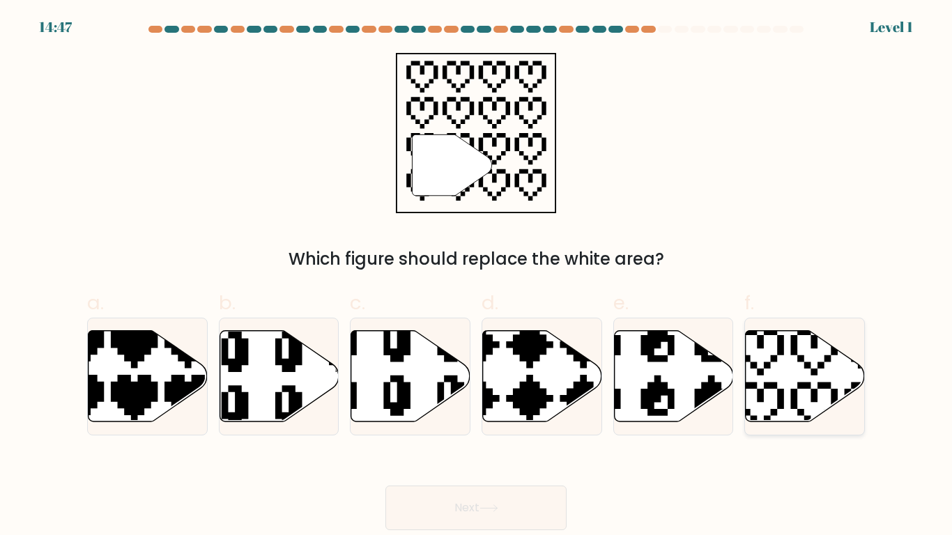
click at [795, 346] on icon at bounding box center [842, 324] width 209 height 209
click at [477, 277] on input "f." at bounding box center [476, 272] width 1 height 9
radio input "true"
click at [844, 399] on icon at bounding box center [805, 376] width 118 height 92
click at [477, 277] on input "f." at bounding box center [476, 272] width 1 height 9
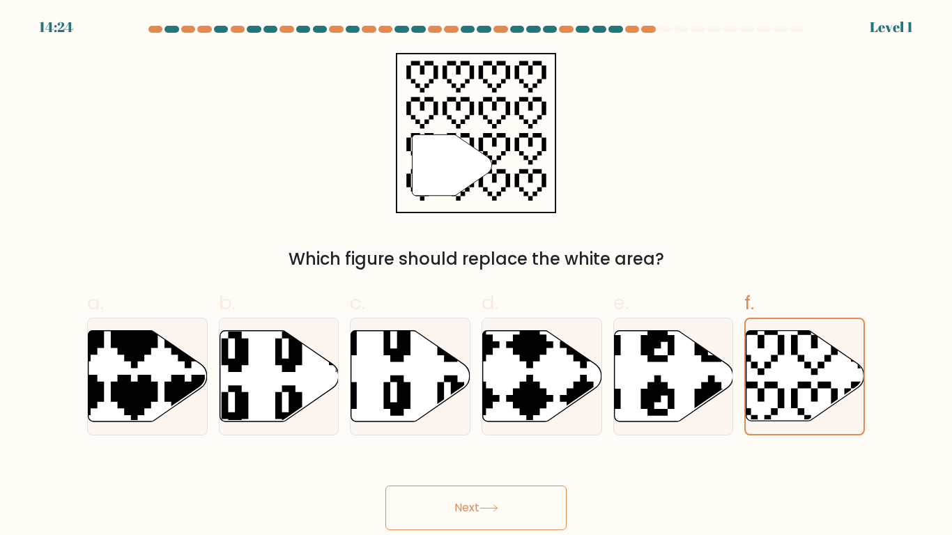
click at [577, 441] on div "Next" at bounding box center [476, 491] width 795 height 78
click at [540, 441] on button "Next" at bounding box center [476, 508] width 181 height 45
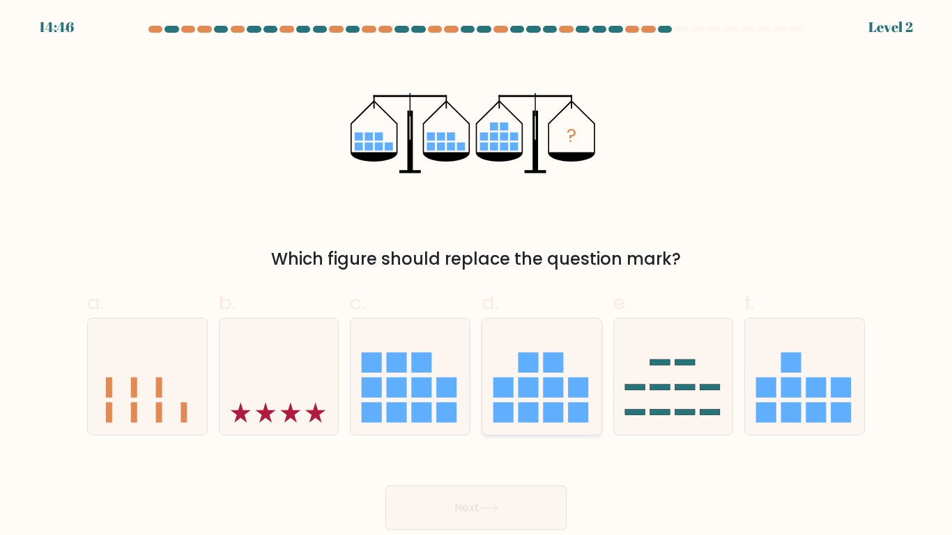
click at [492, 389] on icon at bounding box center [541, 377] width 119 height 98
click at [477, 277] on input "d." at bounding box center [476, 272] width 1 height 9
radio input "true"
click at [392, 441] on button "Next" at bounding box center [476, 508] width 181 height 45
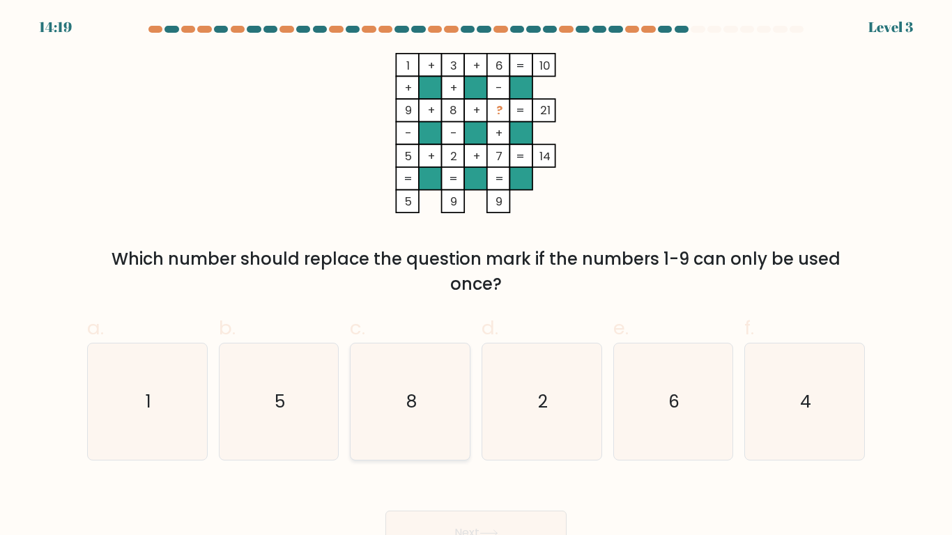
click at [364, 441] on icon "8" at bounding box center [410, 402] width 116 height 116
click at [476, 277] on input "c. 8" at bounding box center [476, 272] width 1 height 9
radio input "true"
click at [178, 441] on icon "1" at bounding box center [147, 402] width 116 height 116
click at [476, 277] on input "a. 1" at bounding box center [476, 272] width 1 height 9
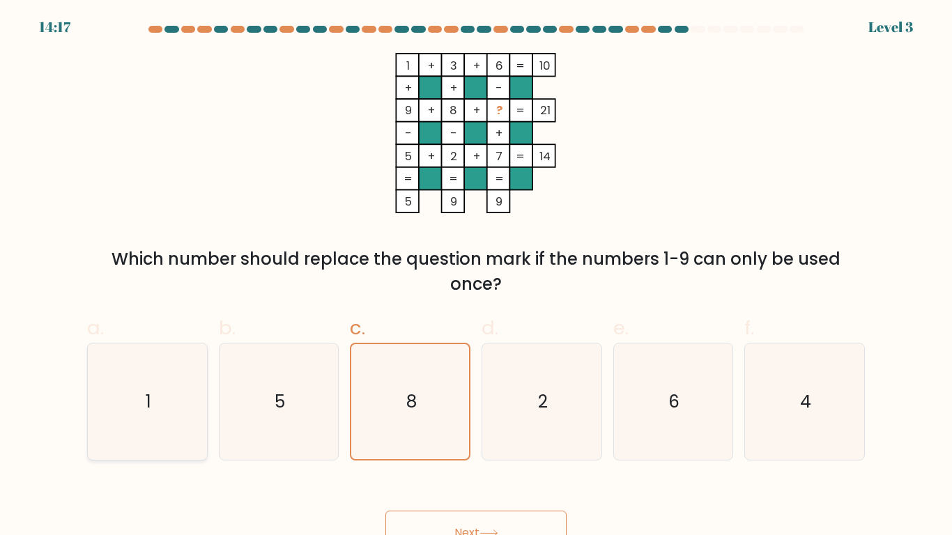
radio input "true"
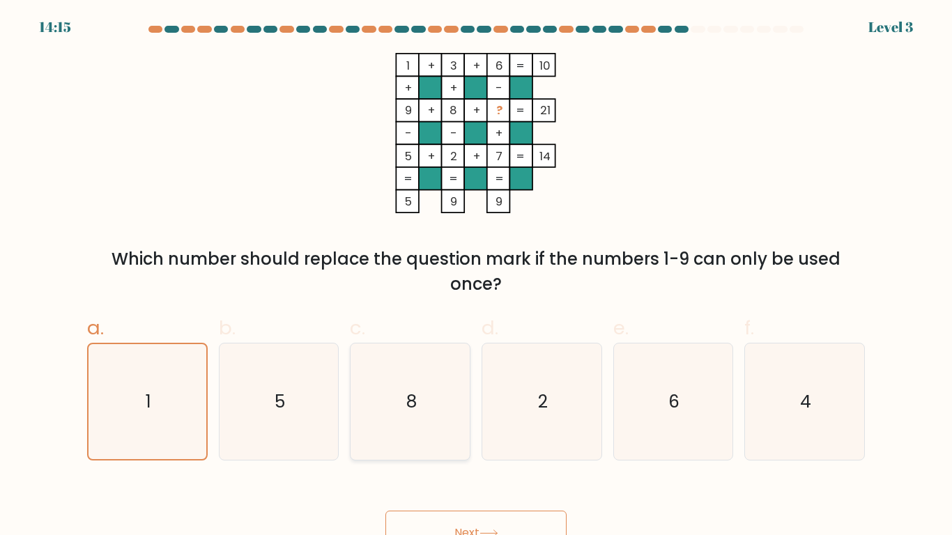
click at [427, 441] on icon "8" at bounding box center [410, 402] width 116 height 116
click at [476, 277] on input "c. 8" at bounding box center [476, 272] width 1 height 9
radio input "true"
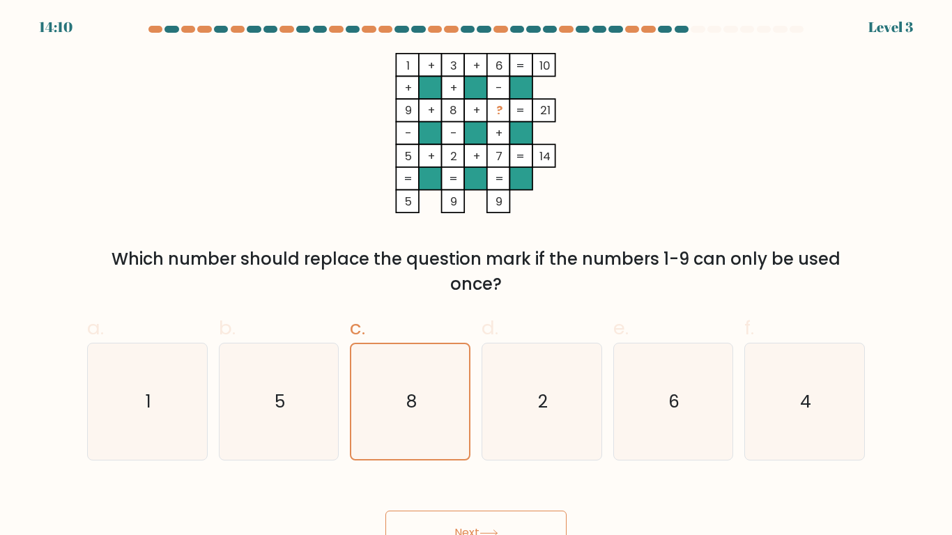
click at [551, 441] on div "Next" at bounding box center [476, 517] width 795 height 78
click at [472, 441] on button "Next" at bounding box center [476, 533] width 181 height 45
click at [473, 441] on button "Next" at bounding box center [476, 533] width 181 height 45
click at [474, 441] on button "Next" at bounding box center [476, 533] width 181 height 45
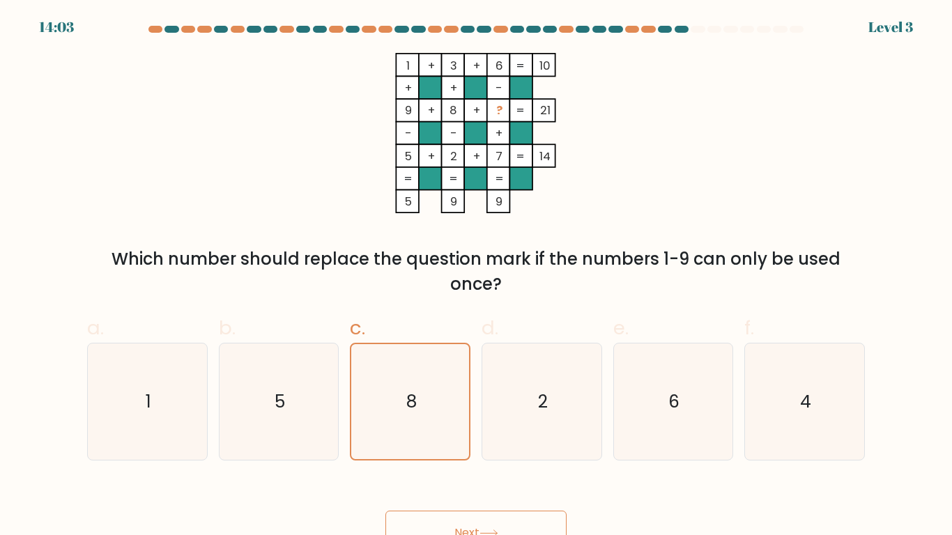
click at [474, 441] on button "Next" at bounding box center [476, 533] width 181 height 45
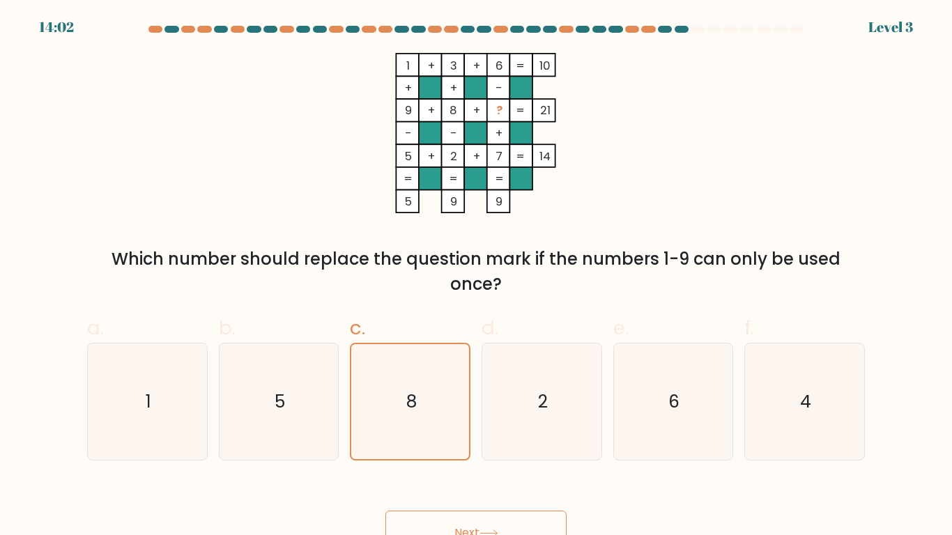
click at [474, 441] on button "Next" at bounding box center [476, 533] width 181 height 45
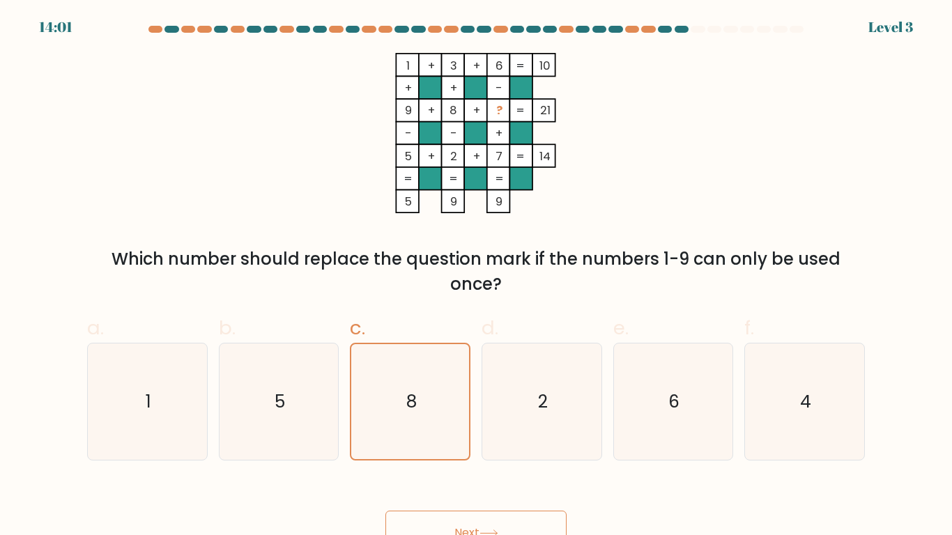
click at [474, 441] on button "Next" at bounding box center [476, 533] width 181 height 45
click at [476, 441] on button "Next" at bounding box center [476, 533] width 181 height 45
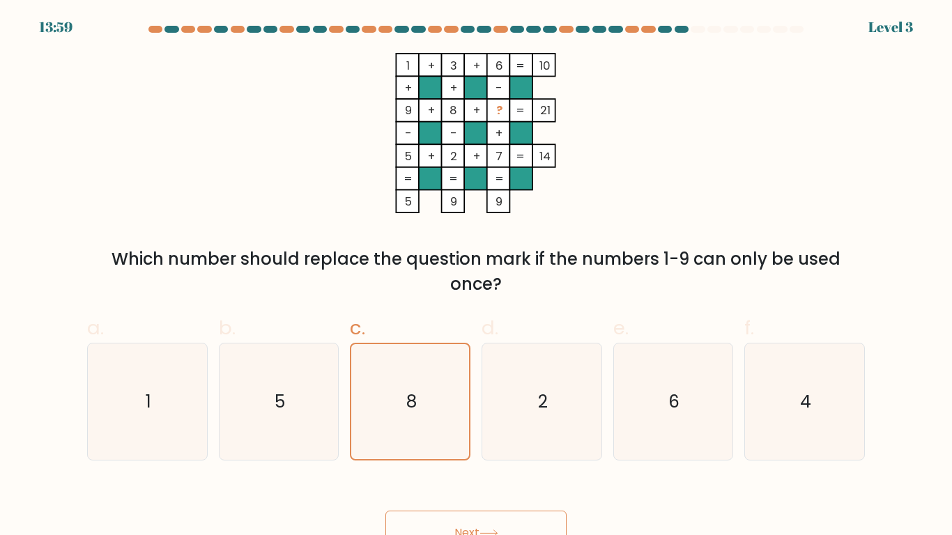
click at [476, 441] on button "Next" at bounding box center [476, 533] width 181 height 45
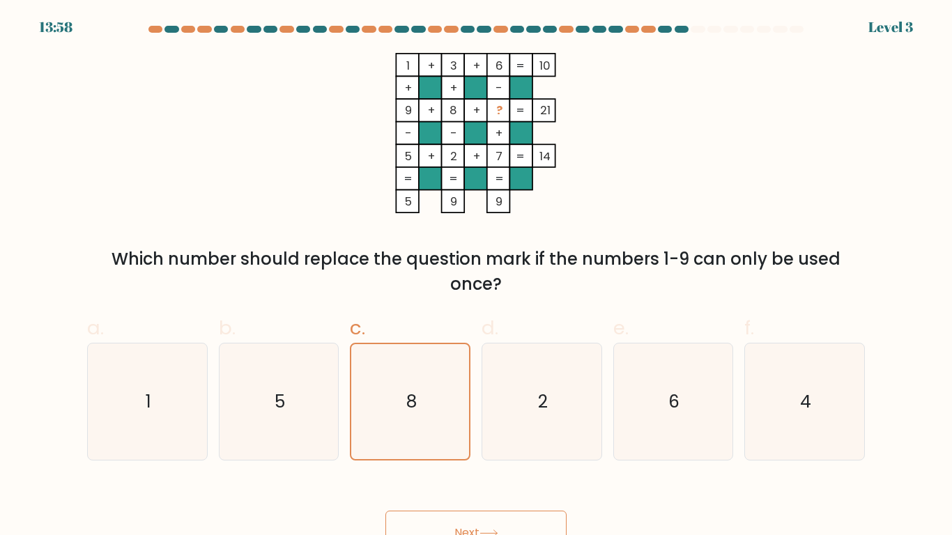
click at [476, 441] on button "Next" at bounding box center [476, 533] width 181 height 45
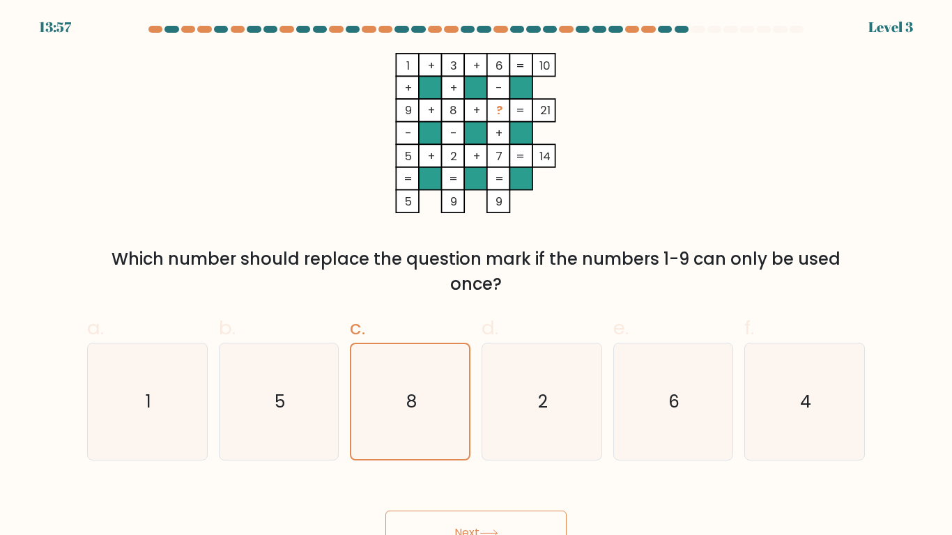
click at [476, 441] on button "Next" at bounding box center [476, 533] width 181 height 45
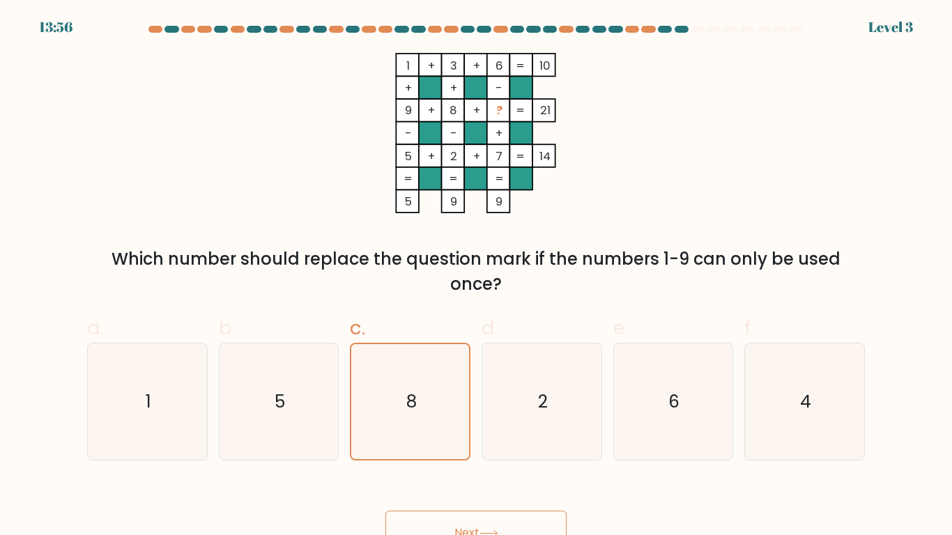
click at [476, 441] on button "Next" at bounding box center [476, 533] width 181 height 45
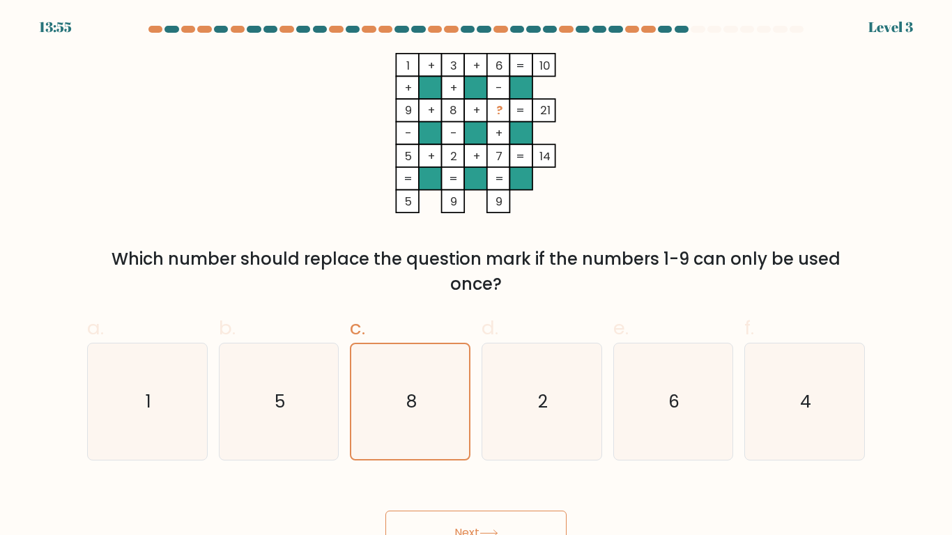
click at [476, 441] on button "Next" at bounding box center [476, 533] width 181 height 45
click at [899, 287] on form at bounding box center [476, 291] width 952 height 530
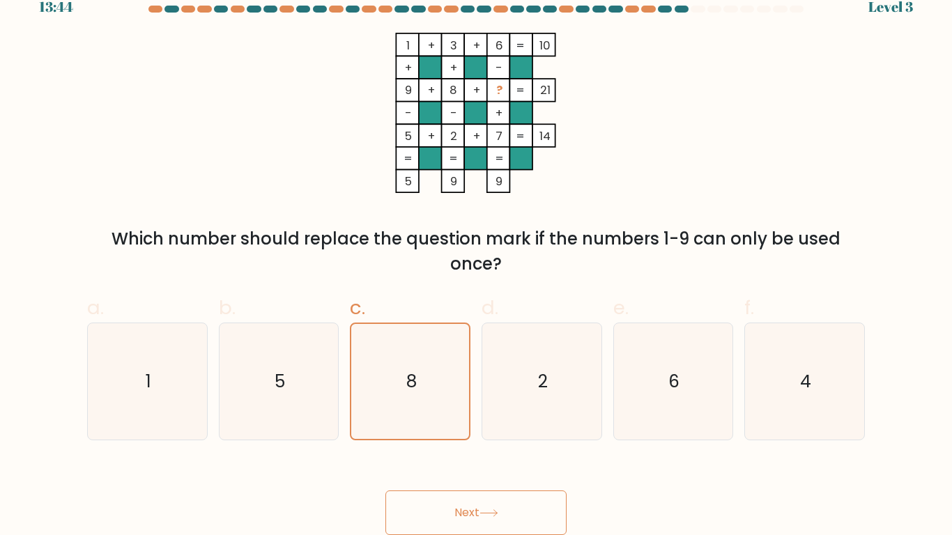
click at [475, 441] on button "Next" at bounding box center [476, 513] width 181 height 45
click at [510, 441] on button "Next" at bounding box center [476, 513] width 181 height 45
click at [871, 178] on div "1 + 3 + 6 10 + + - 9 + 8 + ? 21 - - + 5 + 2 + 7 = 14 = = = = 5 9 9 = Which numb…" at bounding box center [476, 155] width 795 height 244
click at [425, 371] on icon "8" at bounding box center [410, 381] width 115 height 115
click at [476, 257] on input "c. 8" at bounding box center [476, 251] width 1 height 9
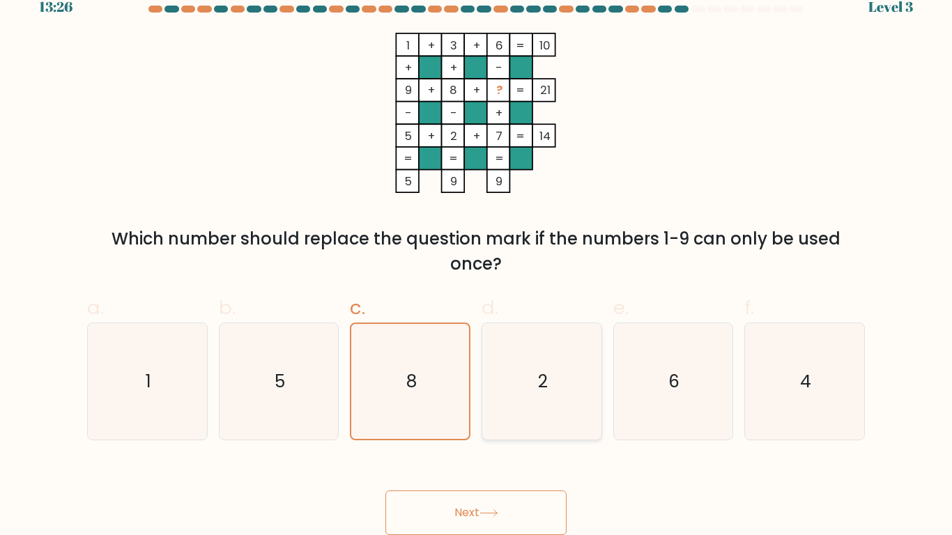
click at [495, 389] on icon "2" at bounding box center [542, 381] width 116 height 116
click at [477, 257] on input "d. 2" at bounding box center [476, 251] width 1 height 9
radio input "true"
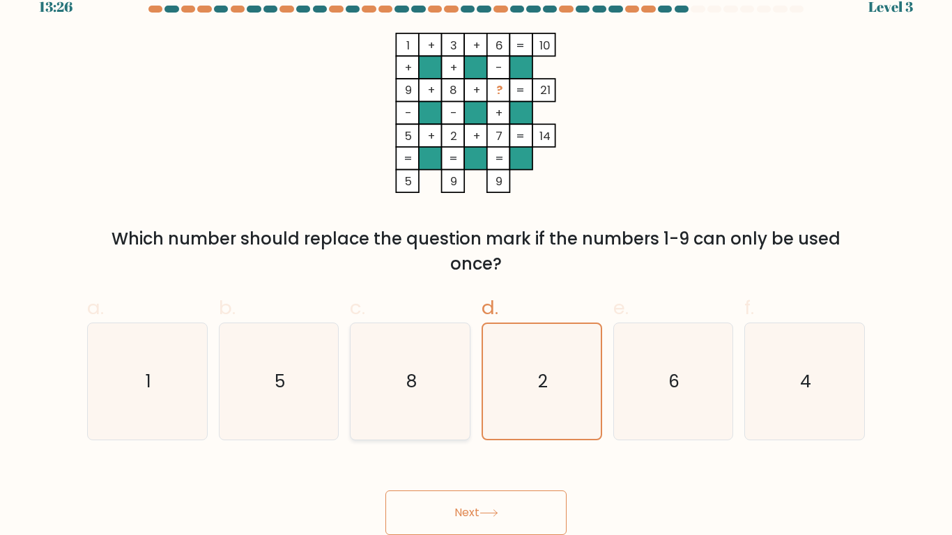
click at [395, 374] on icon "8" at bounding box center [410, 381] width 116 height 116
click at [476, 257] on input "c. 8" at bounding box center [476, 251] width 1 height 9
radio input "true"
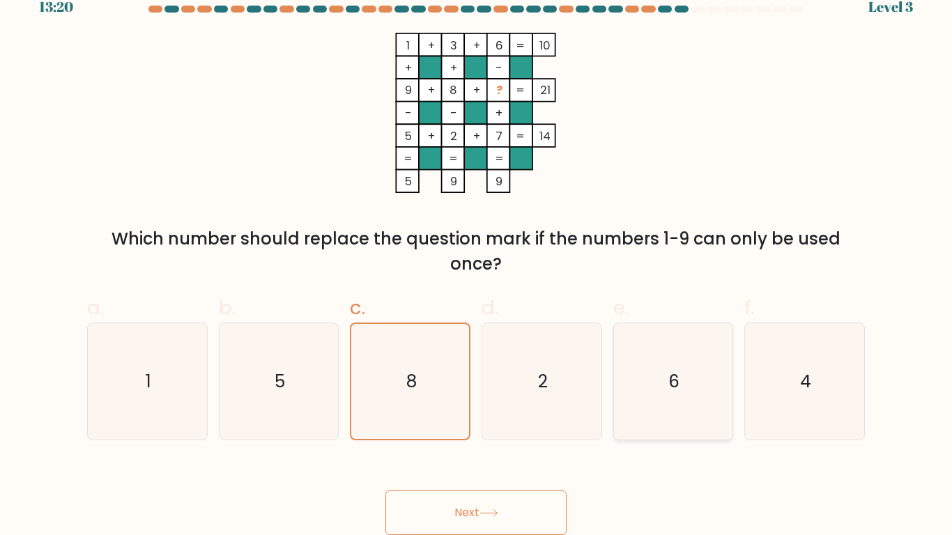
click at [654, 344] on icon "6" at bounding box center [673, 381] width 116 height 116
click at [477, 257] on input "e. 6" at bounding box center [476, 251] width 1 height 9
radio input "true"
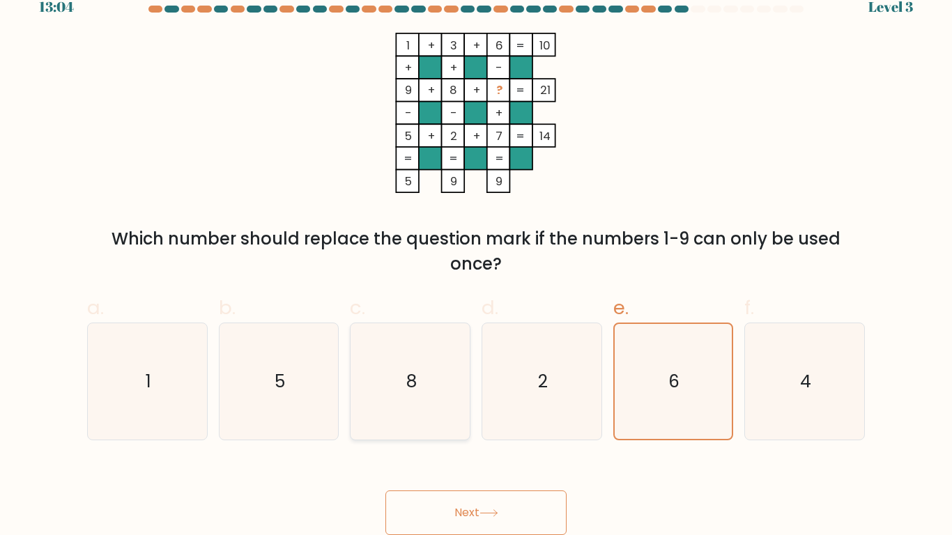
click at [401, 358] on icon "8" at bounding box center [410, 381] width 116 height 116
click at [476, 257] on input "c. 8" at bounding box center [476, 251] width 1 height 9
radio input "true"
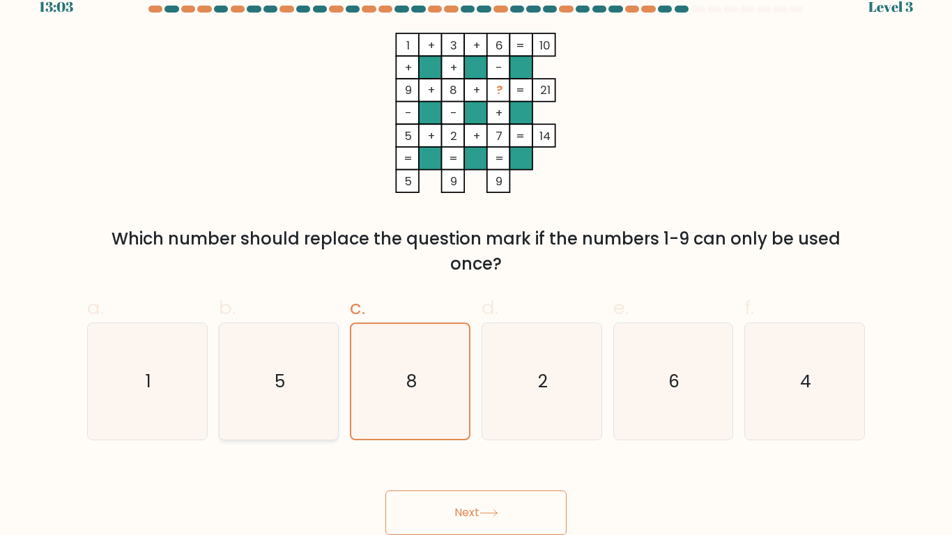
click at [264, 335] on icon "5" at bounding box center [278, 381] width 116 height 116
click at [476, 257] on input "b. 5" at bounding box center [476, 251] width 1 height 9
radio input "true"
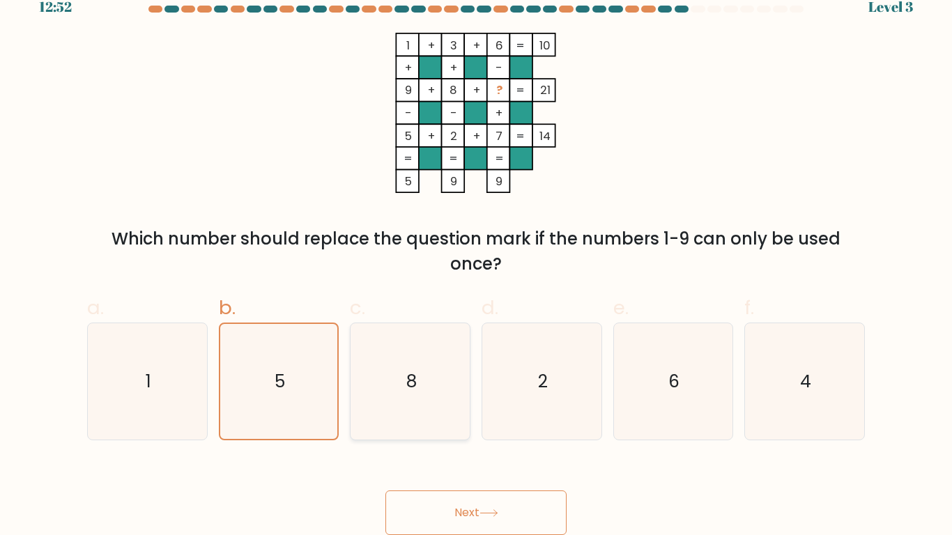
click at [394, 386] on icon "8" at bounding box center [410, 381] width 116 height 116
click at [476, 257] on input "c. 8" at bounding box center [476, 251] width 1 height 9
radio input "true"
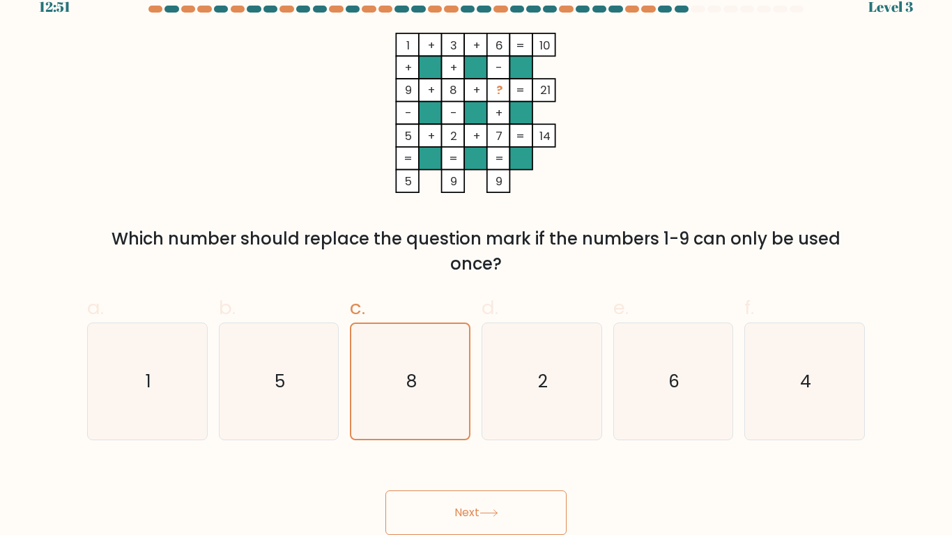
click at [473, 441] on button "Next" at bounding box center [476, 513] width 181 height 45
click at [460, 441] on button "Next" at bounding box center [476, 513] width 181 height 45
click at [505, 441] on button "Next" at bounding box center [476, 513] width 181 height 45
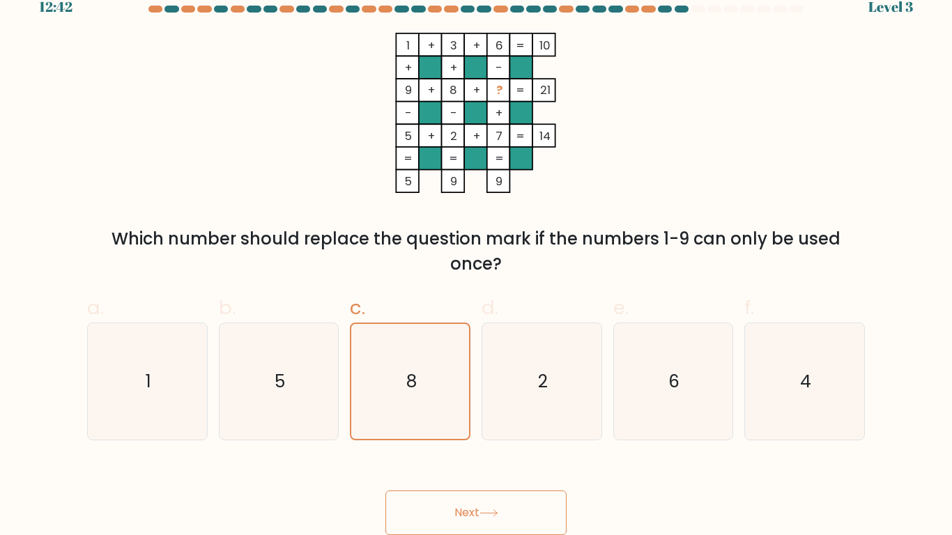
click at [505, 441] on button "Next" at bounding box center [476, 513] width 181 height 45
click at [386, 441] on button "Next" at bounding box center [476, 513] width 181 height 45
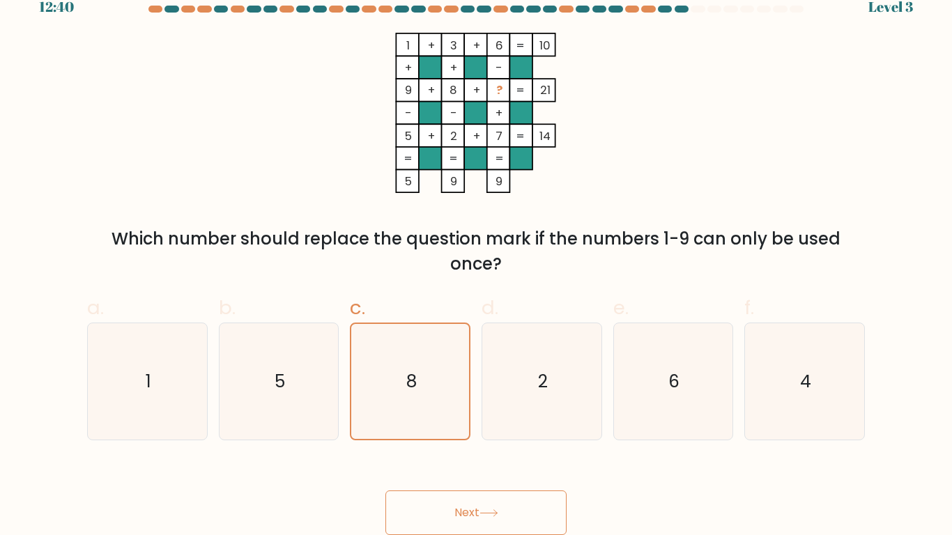
click at [386, 441] on button "Next" at bounding box center [476, 513] width 181 height 45
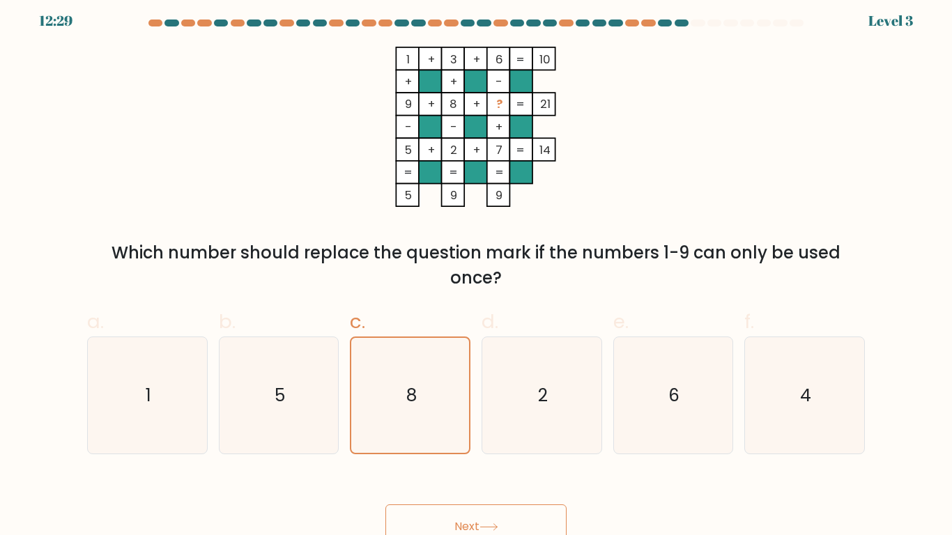
scroll to position [17, 0]
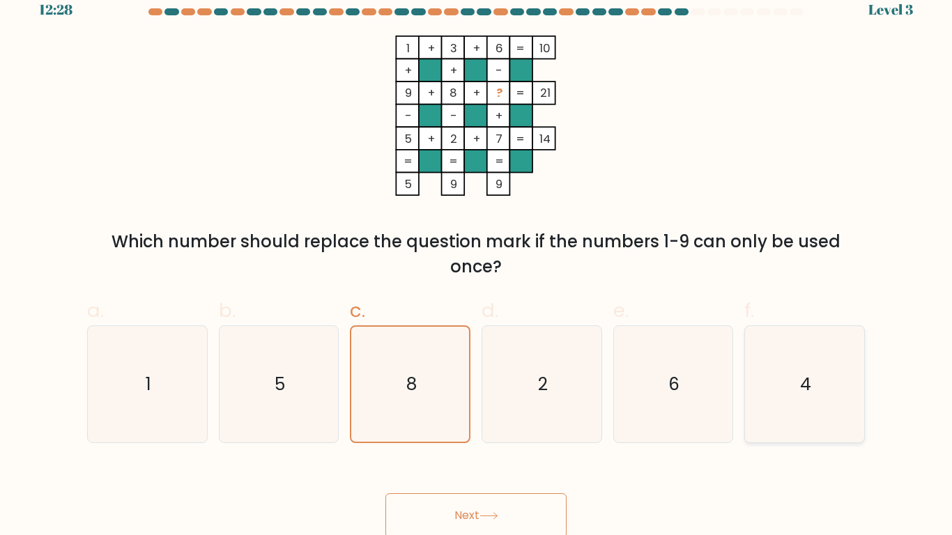
click at [762, 365] on icon "4" at bounding box center [805, 384] width 116 height 116
click at [477, 259] on input "f. 4" at bounding box center [476, 254] width 1 height 9
radio input "true"
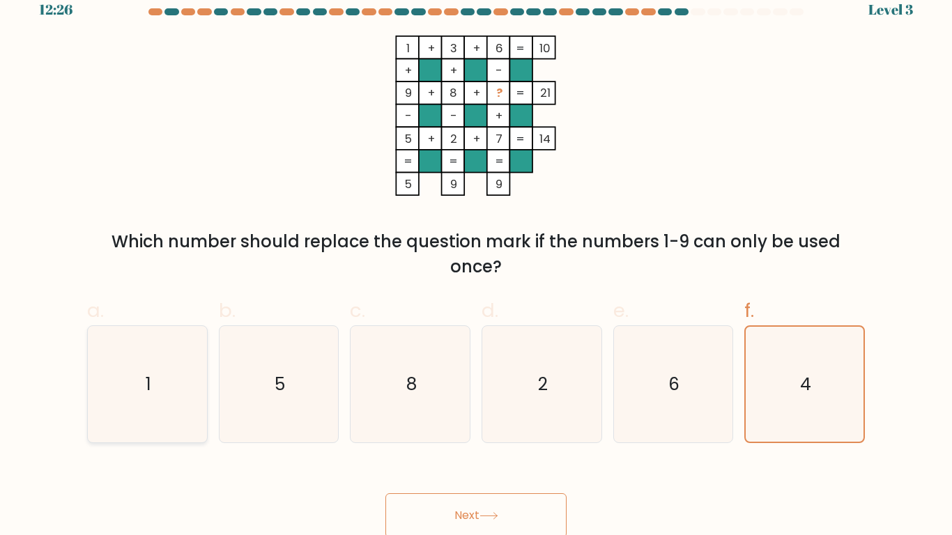
click at [111, 387] on icon "1" at bounding box center [147, 384] width 116 height 116
click at [476, 259] on input "a. 1" at bounding box center [476, 254] width 1 height 9
radio input "true"
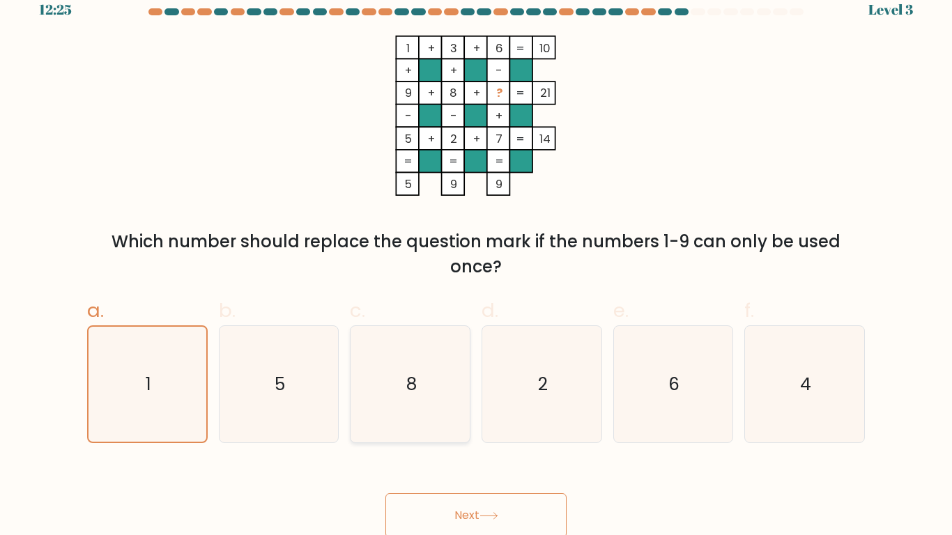
click at [455, 404] on icon "8" at bounding box center [410, 384] width 116 height 116
click at [476, 259] on input "c. 8" at bounding box center [476, 254] width 1 height 9
radio input "true"
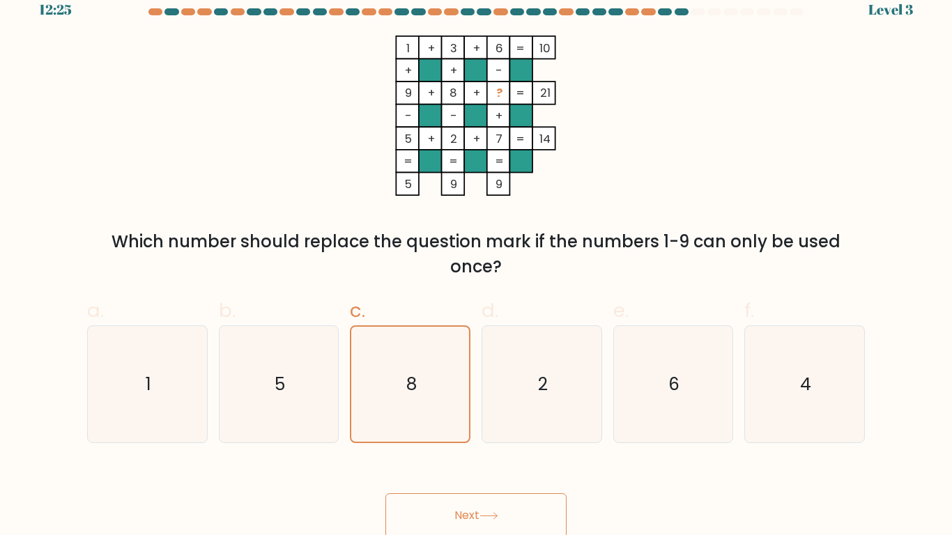
click at [450, 441] on button "Next" at bounding box center [476, 516] width 181 height 45
click at [508, 441] on button "Next" at bounding box center [476, 516] width 181 height 45
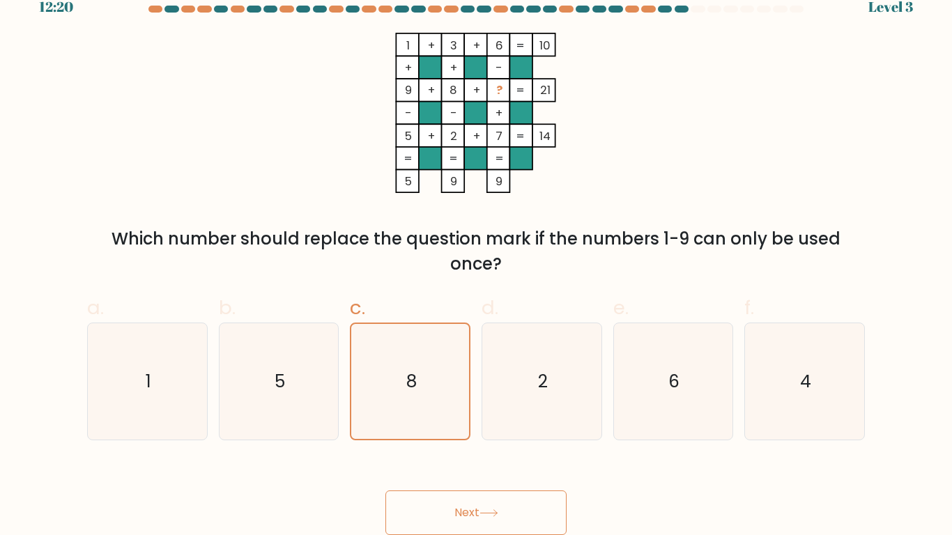
click at [503, 441] on button "Next" at bounding box center [476, 513] width 181 height 45
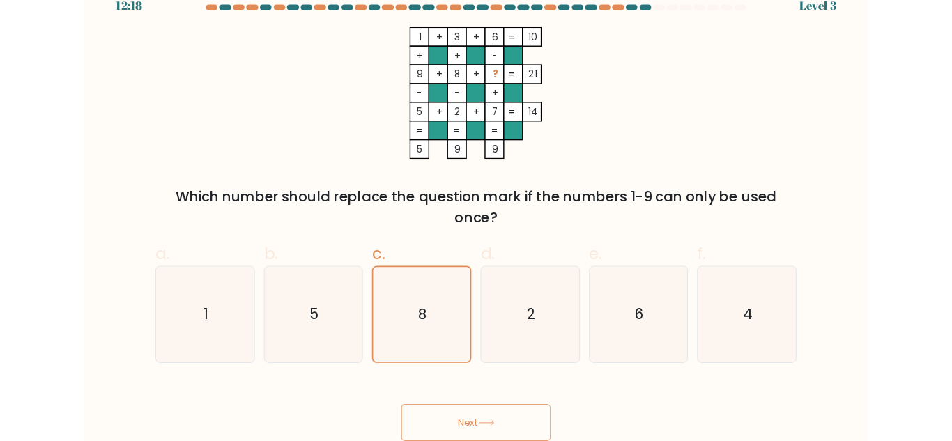
scroll to position [0, 0]
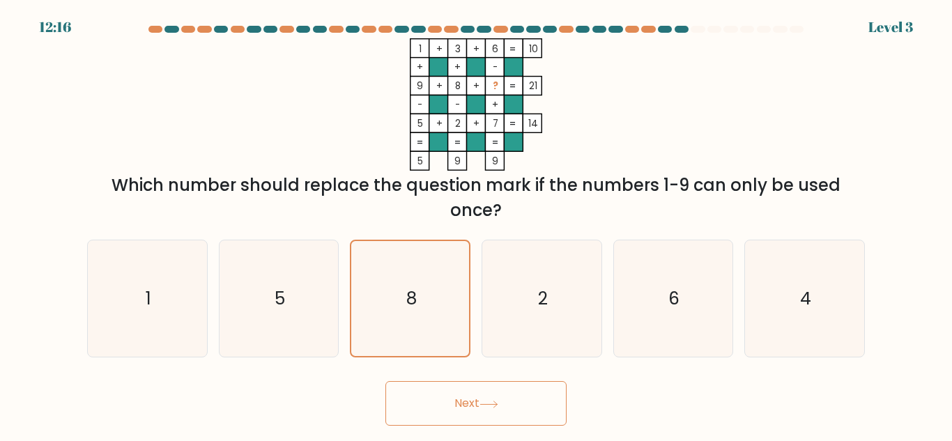
click at [522, 395] on button "Next" at bounding box center [476, 403] width 181 height 45
click at [629, 411] on div "Next" at bounding box center [476, 400] width 795 height 52
click at [542, 414] on button "Next" at bounding box center [476, 403] width 181 height 45
click at [490, 405] on icon at bounding box center [489, 405] width 19 height 8
click at [490, 407] on icon at bounding box center [489, 405] width 19 height 8
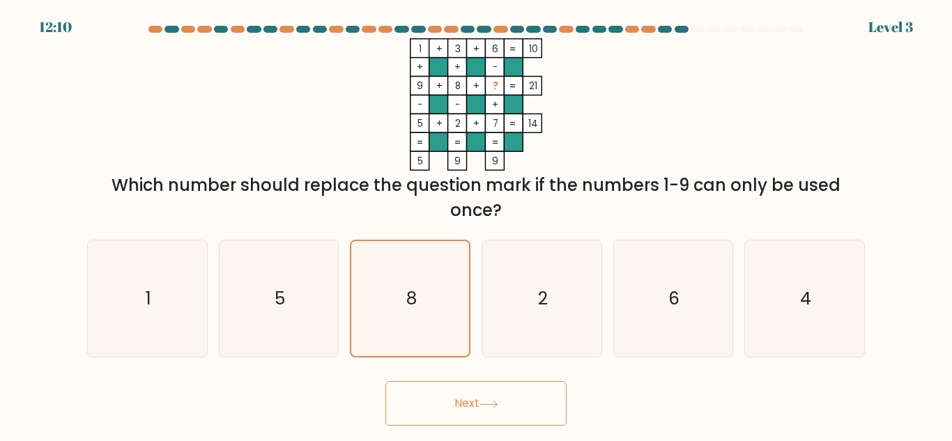
click at [490, 409] on button "Next" at bounding box center [476, 403] width 181 height 45
click at [535, 339] on icon "2" at bounding box center [542, 299] width 116 height 116
click at [477, 224] on input "d. 2" at bounding box center [476, 222] width 1 height 3
radio input "true"
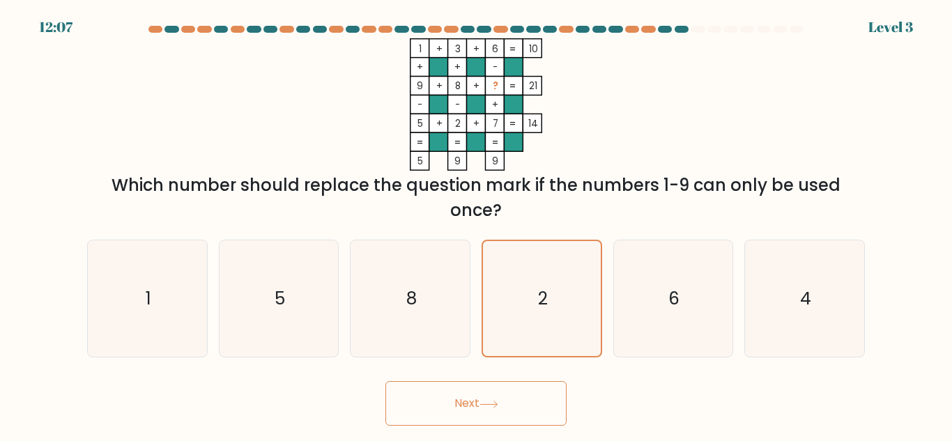
click at [493, 401] on icon at bounding box center [489, 405] width 19 height 8
click at [425, 290] on icon "8" at bounding box center [410, 299] width 116 height 116
click at [476, 224] on input "c. 8" at bounding box center [476, 222] width 1 height 3
radio input "true"
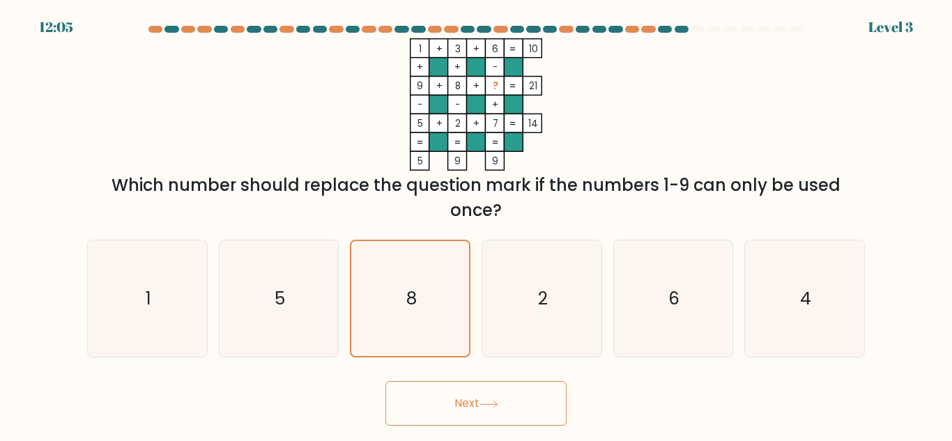
click at [445, 399] on button "Next" at bounding box center [476, 403] width 181 height 45
click at [445, 400] on button "Next" at bounding box center [476, 403] width 181 height 45
click at [485, 389] on button "Next" at bounding box center [476, 403] width 181 height 45
click at [431, 324] on icon "8" at bounding box center [410, 298] width 115 height 115
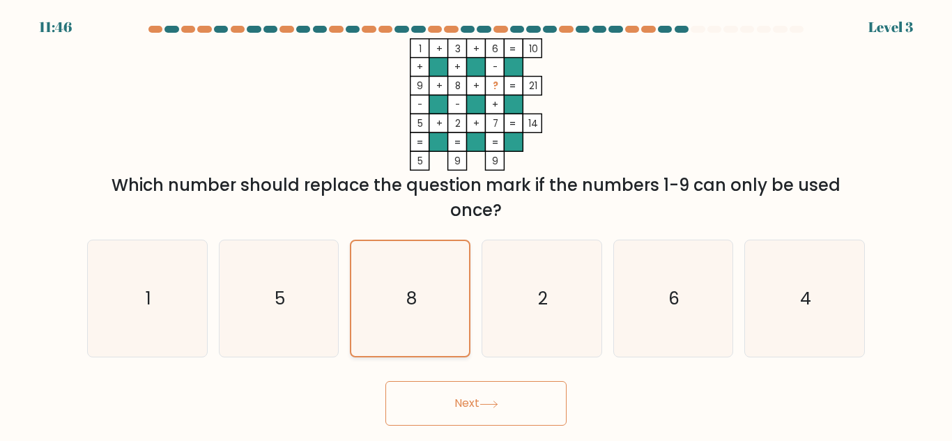
click at [476, 224] on input "c. 8" at bounding box center [476, 222] width 1 height 3
click at [487, 403] on icon at bounding box center [489, 405] width 19 height 8
click at [466, 402] on button "Next" at bounding box center [476, 403] width 181 height 45
click at [386, 381] on button "Next" at bounding box center [476, 403] width 181 height 45
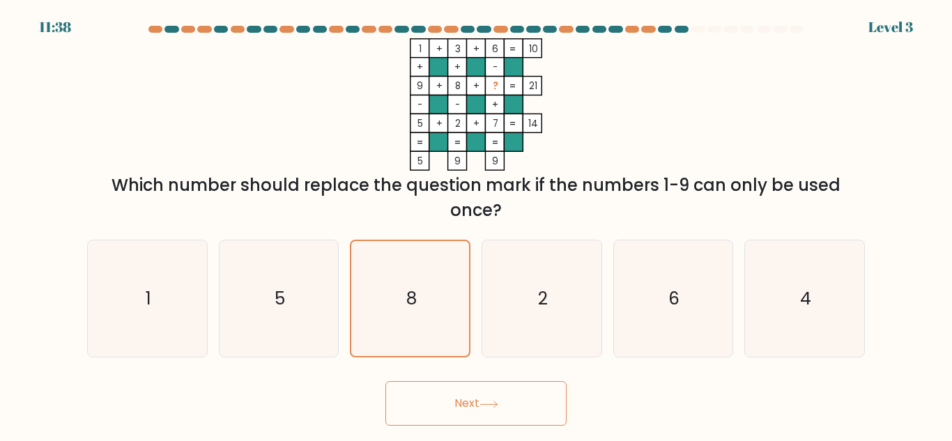
click at [471, 399] on button "Next" at bounding box center [476, 403] width 181 height 45
click at [510, 289] on icon "2" at bounding box center [542, 299] width 116 height 116
click at [477, 224] on input "d. 2" at bounding box center [476, 222] width 1 height 3
radio input "true"
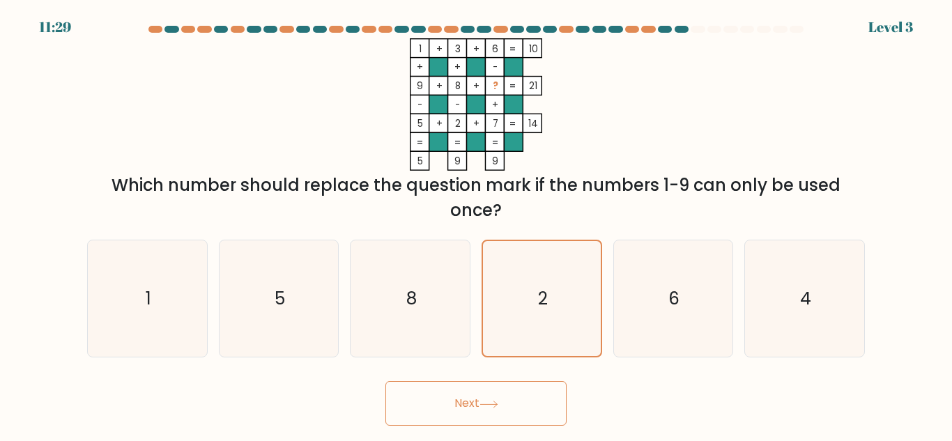
click at [477, 287] on div "d. 2" at bounding box center [542, 299] width 132 height 118
click at [344, 282] on div "c. 8" at bounding box center [410, 299] width 132 height 118
click at [398, 303] on icon "8" at bounding box center [410, 299] width 116 height 116
click at [476, 224] on input "c. 8" at bounding box center [476, 222] width 1 height 3
radio input "true"
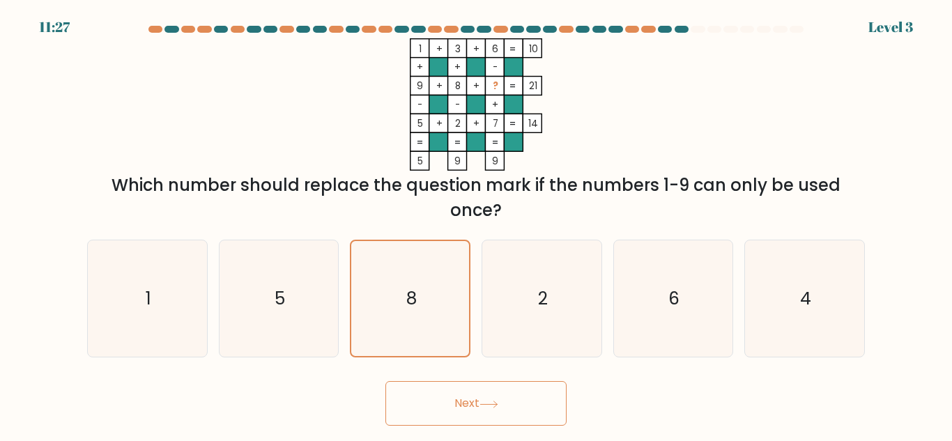
click at [434, 395] on button "Next" at bounding box center [476, 403] width 181 height 45
click at [473, 409] on button "Next" at bounding box center [476, 403] width 181 height 45
click at [267, 316] on icon "5" at bounding box center [278, 299] width 116 height 116
click at [476, 224] on input "b. 5" at bounding box center [476, 222] width 1 height 3
radio input "true"
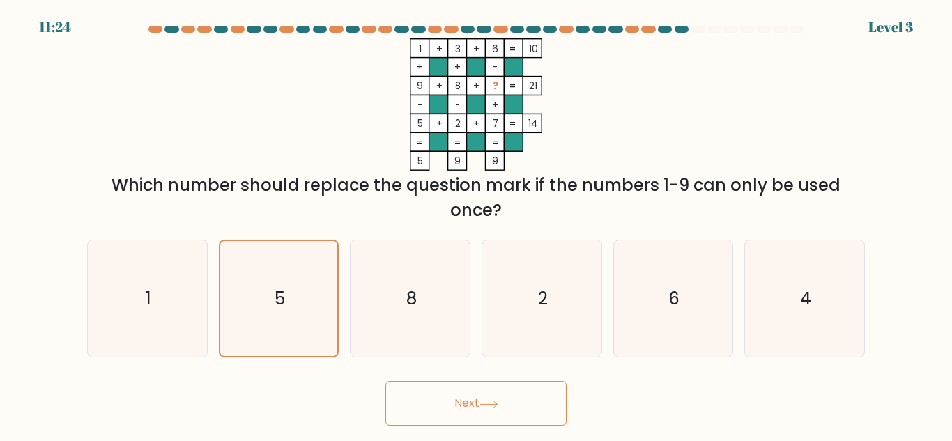
click at [528, 405] on button "Next" at bounding box center [476, 403] width 181 height 45
click at [448, 325] on icon "8" at bounding box center [410, 299] width 116 height 116
click at [476, 224] on input "c. 8" at bounding box center [476, 222] width 1 height 3
radio input "true"
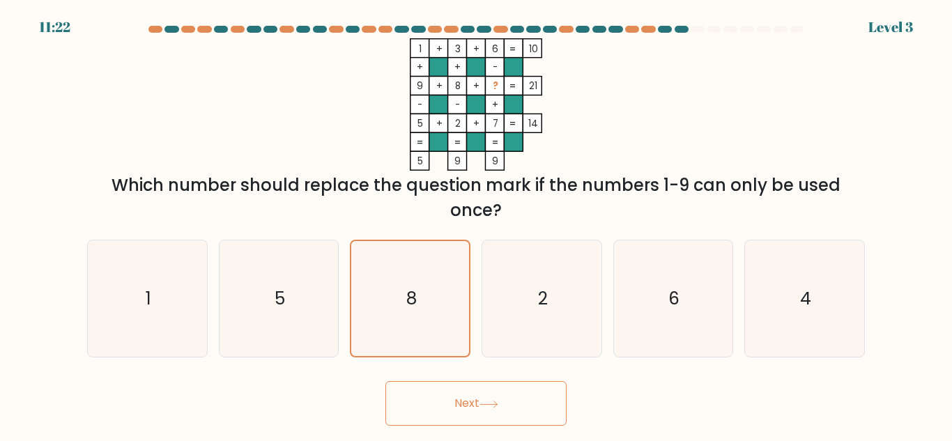
click at [455, 383] on button "Next" at bounding box center [476, 403] width 181 height 45
click at [456, 397] on button "Next" at bounding box center [476, 403] width 181 height 45
click at [461, 413] on button "Next" at bounding box center [476, 403] width 181 height 45
click at [534, 192] on div "Which number should replace the question mark if the numbers 1-9 can only be us…" at bounding box center [476, 198] width 761 height 50
click at [34, 29] on form at bounding box center [476, 226] width 952 height 400
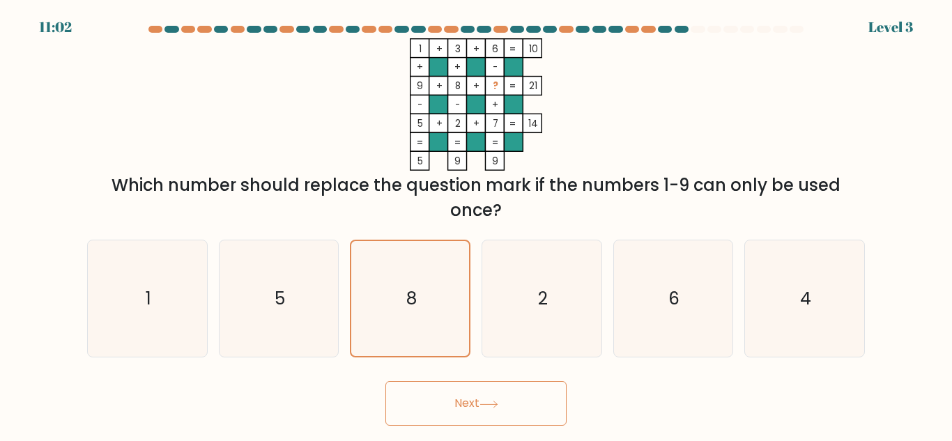
click at [451, 402] on button "Next" at bounding box center [476, 403] width 181 height 45
click at [441, 273] on icon "8" at bounding box center [410, 298] width 115 height 115
click at [476, 224] on input "c. 8" at bounding box center [476, 222] width 1 height 3
click at [435, 276] on icon "8" at bounding box center [410, 298] width 115 height 115
click at [476, 224] on input "c. 8" at bounding box center [476, 222] width 1 height 3
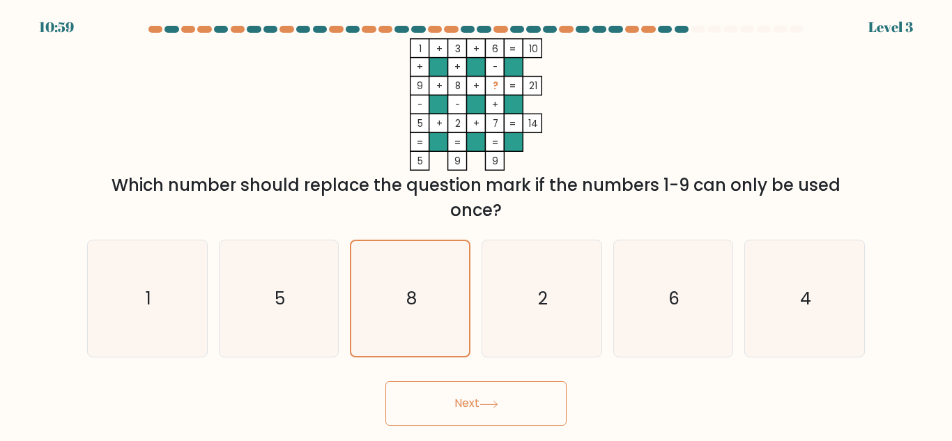
click at [491, 408] on icon at bounding box center [489, 405] width 19 height 8
click at [457, 405] on button "Next" at bounding box center [476, 403] width 181 height 45
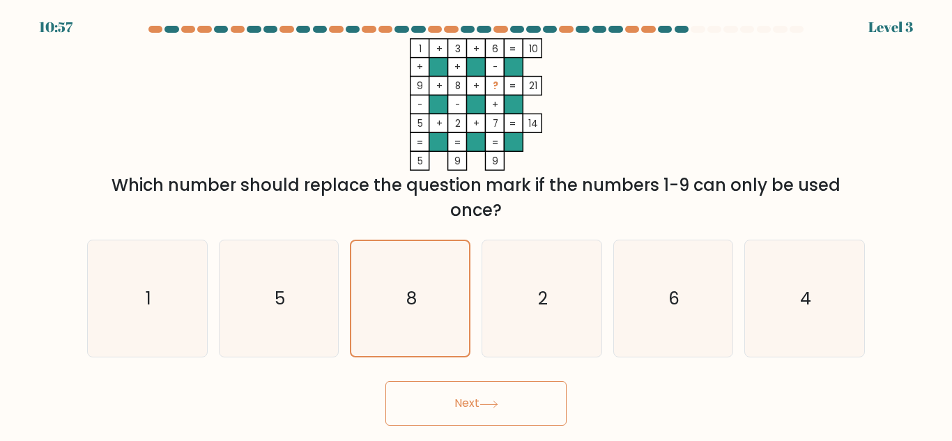
click at [457, 405] on button "Next" at bounding box center [476, 403] width 181 height 45
click at [542, 337] on icon "2" at bounding box center [542, 299] width 116 height 116
click at [477, 224] on input "d. 2" at bounding box center [476, 222] width 1 height 3
radio input "true"
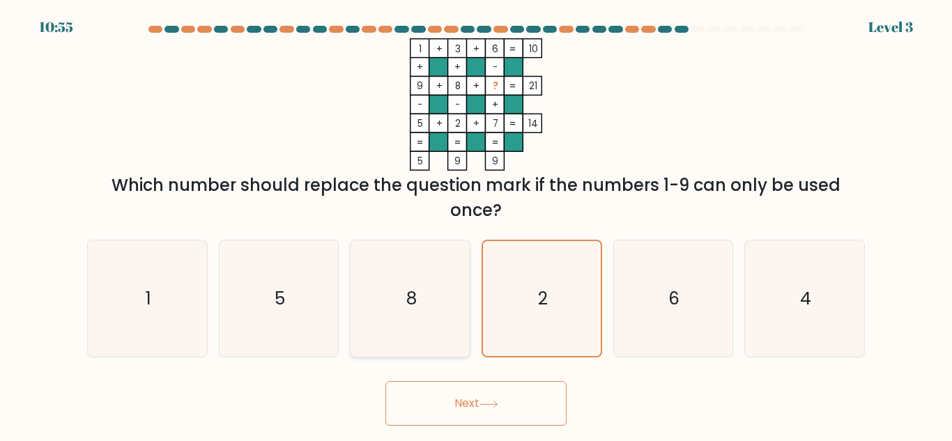
click at [415, 310] on text "8" at bounding box center [411, 299] width 10 height 24
click at [476, 224] on input "c. 8" at bounding box center [476, 222] width 1 height 3
radio input "true"
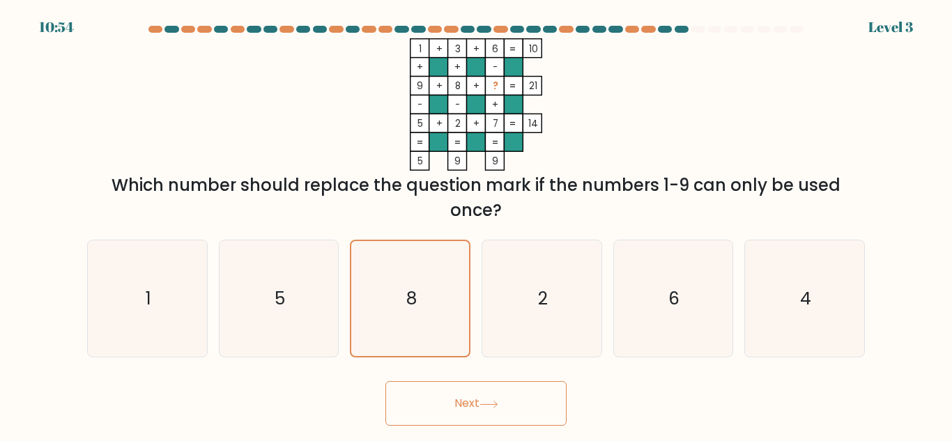
click at [448, 395] on button "Next" at bounding box center [476, 403] width 181 height 45
click at [386, 381] on button "Next" at bounding box center [476, 403] width 181 height 45
click at [475, 403] on button "Next" at bounding box center [476, 403] width 181 height 45
click at [414, 252] on icon "8" at bounding box center [410, 298] width 115 height 115
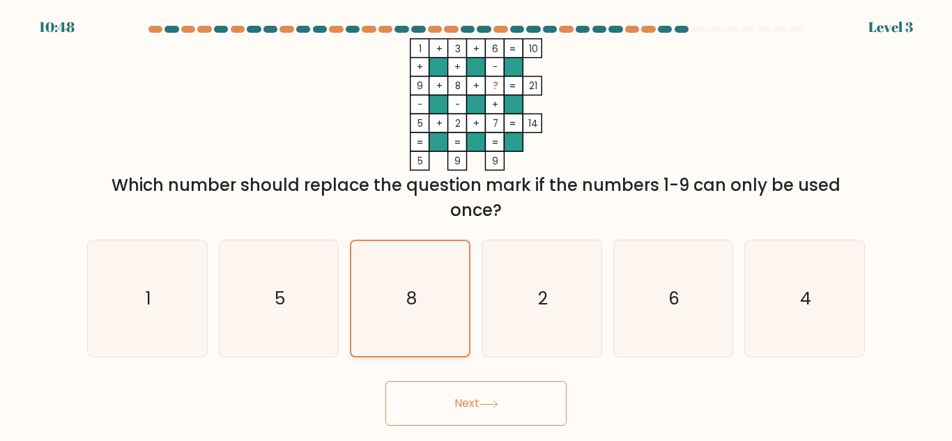
click at [476, 224] on input "c. 8" at bounding box center [476, 222] width 1 height 3
click at [414, 252] on icon "8" at bounding box center [410, 298] width 115 height 115
click at [476, 224] on input "c. 8" at bounding box center [476, 222] width 1 height 3
click at [414, 252] on icon "8" at bounding box center [410, 298] width 115 height 115
click at [476, 224] on input "c. 8" at bounding box center [476, 222] width 1 height 3
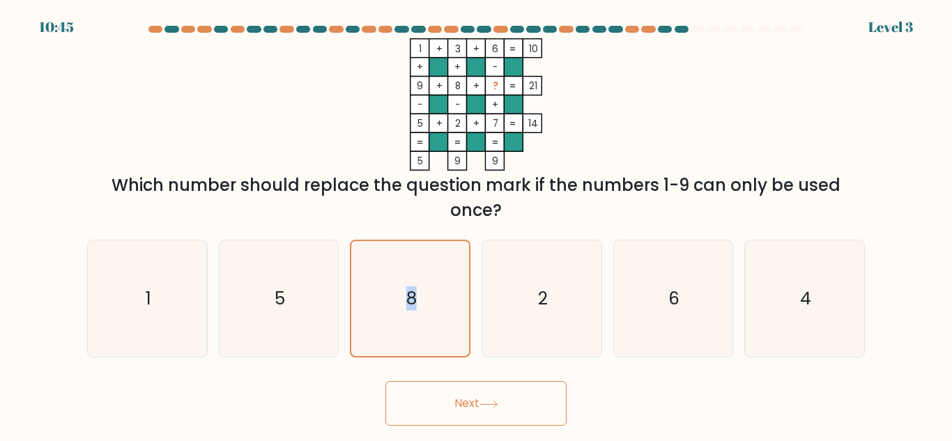
click at [459, 416] on button "Next" at bounding box center [476, 403] width 181 height 45
click at [510, 220] on div "Which number should replace the question mark if the numbers 1-9 can only be us…" at bounding box center [476, 198] width 761 height 50
click at [466, 394] on button "Next" at bounding box center [476, 403] width 181 height 45
click at [478, 411] on button "Next" at bounding box center [476, 403] width 181 height 45
click at [498, 398] on button "Next" at bounding box center [476, 403] width 181 height 45
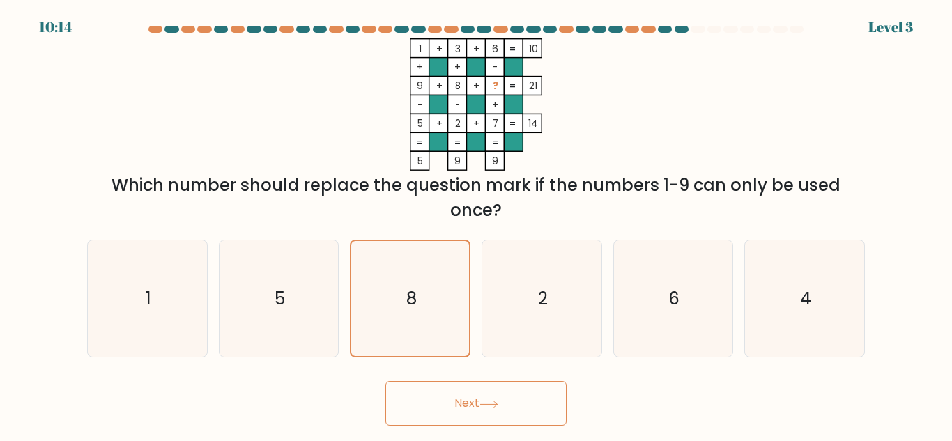
click at [490, 397] on button "Next" at bounding box center [476, 403] width 181 height 45
click at [794, 330] on icon "4" at bounding box center [805, 299] width 116 height 116
click at [477, 224] on input "f. 4" at bounding box center [476, 222] width 1 height 3
radio input "true"
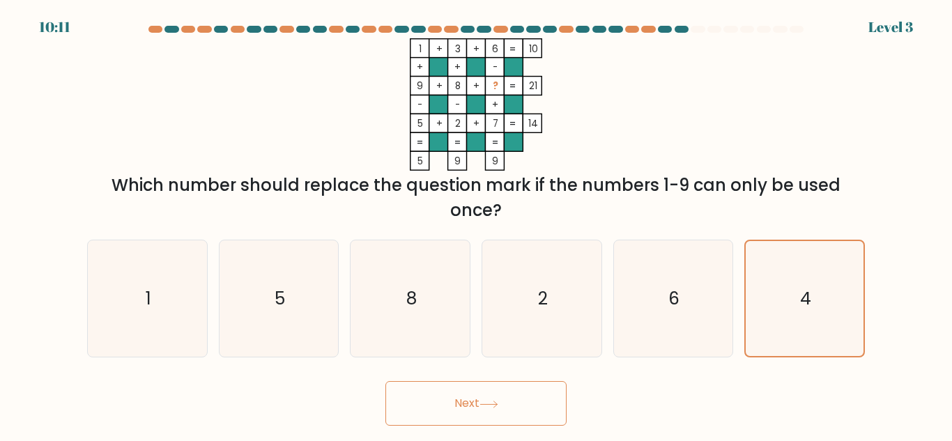
click at [538, 388] on button "Next" at bounding box center [476, 403] width 181 height 45
click at [440, 327] on icon "8" at bounding box center [410, 299] width 116 height 116
click at [476, 224] on input "c. 8" at bounding box center [476, 222] width 1 height 3
radio input "true"
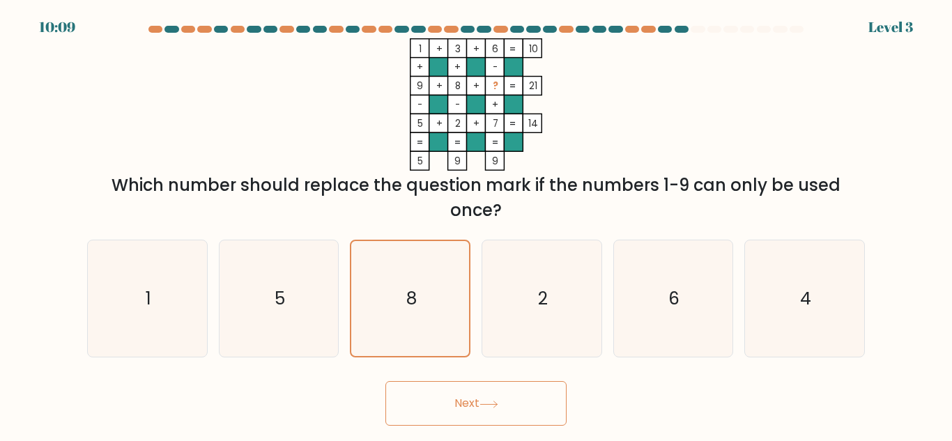
click at [460, 397] on button "Next" at bounding box center [476, 403] width 181 height 45
click at [461, 398] on button "Next" at bounding box center [476, 403] width 181 height 45
click at [441, 296] on icon "8" at bounding box center [410, 298] width 115 height 115
click at [476, 224] on input "c. 8" at bounding box center [476, 222] width 1 height 3
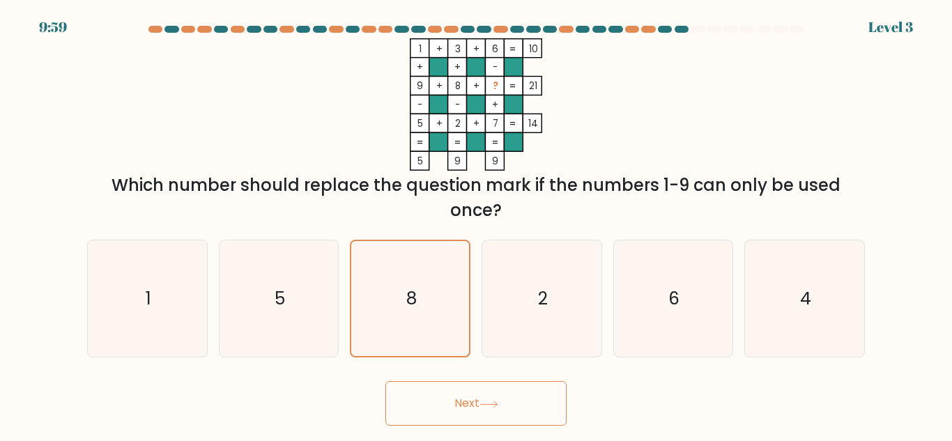
click at [526, 409] on button "Next" at bounding box center [476, 403] width 181 height 45
click at [430, 392] on button "Next" at bounding box center [476, 403] width 181 height 45
click at [175, 296] on icon "1" at bounding box center [147, 299] width 116 height 116
click at [476, 224] on input "a. 1" at bounding box center [476, 222] width 1 height 3
radio input "true"
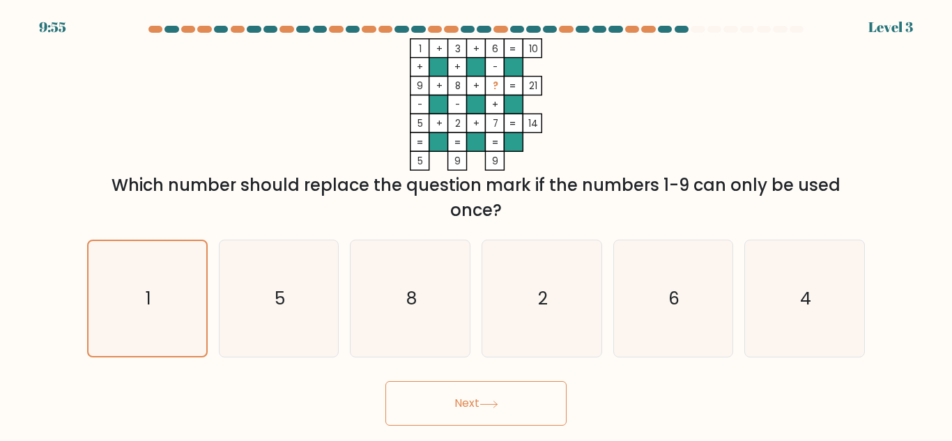
click at [494, 413] on button "Next" at bounding box center [476, 403] width 181 height 45
click at [430, 309] on icon "8" at bounding box center [410, 299] width 116 height 116
click at [476, 224] on input "c. 8" at bounding box center [476, 222] width 1 height 3
radio input "true"
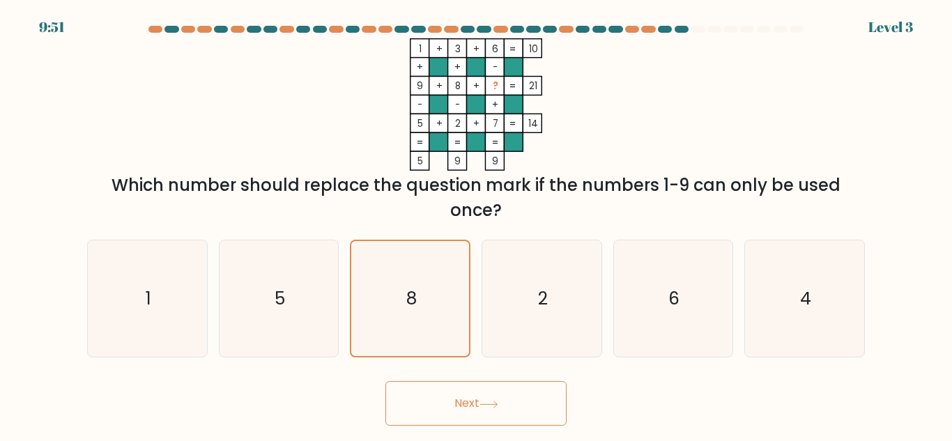
click at [313, 107] on icon "1 + 3 + 6 10 + + - 9 + 8 + ? 21 - - + 5 + 2 + 7 = 14 = = = = 5 9 9 =" at bounding box center [476, 104] width 418 height 132
click at [791, 126] on div "1 + 3 + 6 10 + + - 9 + 8 + ? 21 - - + 5 + 2 + 7 = 14 = = = = 5 9 9 = Which numb…" at bounding box center [476, 130] width 795 height 185
click at [450, 293] on icon "8" at bounding box center [410, 298] width 115 height 115
click at [476, 224] on input "c. 8" at bounding box center [476, 222] width 1 height 3
click at [450, 293] on icon "8" at bounding box center [410, 298] width 115 height 115
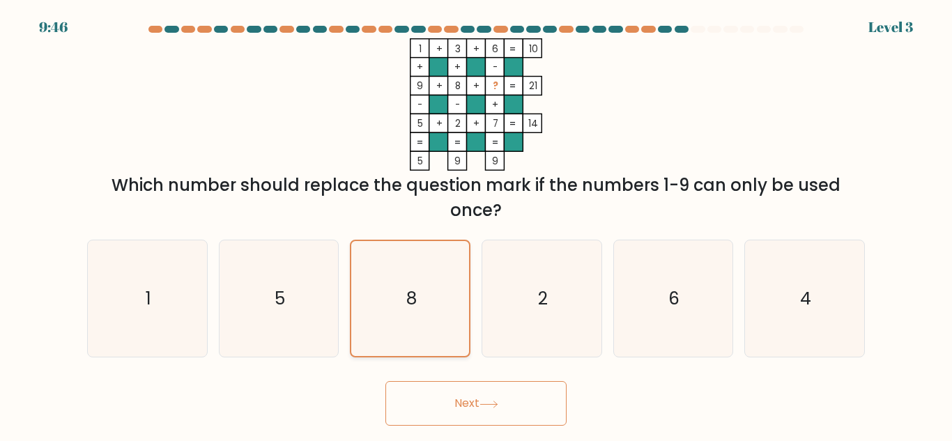
click at [476, 224] on input "c. 8" at bounding box center [476, 222] width 1 height 3
click at [450, 293] on icon "8" at bounding box center [410, 298] width 115 height 115
click at [476, 224] on input "c. 8" at bounding box center [476, 222] width 1 height 3
click at [486, 399] on button "Next" at bounding box center [476, 403] width 181 height 45
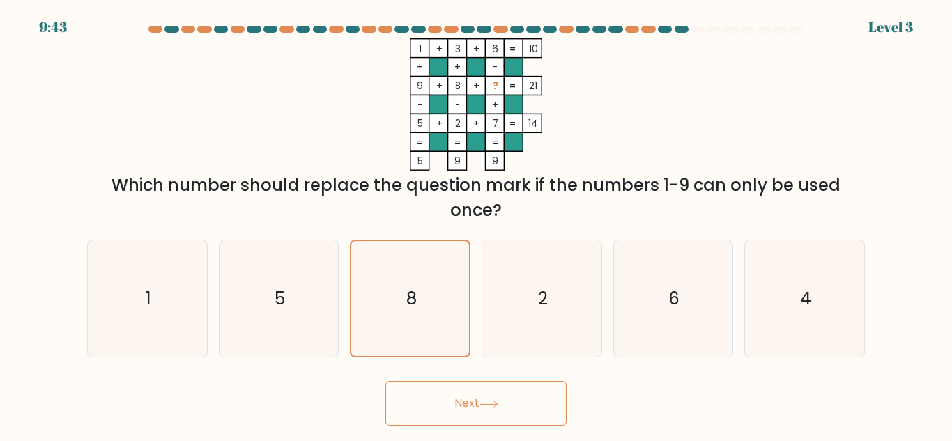
click at [646, 396] on div "Next" at bounding box center [476, 400] width 795 height 52
click at [505, 396] on button "Next" at bounding box center [476, 403] width 181 height 45
click at [892, 28] on form at bounding box center [476, 226] width 952 height 400
click at [497, 405] on icon at bounding box center [489, 405] width 19 height 8
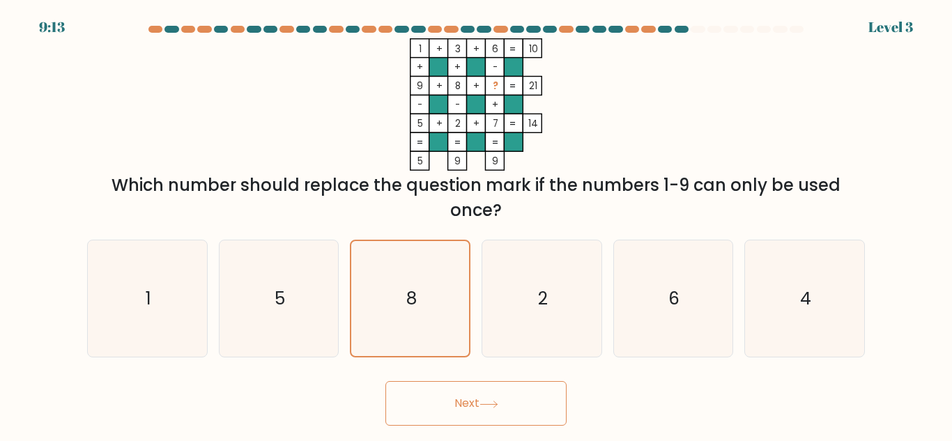
click at [454, 399] on button "Next" at bounding box center [476, 403] width 181 height 45
click at [386, 381] on button "Next" at bounding box center [476, 403] width 181 height 45
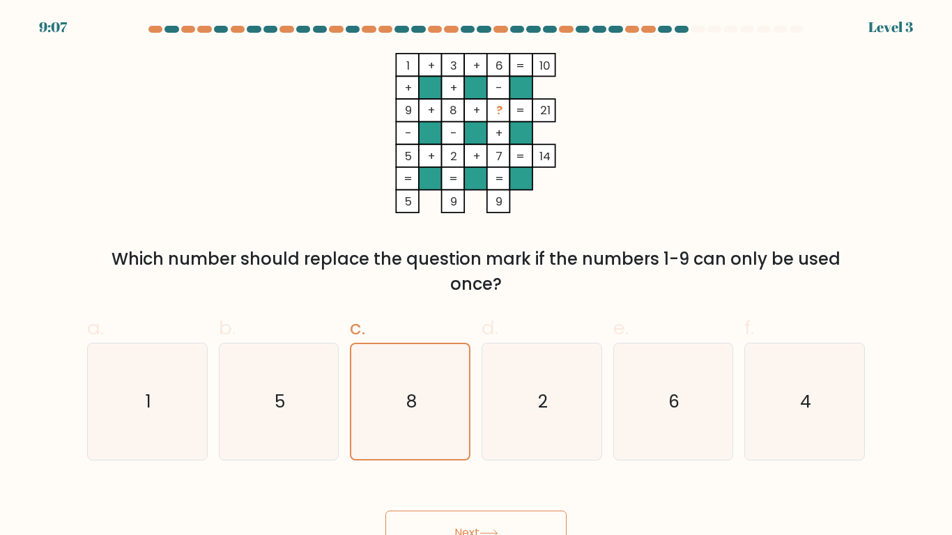
click at [472, 441] on button "Next" at bounding box center [476, 533] width 181 height 45
click at [408, 441] on button "Next" at bounding box center [476, 533] width 181 height 45
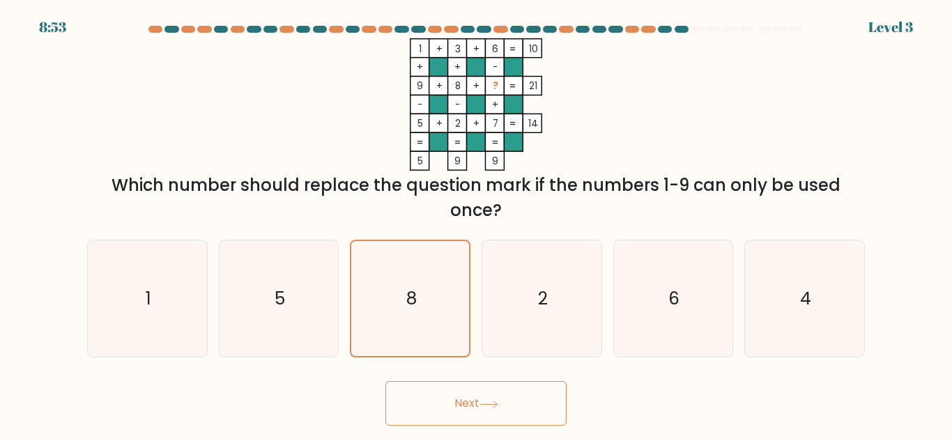
click at [498, 397] on button "Next" at bounding box center [476, 403] width 181 height 45
click at [645, 319] on icon "6" at bounding box center [673, 299] width 116 height 116
click at [477, 224] on input "e. 6" at bounding box center [476, 222] width 1 height 3
radio input "true"
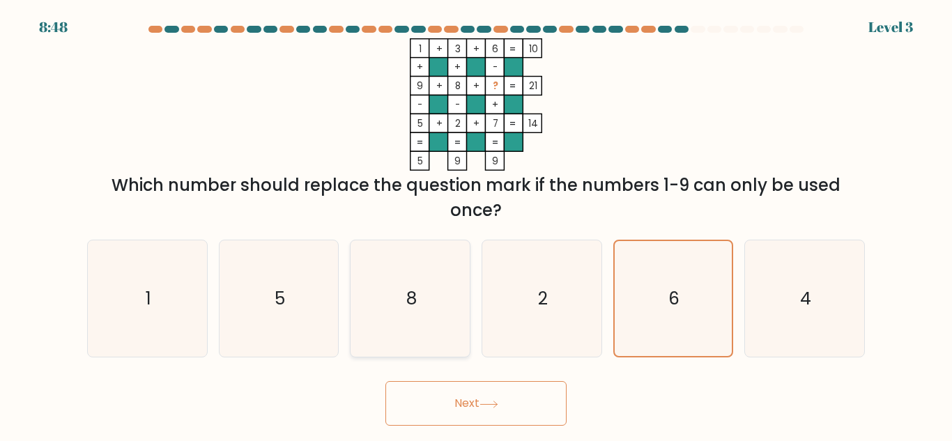
click at [414, 316] on icon "8" at bounding box center [410, 299] width 116 height 116
click at [476, 224] on input "c. 8" at bounding box center [476, 222] width 1 height 3
radio input "true"
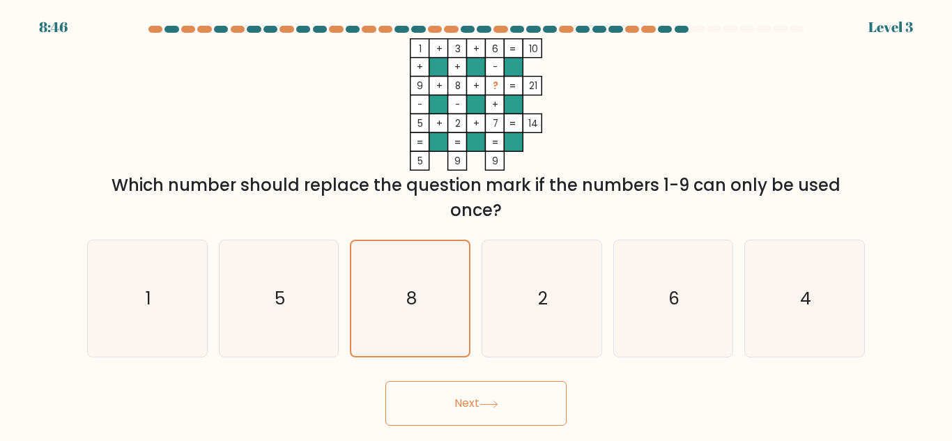
click at [475, 398] on button "Next" at bounding box center [476, 403] width 181 height 45
click at [476, 399] on button "Next" at bounding box center [476, 403] width 181 height 45
click at [540, 409] on button "Next" at bounding box center [476, 403] width 181 height 45
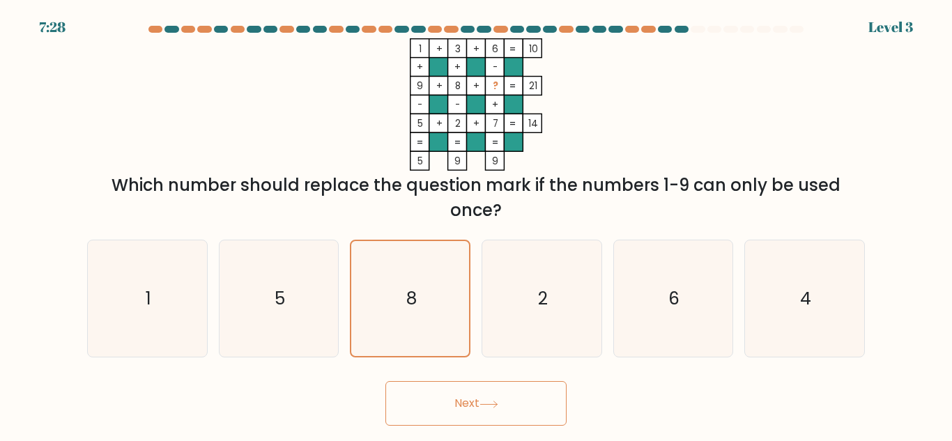
click at [540, 409] on button "Next" at bounding box center [476, 403] width 181 height 45
click at [540, 411] on button "Next" at bounding box center [476, 403] width 181 height 45
click at [544, 404] on button "Next" at bounding box center [476, 403] width 181 height 45
click at [544, 403] on button "Next" at bounding box center [476, 403] width 181 height 45
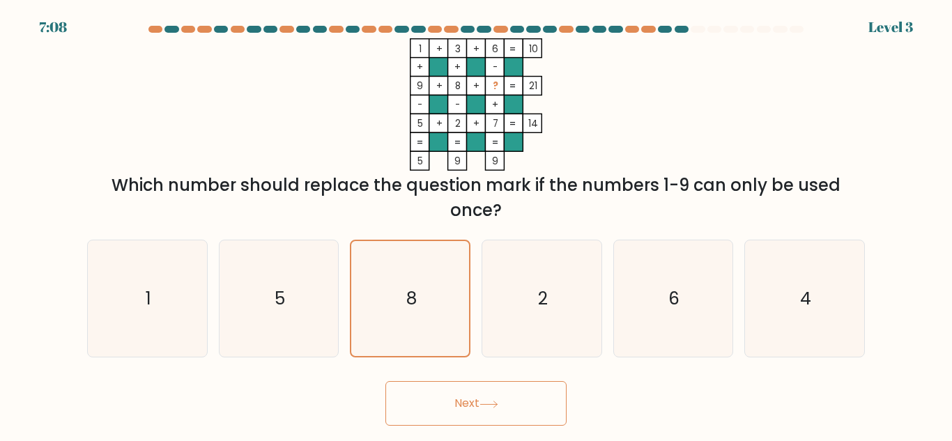
click at [548, 406] on button "Next" at bounding box center [476, 403] width 181 height 45
click at [544, 405] on button "Next" at bounding box center [476, 403] width 181 height 45
click at [778, 402] on div "Next" at bounding box center [476, 400] width 795 height 52
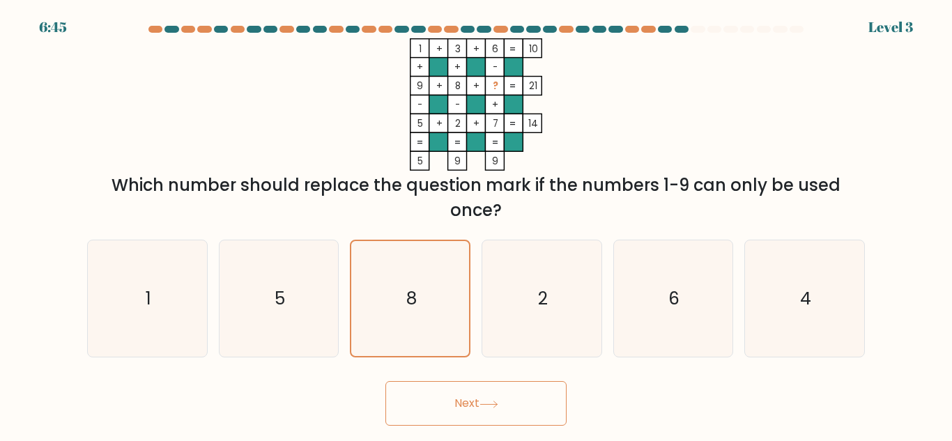
click at [673, 411] on div "Next" at bounding box center [476, 400] width 795 height 52
click at [457, 412] on button "Next" at bounding box center [476, 403] width 181 height 45
click at [714, 287] on icon "6" at bounding box center [673, 299] width 116 height 116
click at [477, 224] on input "e. 6" at bounding box center [476, 222] width 1 height 3
radio input "true"
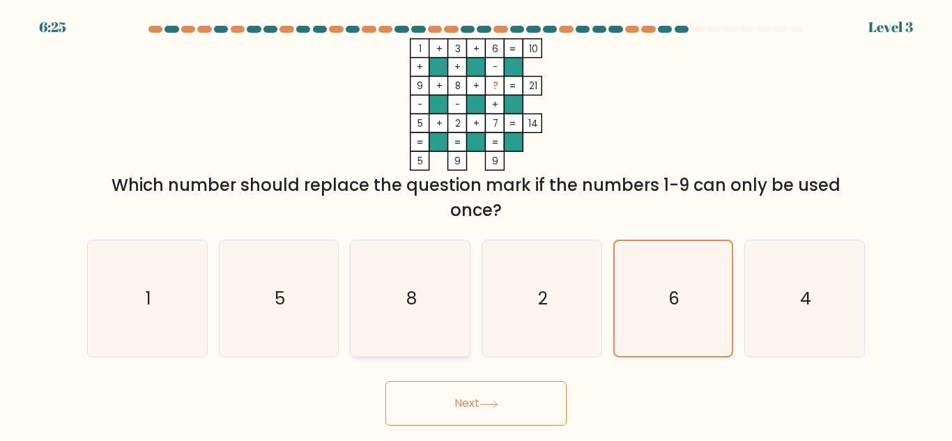
click at [385, 310] on icon "8" at bounding box center [410, 299] width 116 height 116
click at [476, 224] on input "c. 8" at bounding box center [476, 222] width 1 height 3
radio input "true"
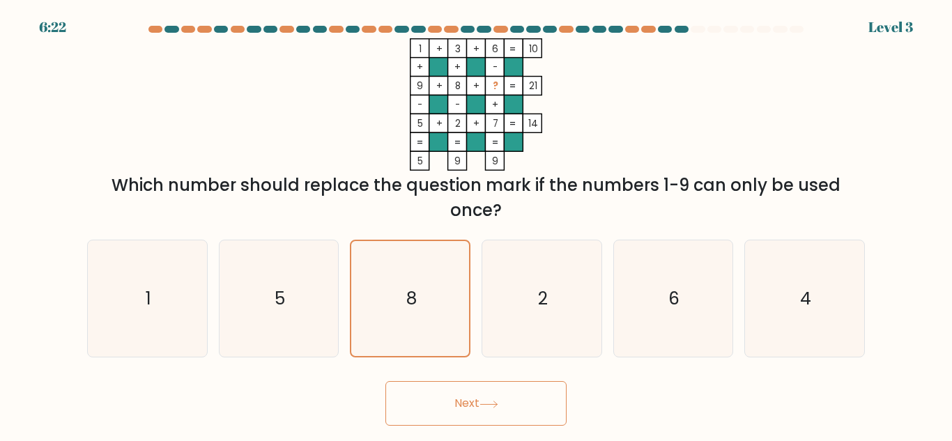
click at [498, 422] on button "Next" at bounding box center [476, 403] width 181 height 45
click at [487, 397] on button "Next" at bounding box center [476, 403] width 181 height 45
click at [648, 311] on icon "6" at bounding box center [673, 299] width 116 height 116
click at [477, 224] on input "e. 6" at bounding box center [476, 222] width 1 height 3
radio input "true"
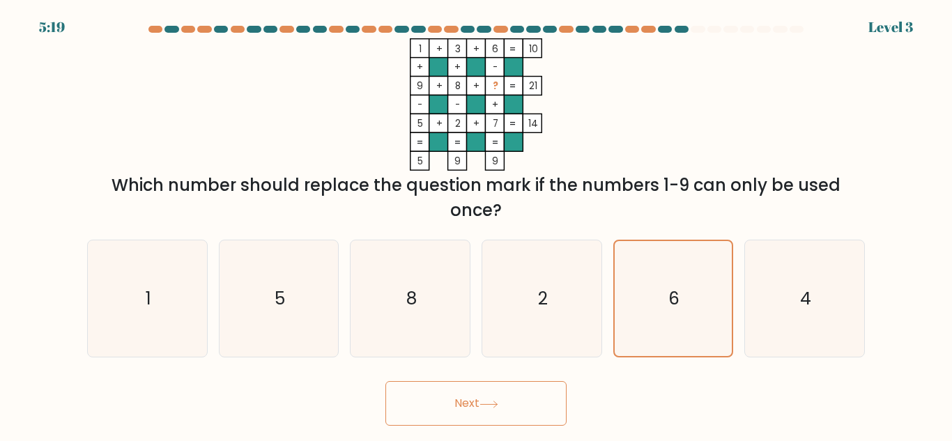
click at [498, 406] on icon at bounding box center [489, 405] width 19 height 8
click at [498, 405] on icon at bounding box center [489, 405] width 19 height 8
click at [305, 101] on icon "1 + 3 + 6 10 + + - 9 + 8 + ? 21 - - + 5 + 2 + 7 = 14 = = = = 5 9 9 =" at bounding box center [476, 104] width 418 height 132
click at [479, 412] on button "Next" at bounding box center [476, 403] width 181 height 45
click at [282, 268] on icon "5" at bounding box center [278, 299] width 116 height 116
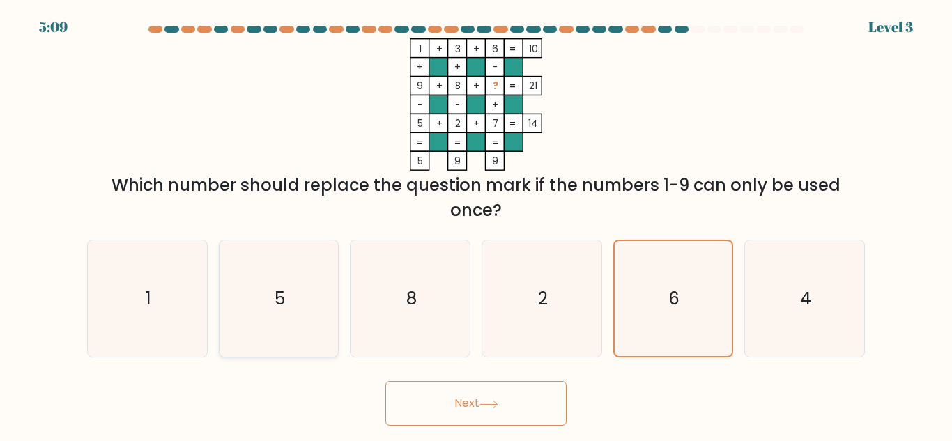
click at [476, 224] on input "b. 5" at bounding box center [476, 222] width 1 height 3
radio input "true"
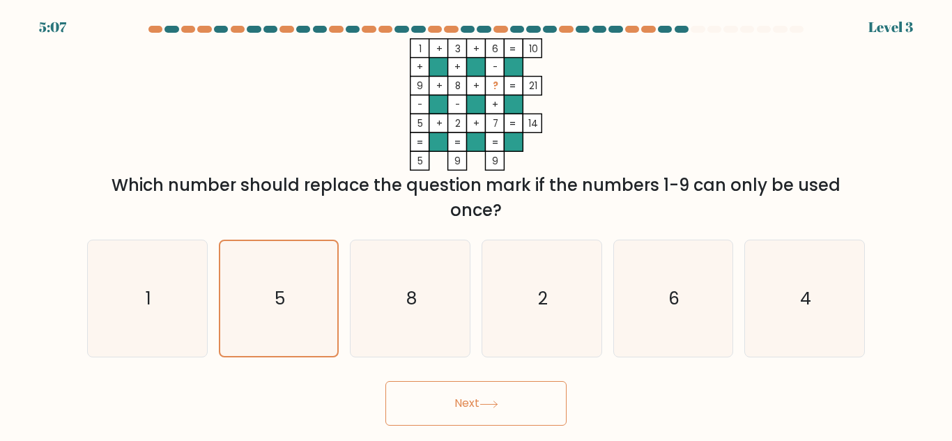
click at [458, 411] on button "Next" at bounding box center [476, 403] width 181 height 45
click at [350, 293] on div "8" at bounding box center [410, 299] width 121 height 118
click at [476, 224] on input "c. 8" at bounding box center [476, 222] width 1 height 3
radio input "true"
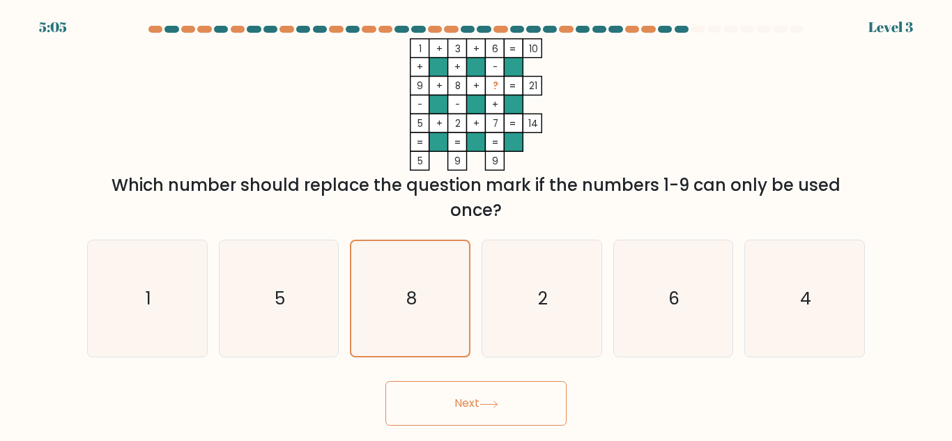
click at [458, 406] on button "Next" at bounding box center [476, 403] width 181 height 45
click at [665, 91] on icon "1 + 3 + 6 10 + + - 9 + 8 + ? 21 - - + 5 + 2 + 7 = 14 = = = = 5 9 9 =" at bounding box center [476, 104] width 418 height 132
click at [444, 400] on button "Next" at bounding box center [476, 403] width 181 height 45
click at [414, 283] on icon "8" at bounding box center [410, 299] width 116 height 116
click at [476, 224] on input "c. 8" at bounding box center [476, 222] width 1 height 3
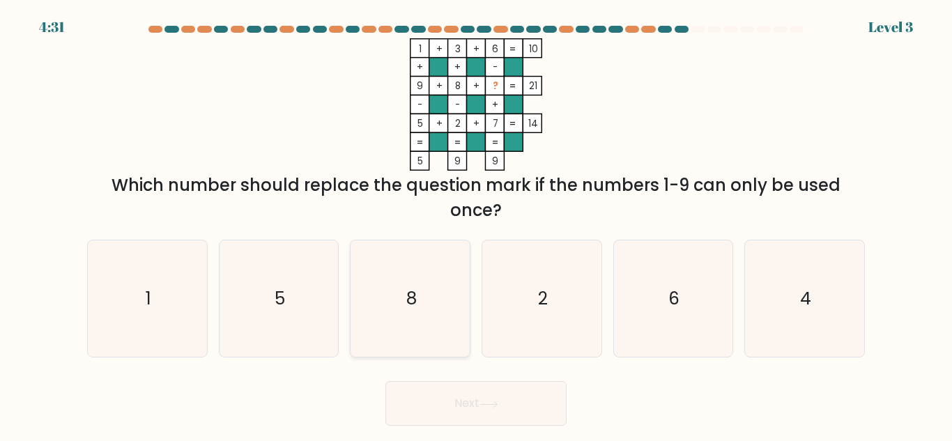
radio input "true"
click at [497, 413] on button "Next" at bounding box center [476, 403] width 181 height 45
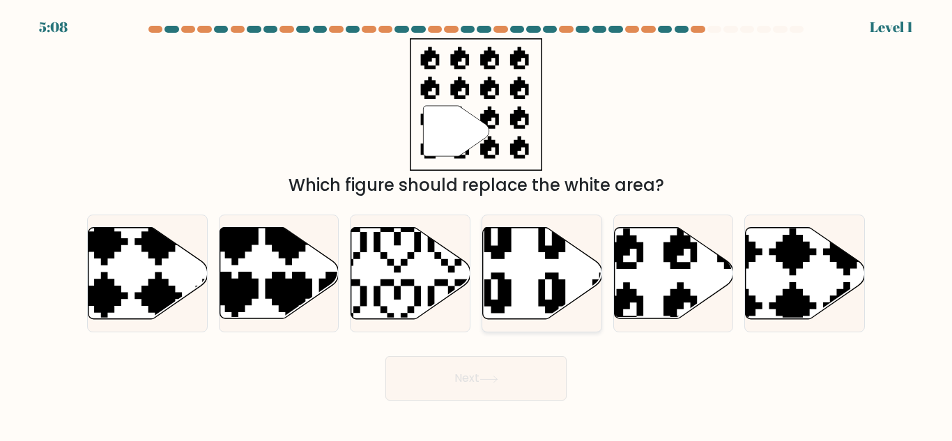
click at [514, 289] on icon at bounding box center [542, 273] width 119 height 91
click at [477, 224] on input "d." at bounding box center [476, 222] width 1 height 3
radio input "true"
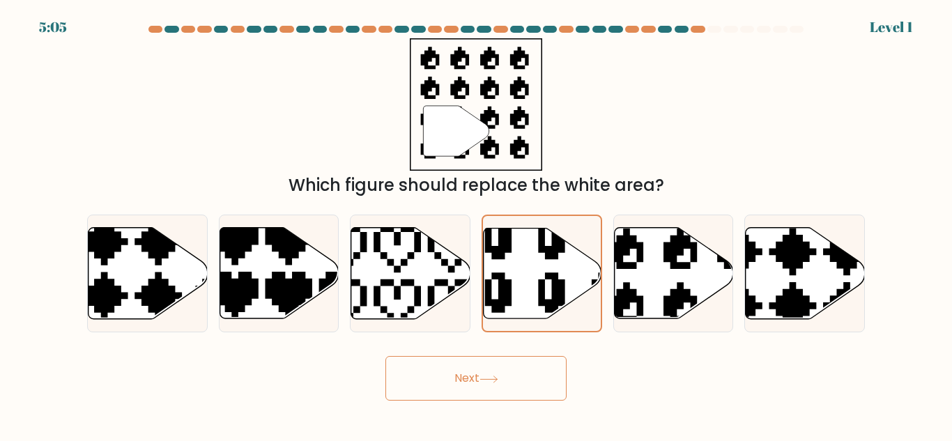
click at [498, 382] on icon at bounding box center [489, 380] width 19 height 8
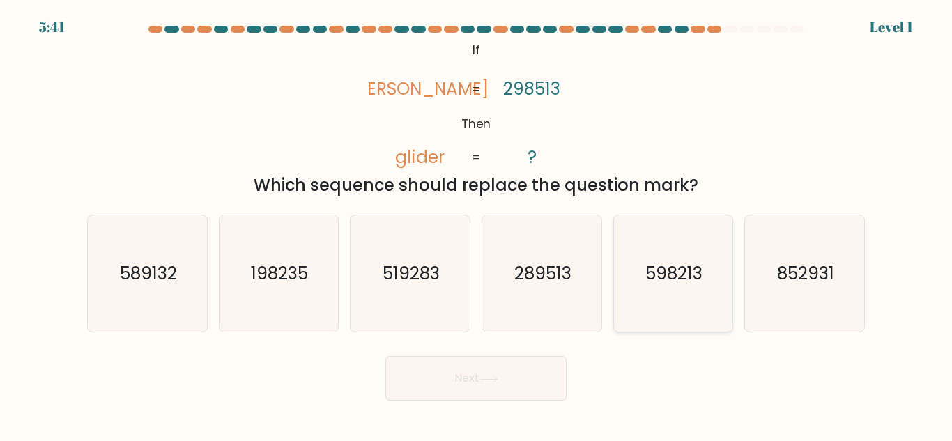
click at [648, 308] on icon "598213" at bounding box center [673, 273] width 116 height 116
click at [477, 224] on input "e. 598213" at bounding box center [476, 222] width 1 height 3
radio input "true"
click at [536, 292] on icon "289513" at bounding box center [542, 273] width 116 height 116
click at [477, 224] on input "d. 289513" at bounding box center [476, 222] width 1 height 3
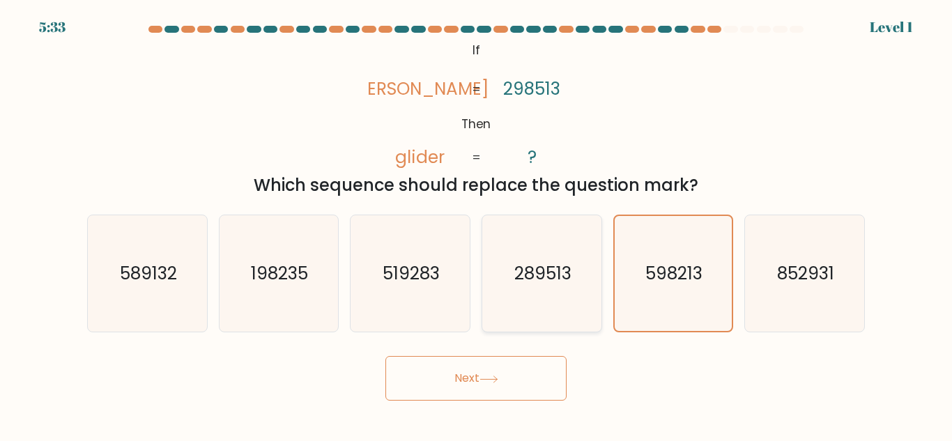
radio input "true"
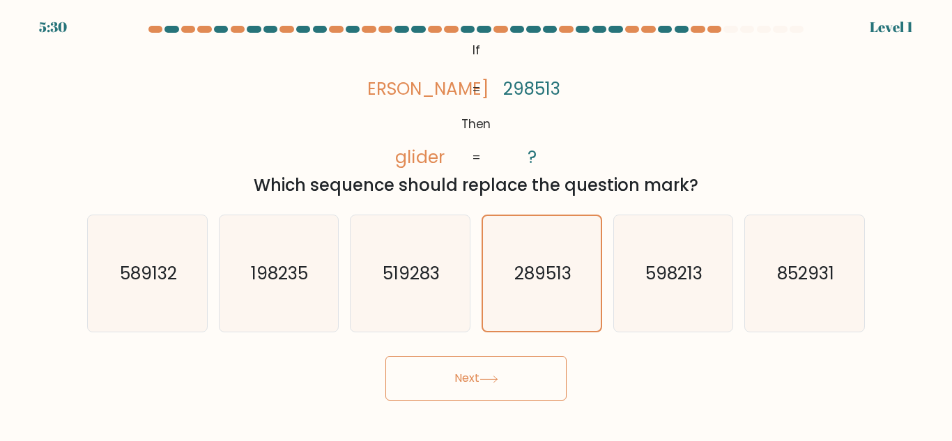
click at [542, 397] on button "Next" at bounding box center [476, 378] width 181 height 45
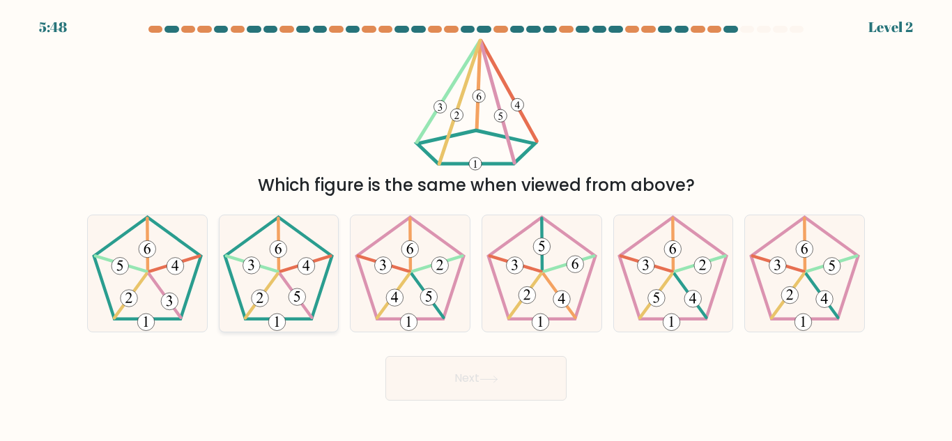
click at [278, 316] on 150 at bounding box center [277, 322] width 17 height 17
click at [476, 224] on input "b." at bounding box center [476, 222] width 1 height 3
radio input "true"
click at [443, 368] on button "Next" at bounding box center [476, 378] width 181 height 45
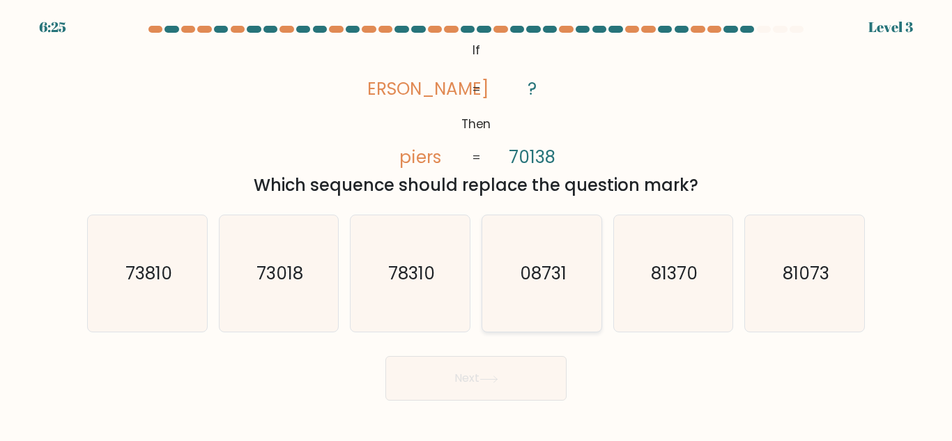
click at [507, 253] on icon "08731" at bounding box center [542, 273] width 116 height 116
click at [477, 224] on input "d. 08731" at bounding box center [476, 222] width 1 height 3
radio input "true"
click at [558, 388] on button "Next" at bounding box center [476, 378] width 181 height 45
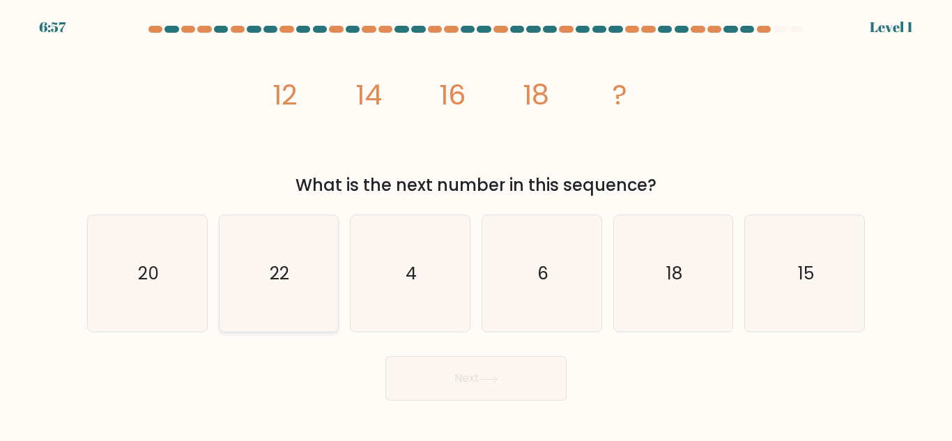
click at [315, 253] on icon "22" at bounding box center [278, 273] width 116 height 116
click at [476, 224] on input "b. 22" at bounding box center [476, 222] width 1 height 3
radio input "true"
click at [450, 371] on button "Next" at bounding box center [476, 378] width 181 height 45
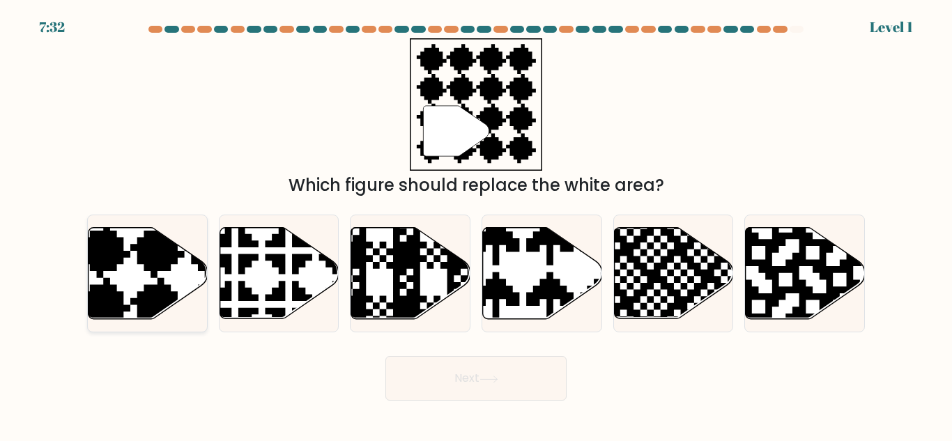
click at [162, 282] on icon at bounding box center [185, 224] width 216 height 216
click at [476, 224] on input "a." at bounding box center [476, 222] width 1 height 3
radio input "true"
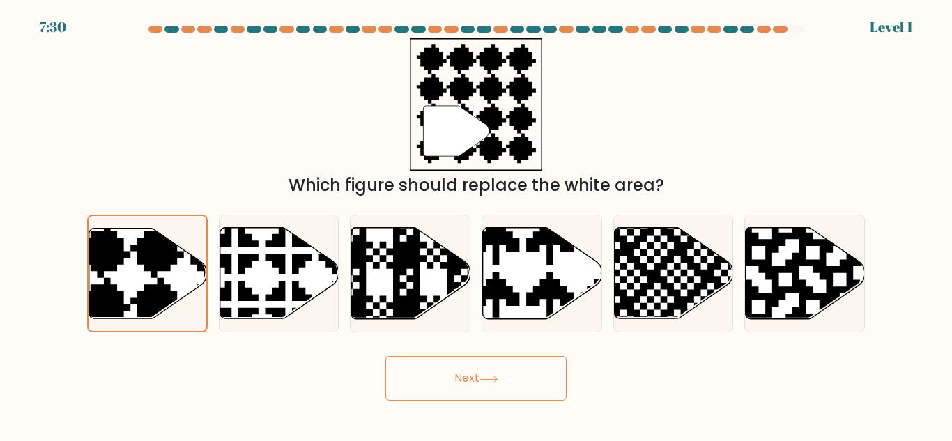
click at [498, 398] on button "Next" at bounding box center [476, 378] width 181 height 45
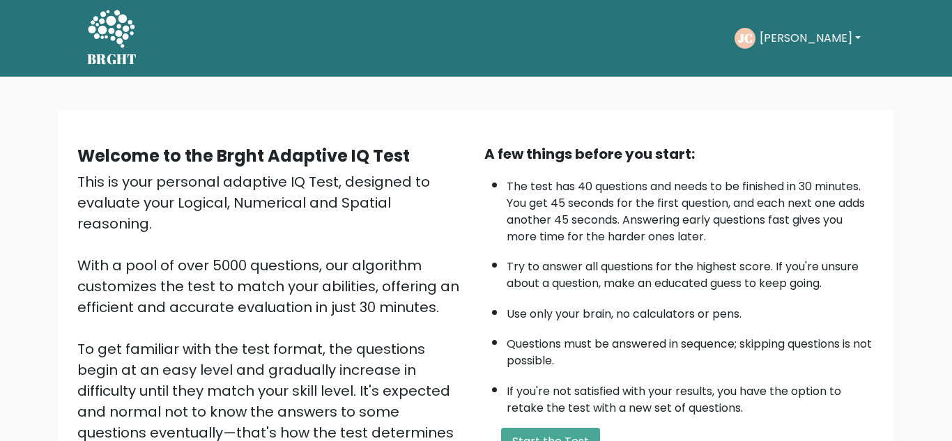
scroll to position [67, 0]
